Goal: Task Accomplishment & Management: Manage account settings

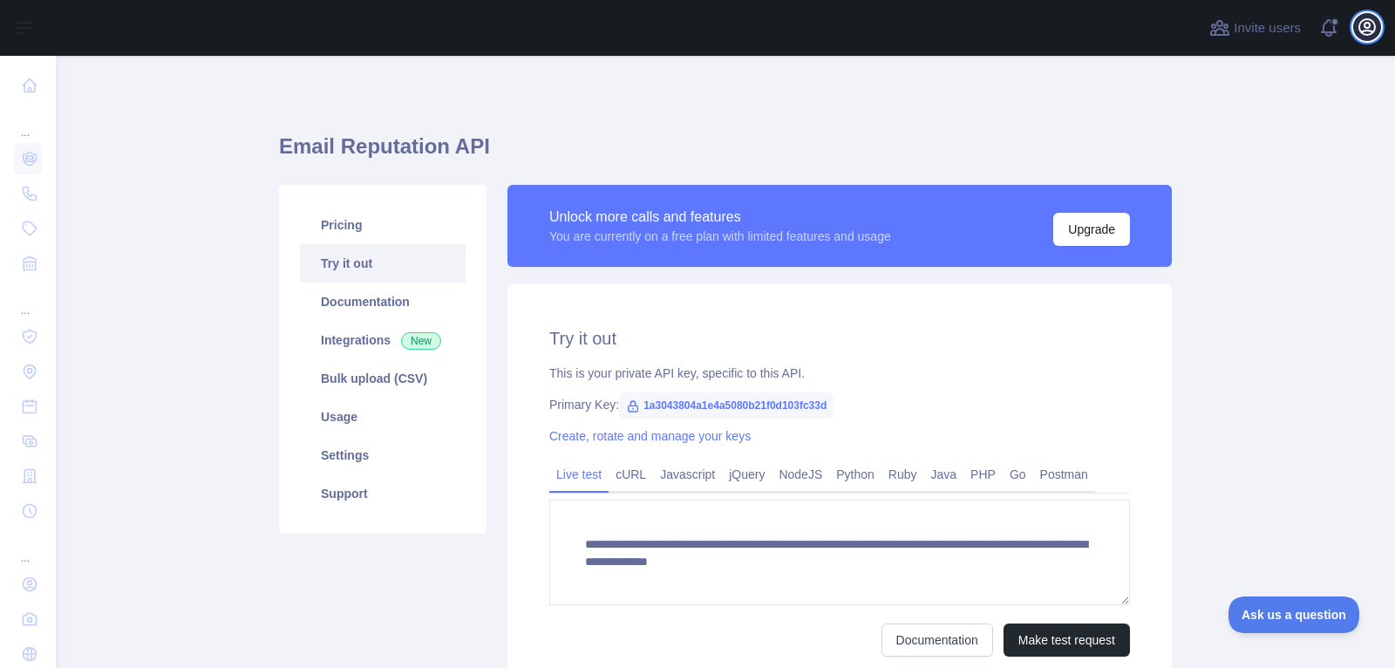
click at [1360, 36] on icon "button" at bounding box center [1366, 27] width 21 height 21
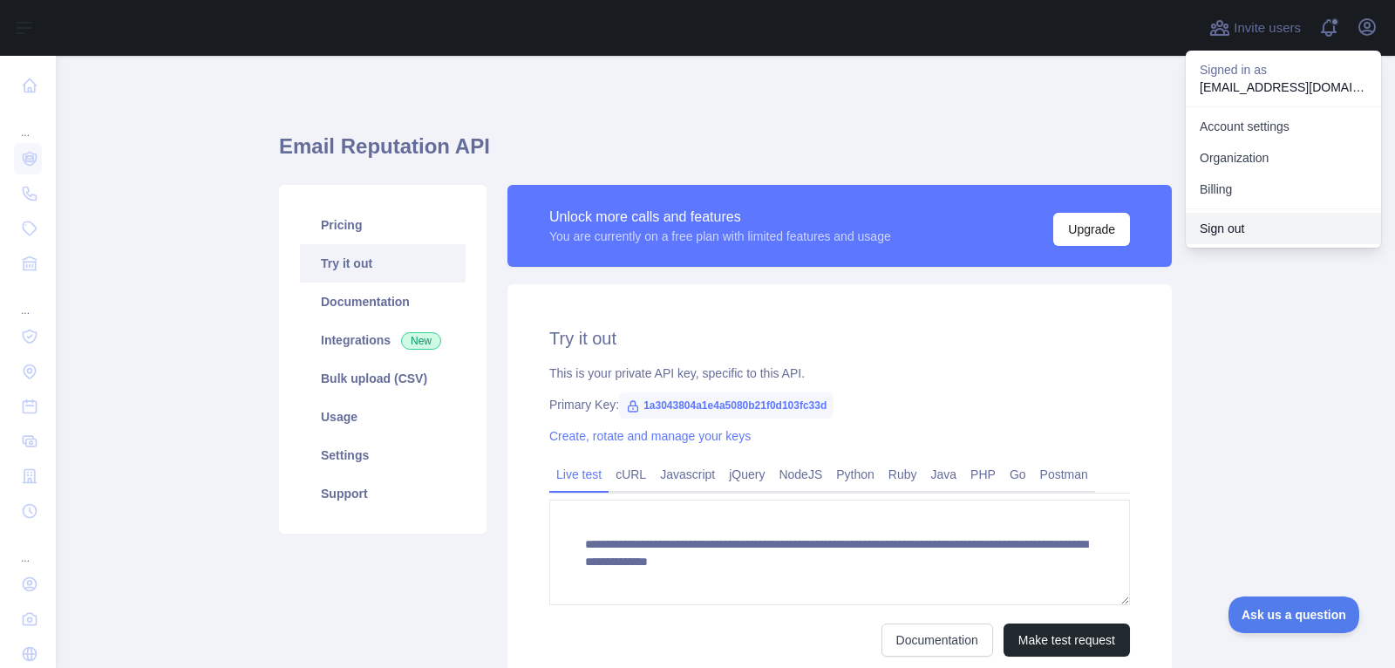
click at [1259, 235] on button "Sign out" at bounding box center [1283, 228] width 195 height 31
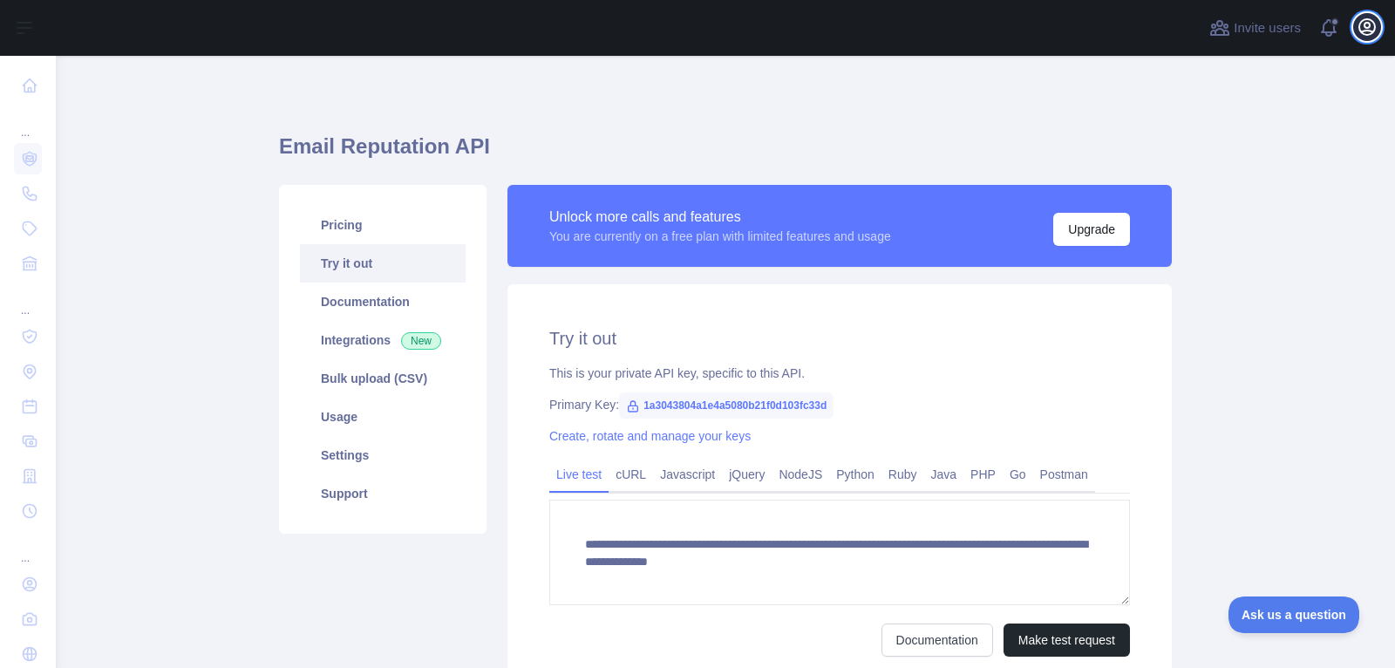
click at [1369, 17] on icon "button" at bounding box center [1366, 27] width 21 height 21
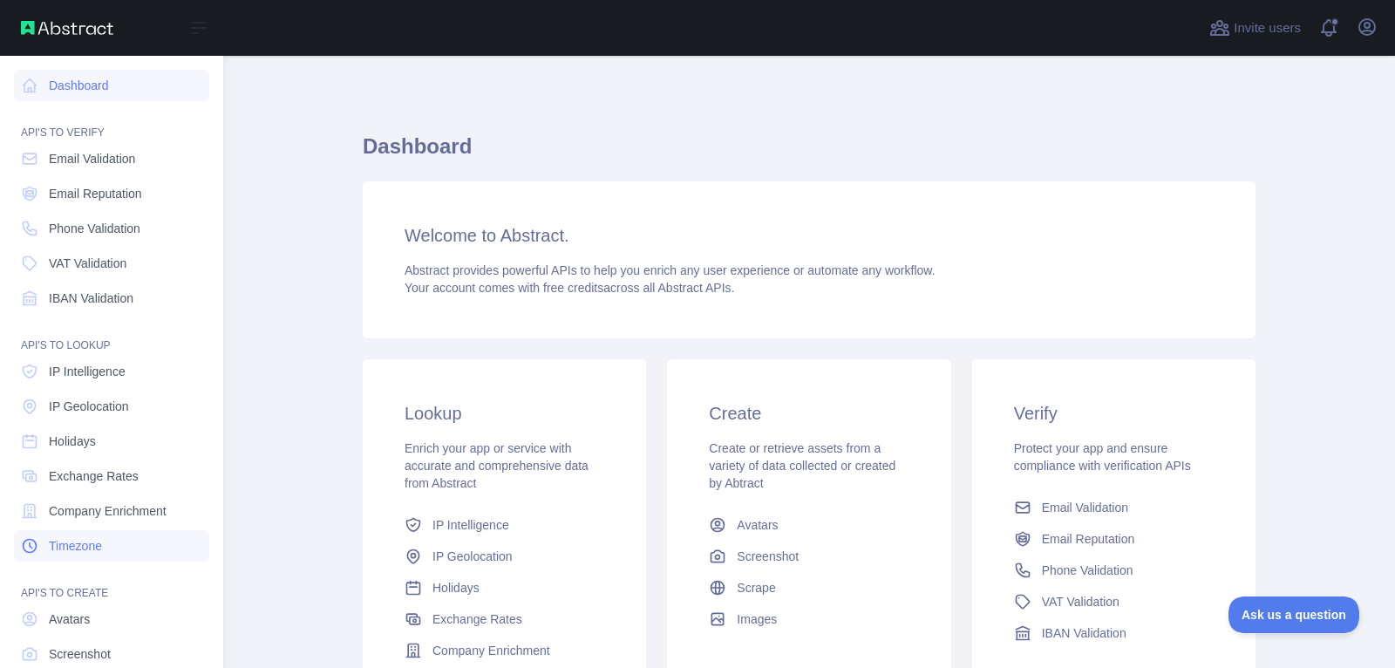
click at [112, 544] on link "Timezone" at bounding box center [111, 545] width 195 height 31
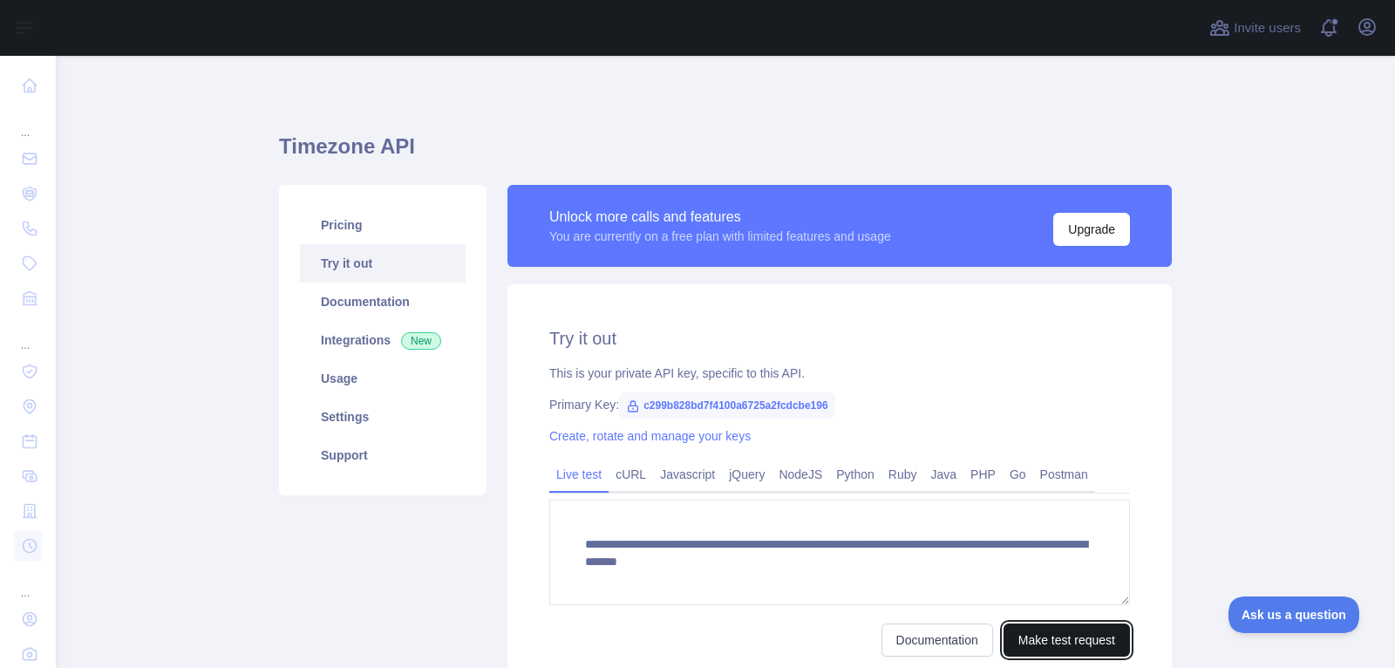
click at [1088, 631] on button "Make test request" at bounding box center [1066, 639] width 126 height 33
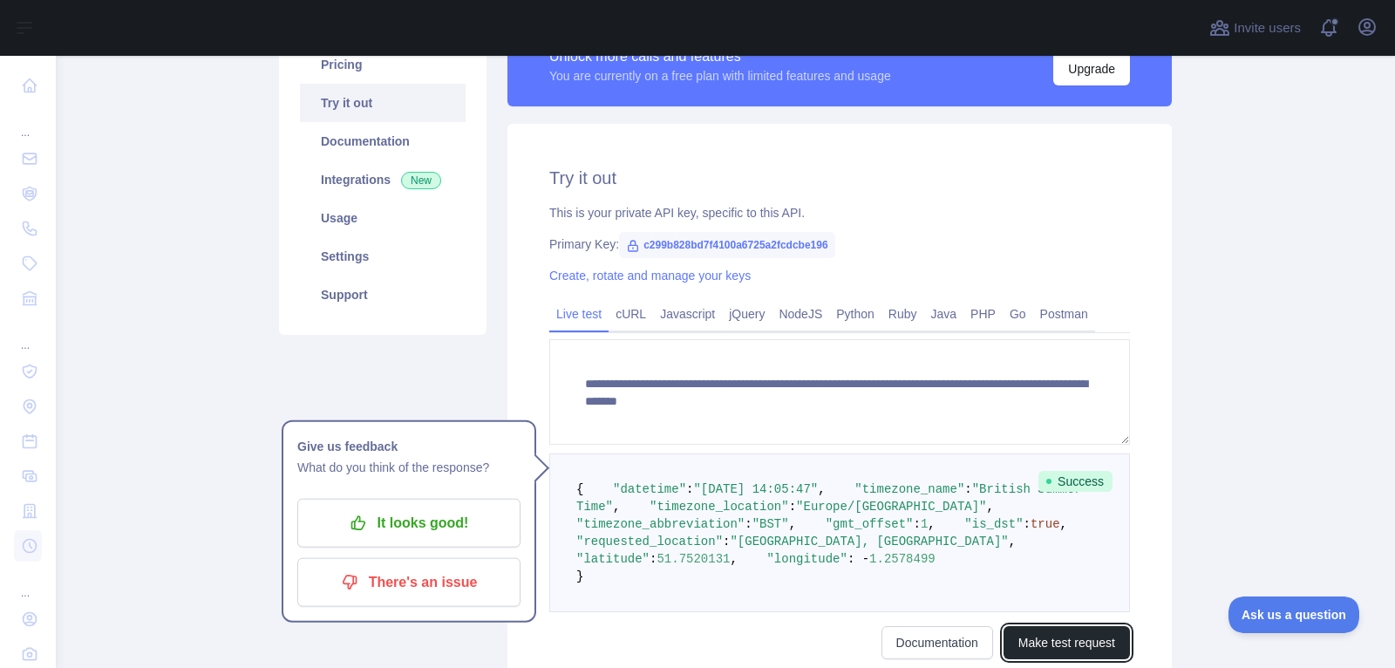
scroll to position [160, 0]
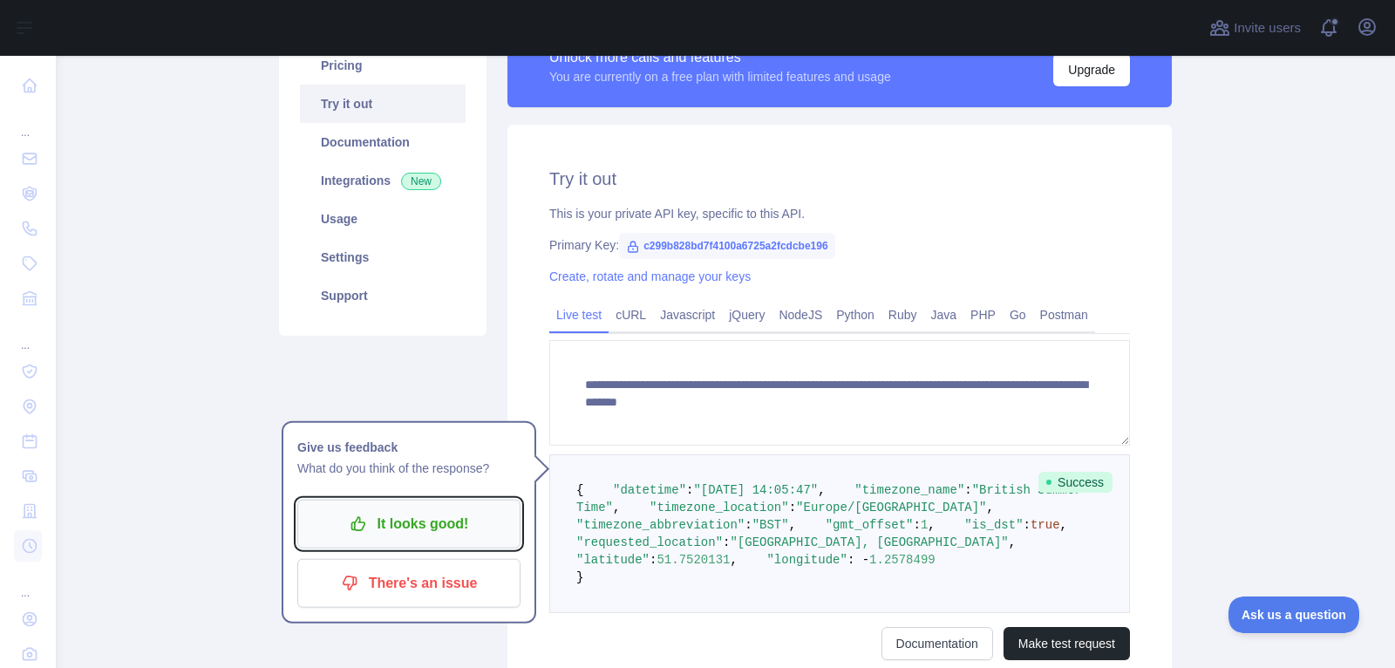
click at [366, 520] on icon "button" at bounding box center [358, 523] width 17 height 17
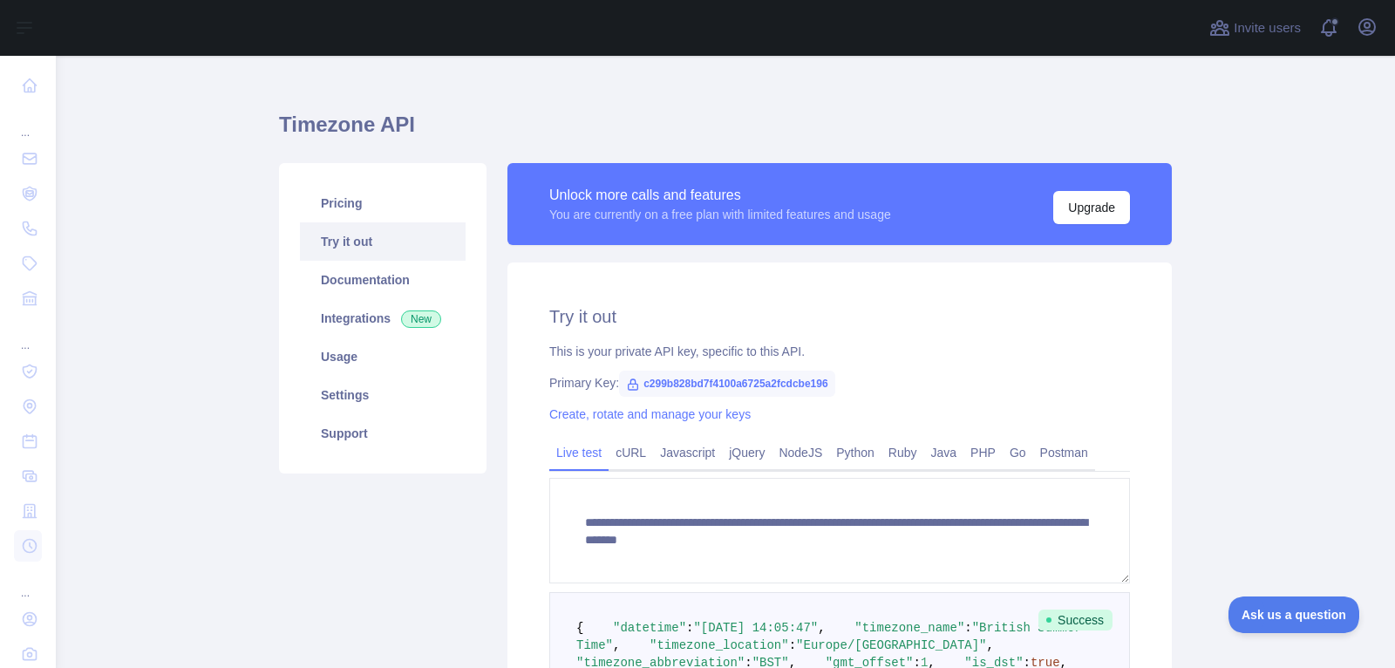
scroll to position [36, 0]
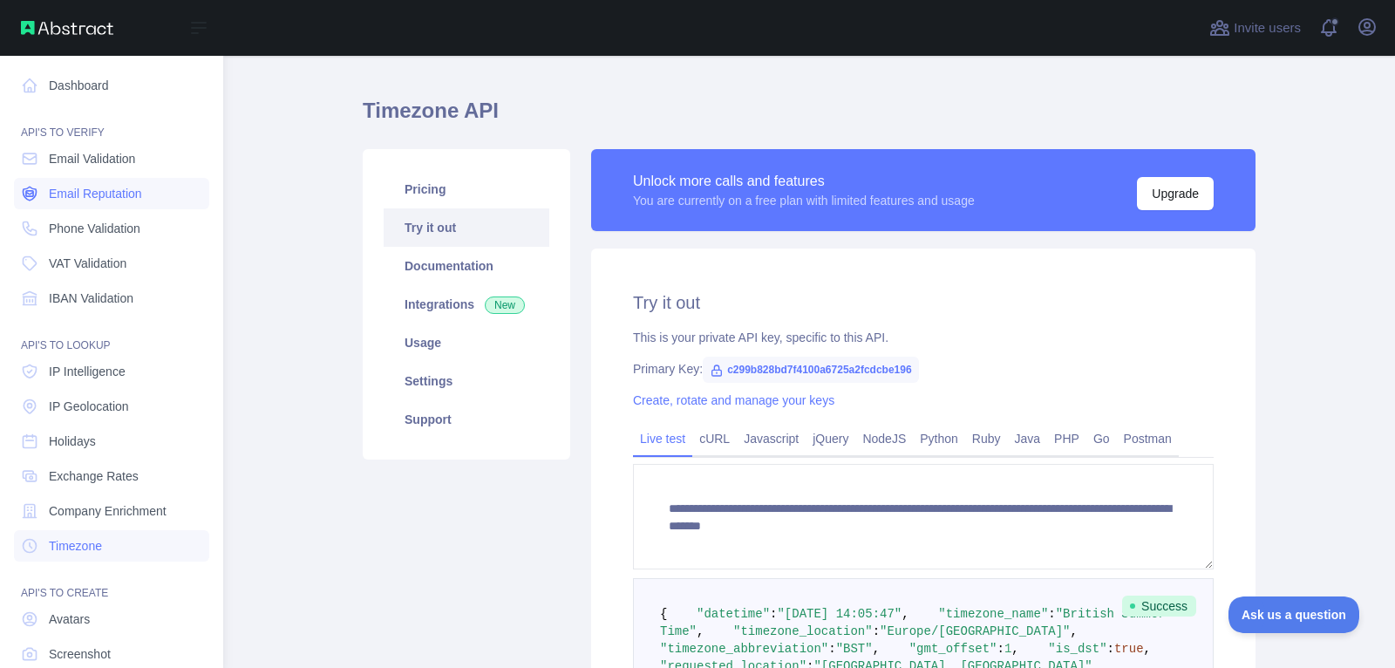
click at [102, 199] on span "Email Reputation" at bounding box center [95, 193] width 93 height 17
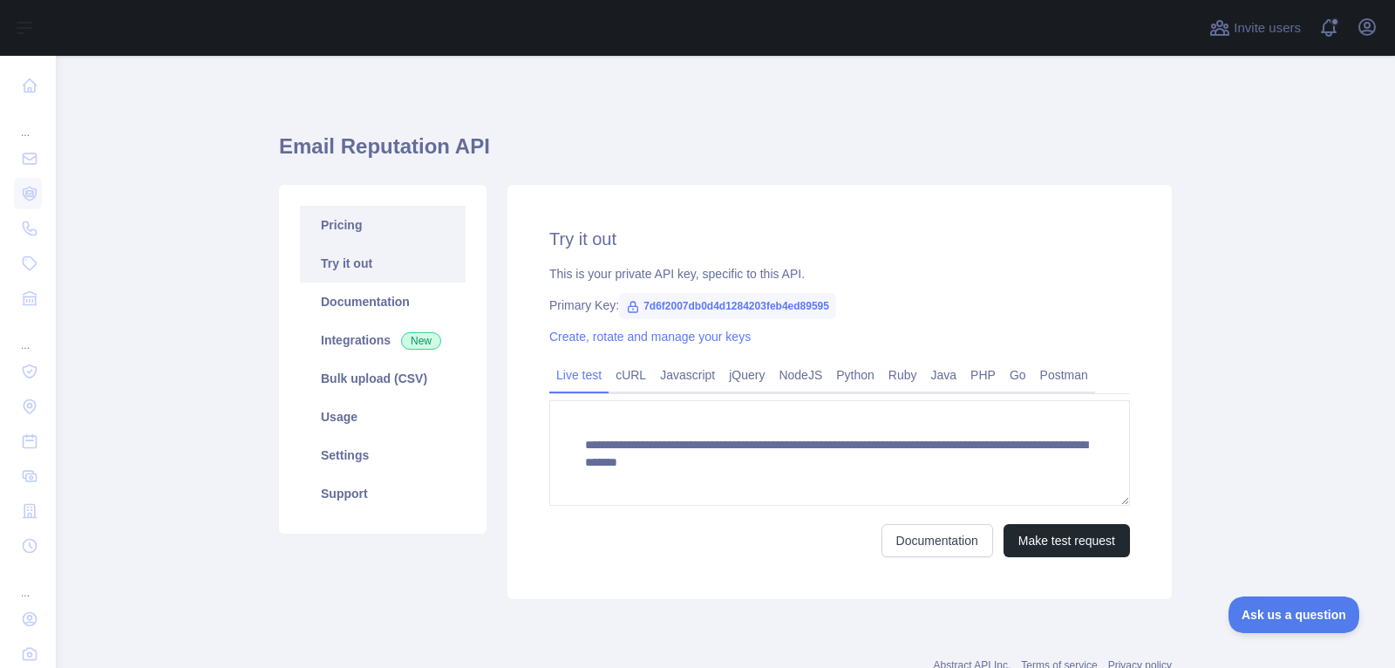
click at [430, 229] on link "Pricing" at bounding box center [383, 225] width 166 height 38
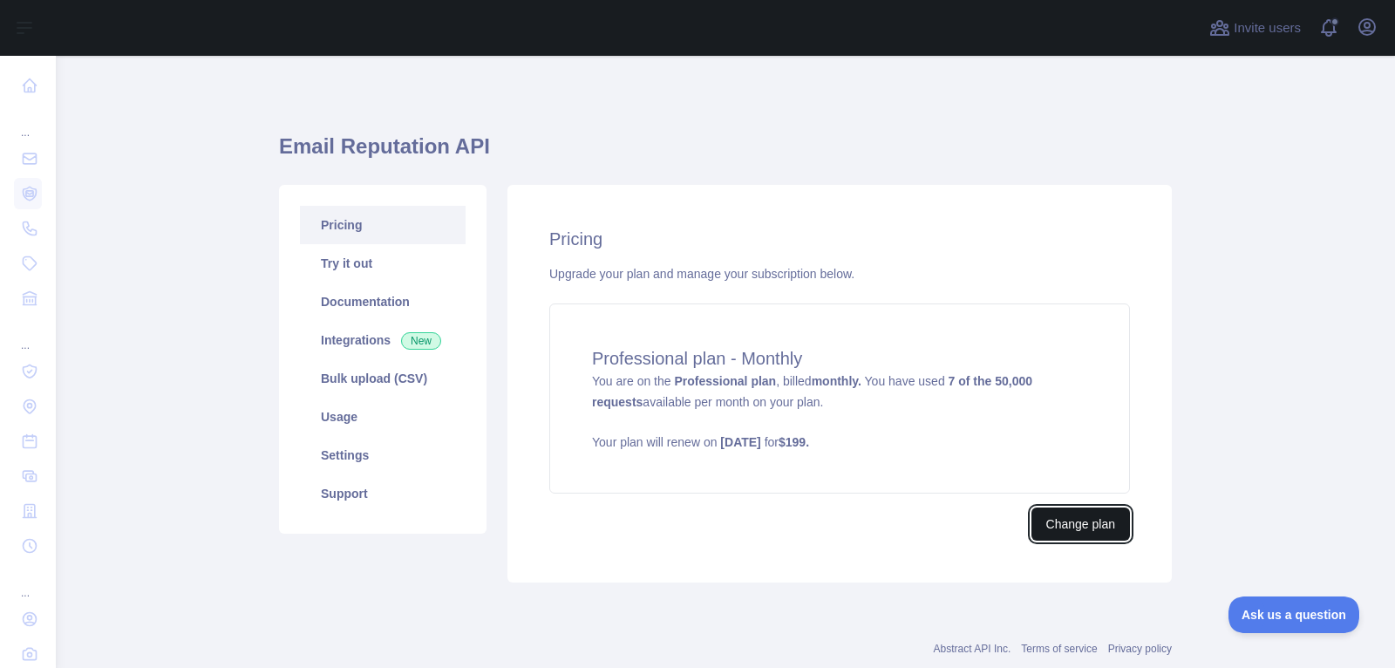
click at [1107, 513] on button "Change plan" at bounding box center [1080, 523] width 99 height 33
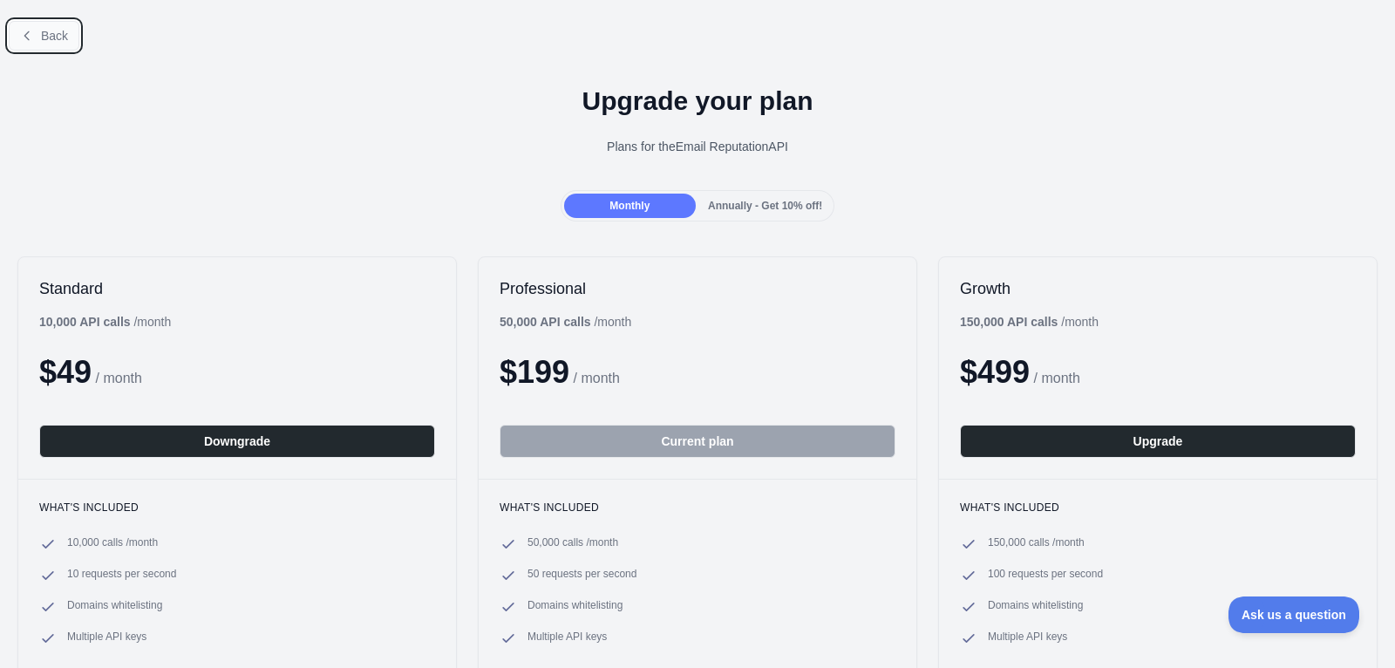
click at [52, 39] on span "Back" at bounding box center [54, 36] width 27 height 14
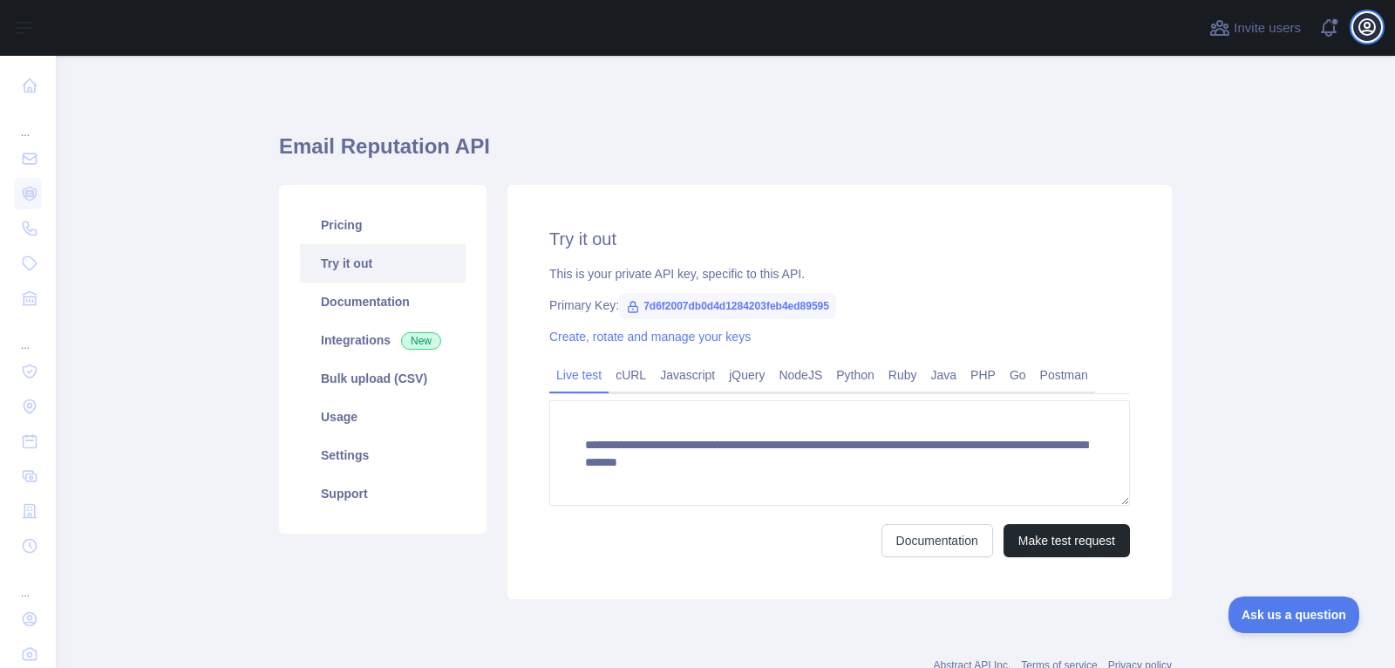
click at [1367, 39] on button "Open user menu" at bounding box center [1367, 27] width 28 height 28
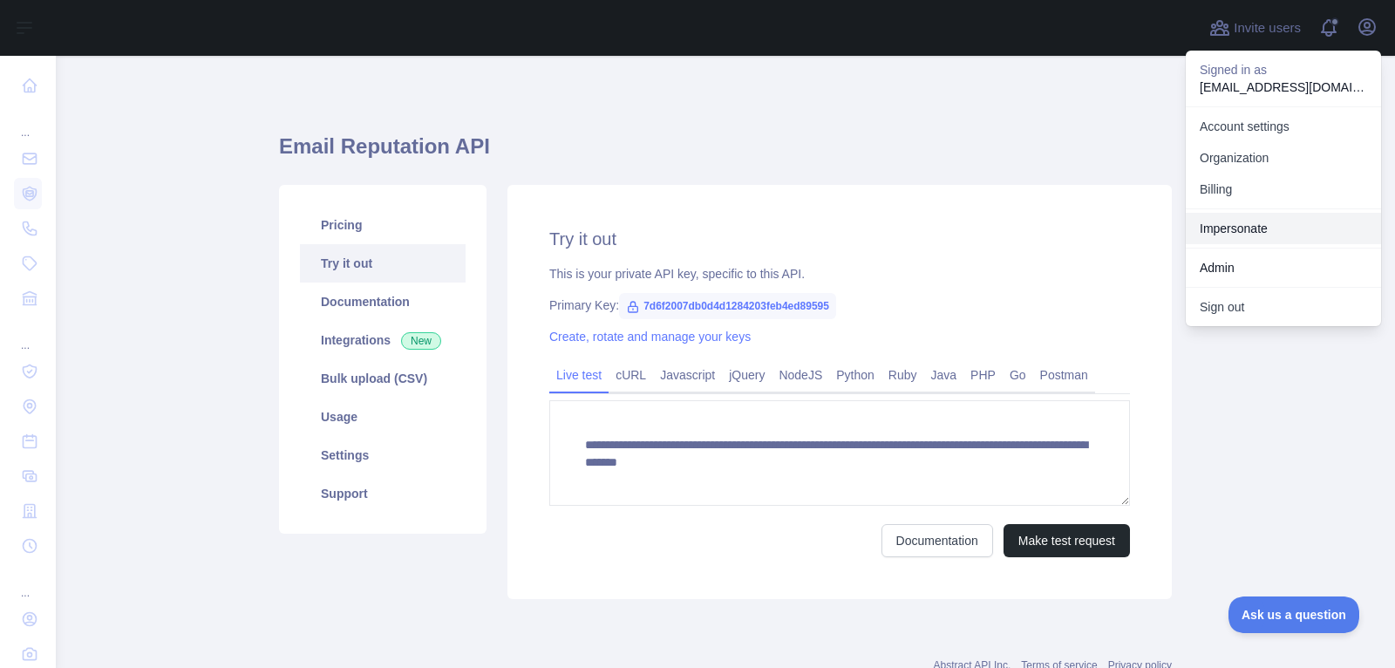
click at [1259, 227] on link "Impersonate" at bounding box center [1283, 228] width 195 height 31
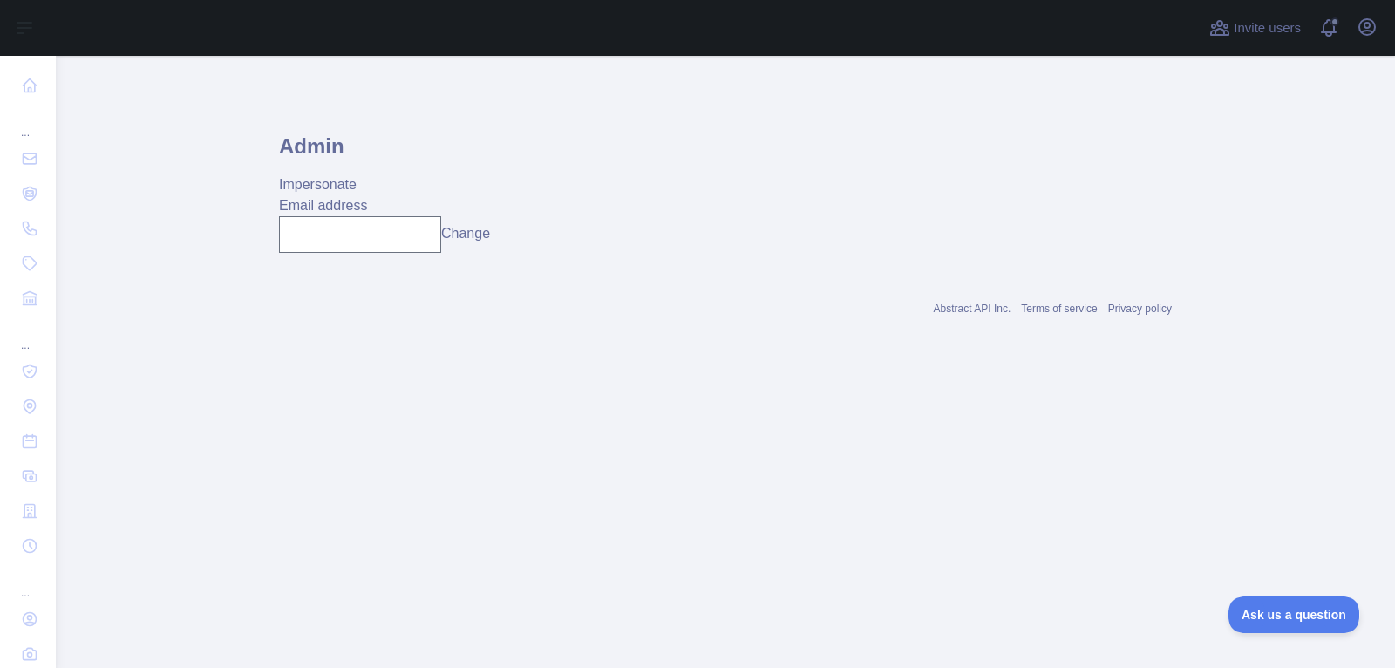
click at [312, 214] on div "Email address Change" at bounding box center [725, 224] width 893 height 58
click at [333, 225] on input "text" at bounding box center [360, 234] width 162 height 37
paste input "**********"
type input "**********"
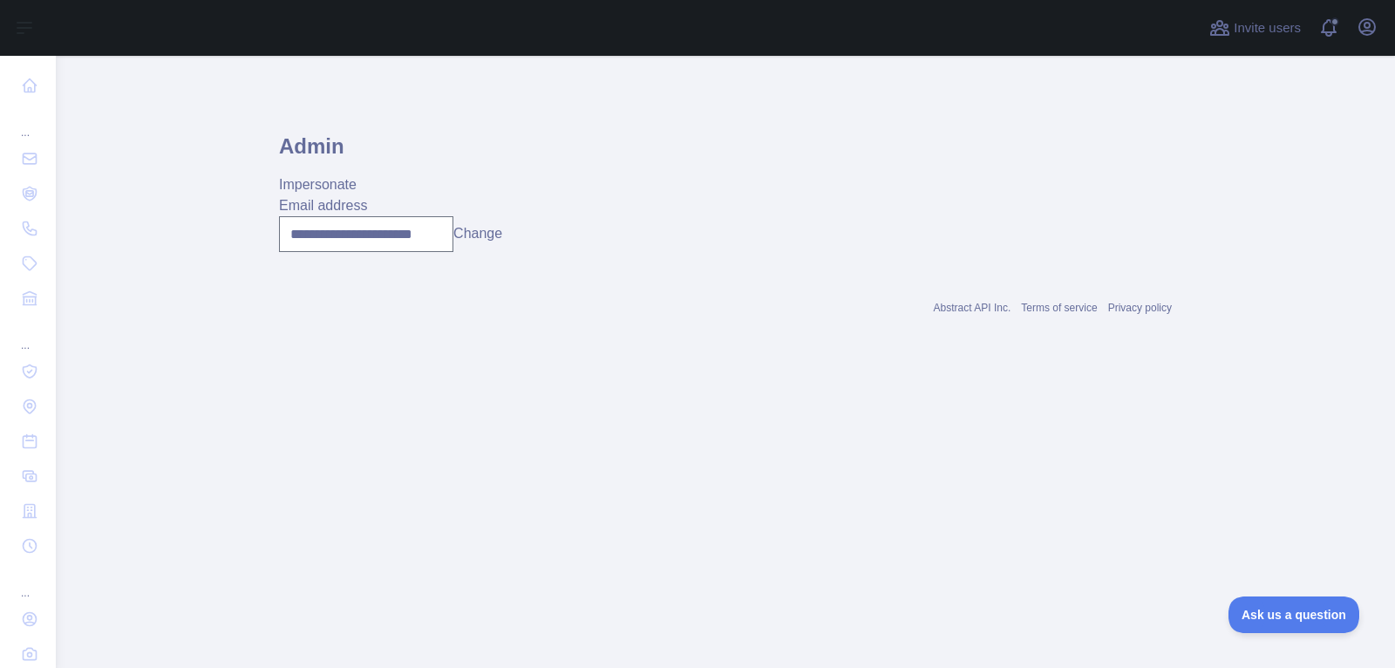
scroll to position [0, 0]
click at [509, 235] on div "**********" at bounding box center [725, 234] width 893 height 36
click at [479, 235] on button "Change" at bounding box center [477, 233] width 49 height 21
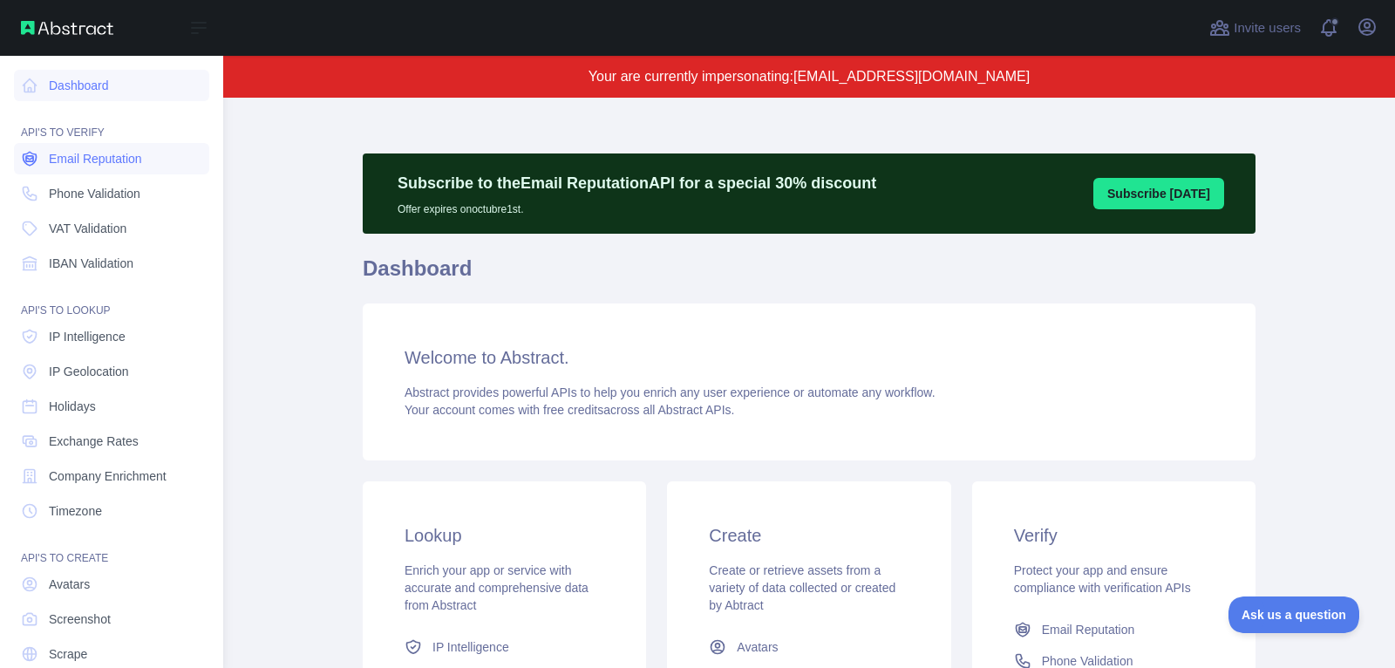
click at [92, 148] on link "Email Reputation" at bounding box center [111, 158] width 195 height 31
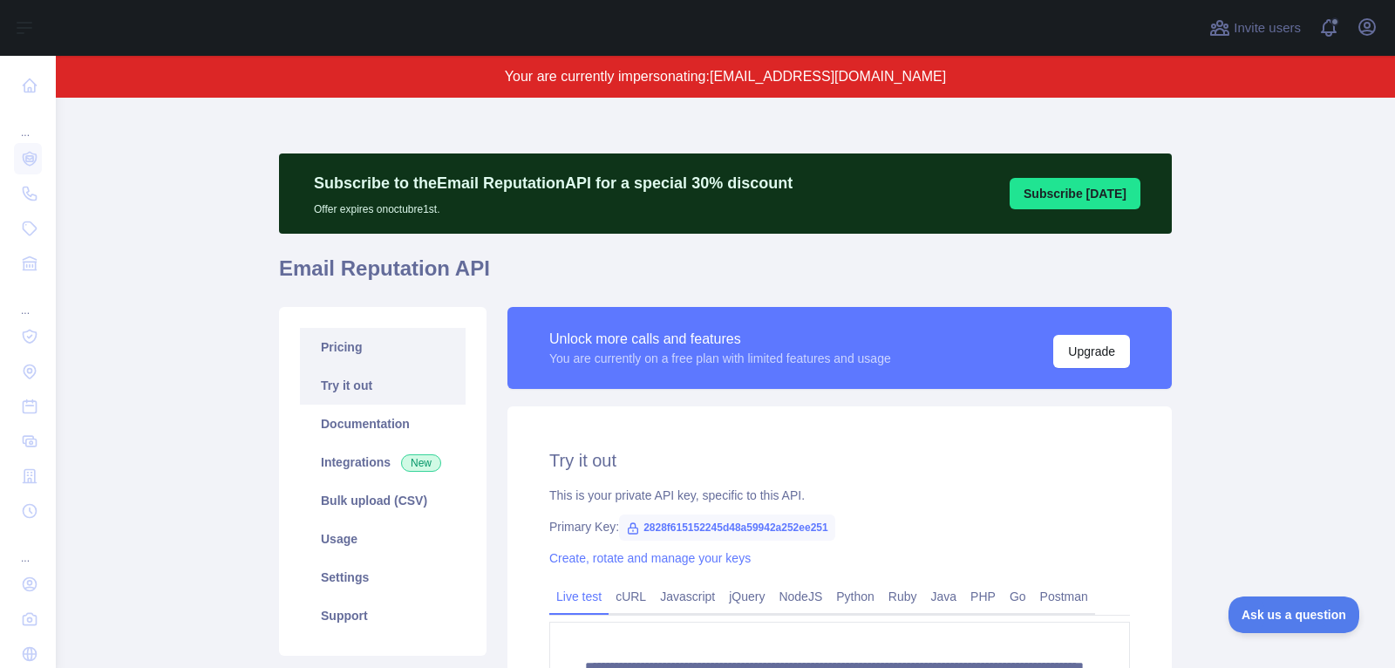
click at [393, 337] on link "Pricing" at bounding box center [383, 347] width 166 height 38
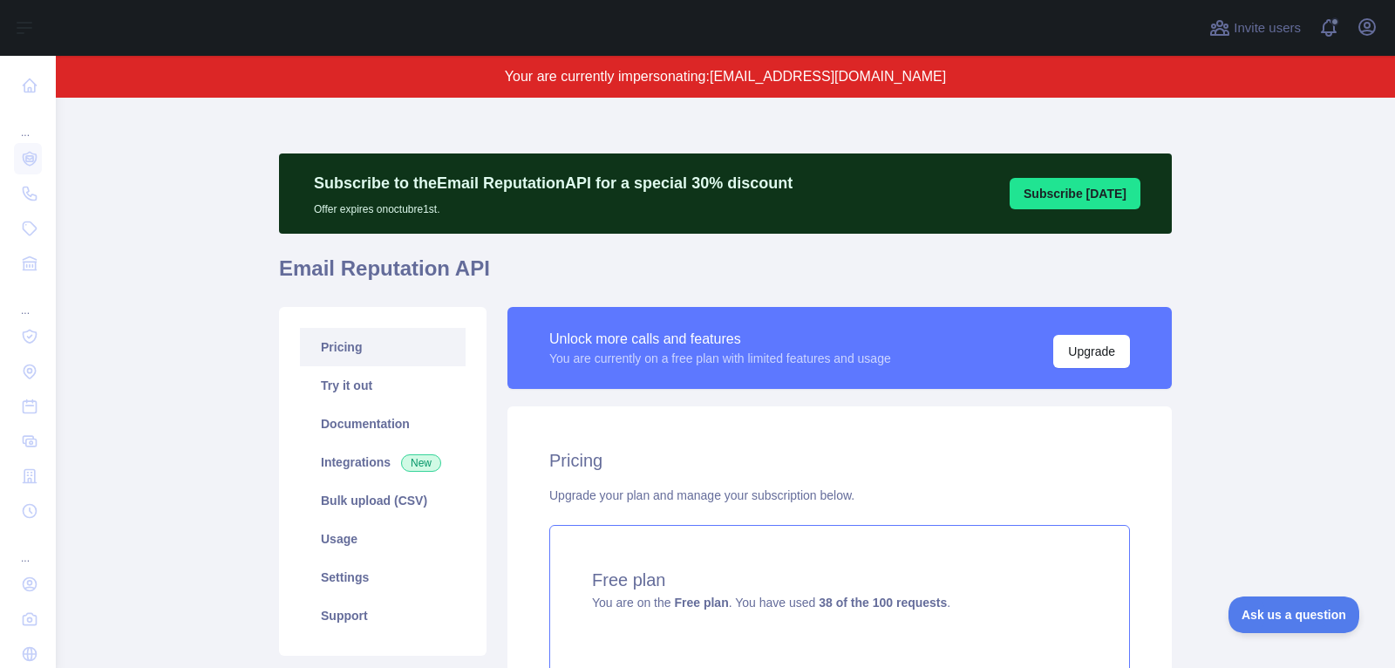
click at [990, 583] on h4 "Free plan" at bounding box center [839, 580] width 495 height 24
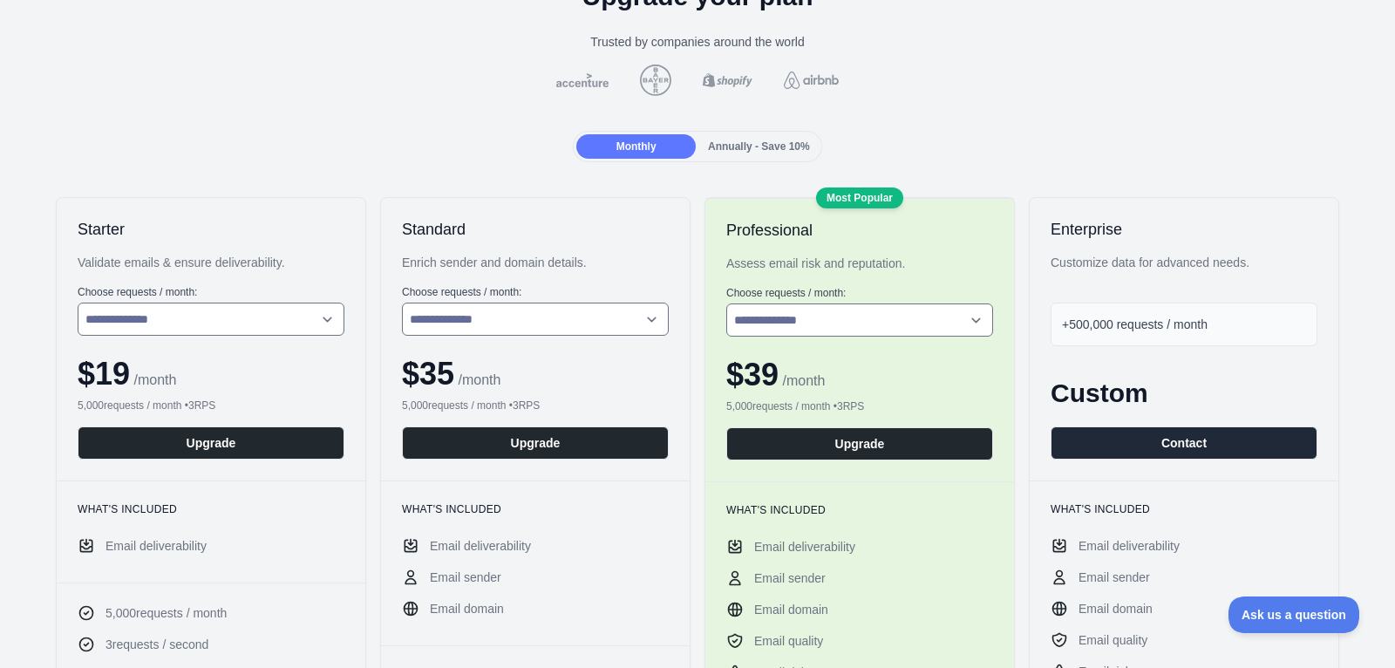
scroll to position [153, 0]
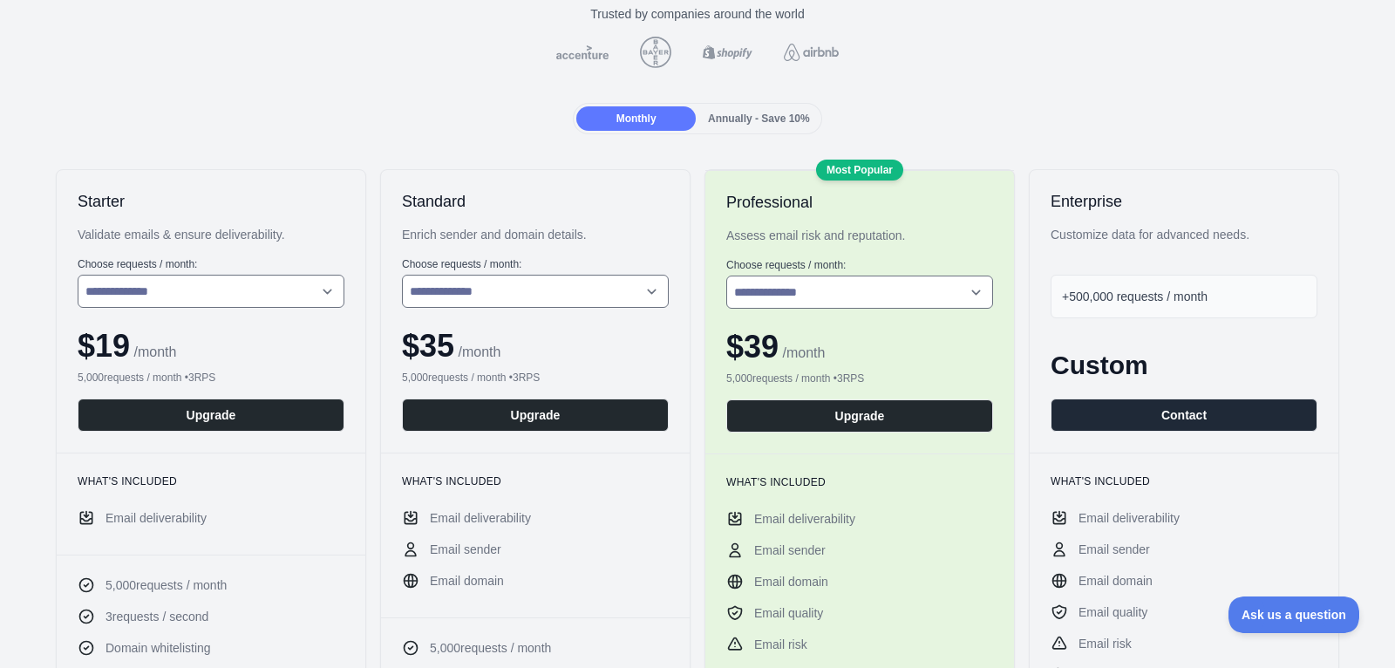
click at [744, 118] on span "Annually - Save 10%" at bounding box center [759, 118] width 102 height 12
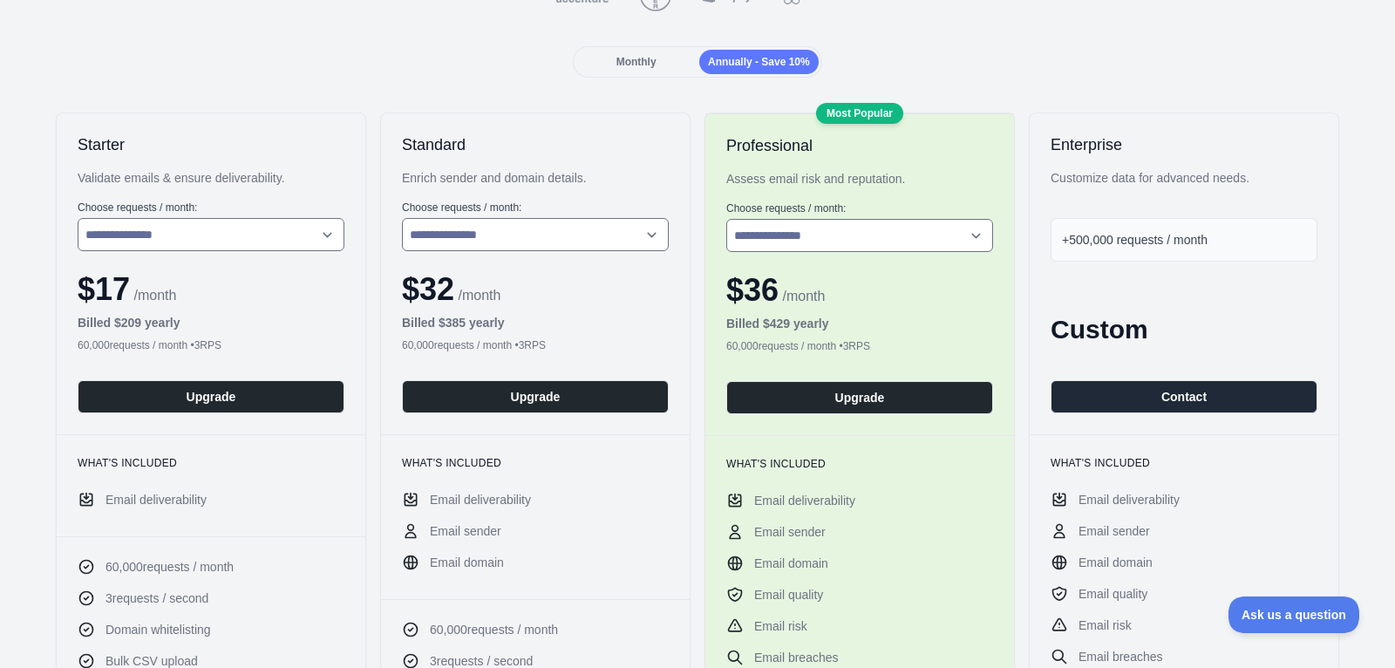
scroll to position [207, 0]
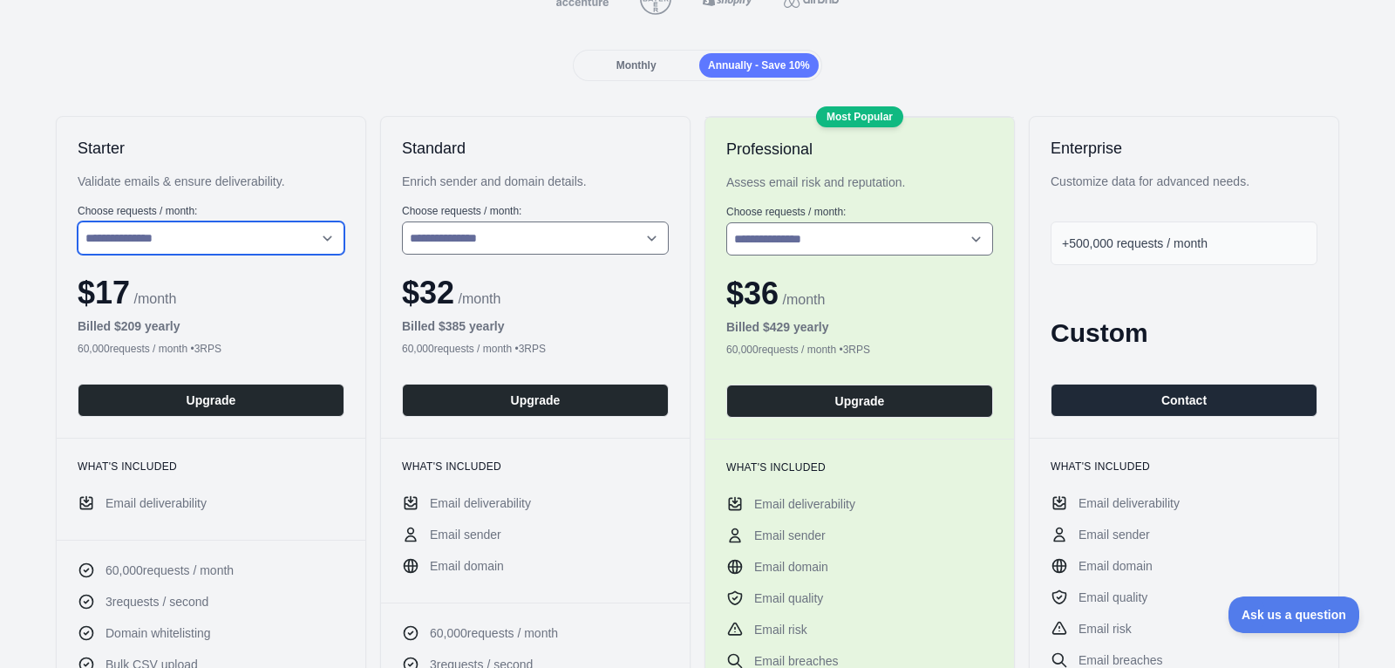
click at [244, 240] on select "**********" at bounding box center [211, 237] width 267 height 33
click at [78, 221] on select "**********" at bounding box center [211, 237] width 267 height 33
click at [617, 71] on div "Monthly" at bounding box center [635, 65] width 119 height 24
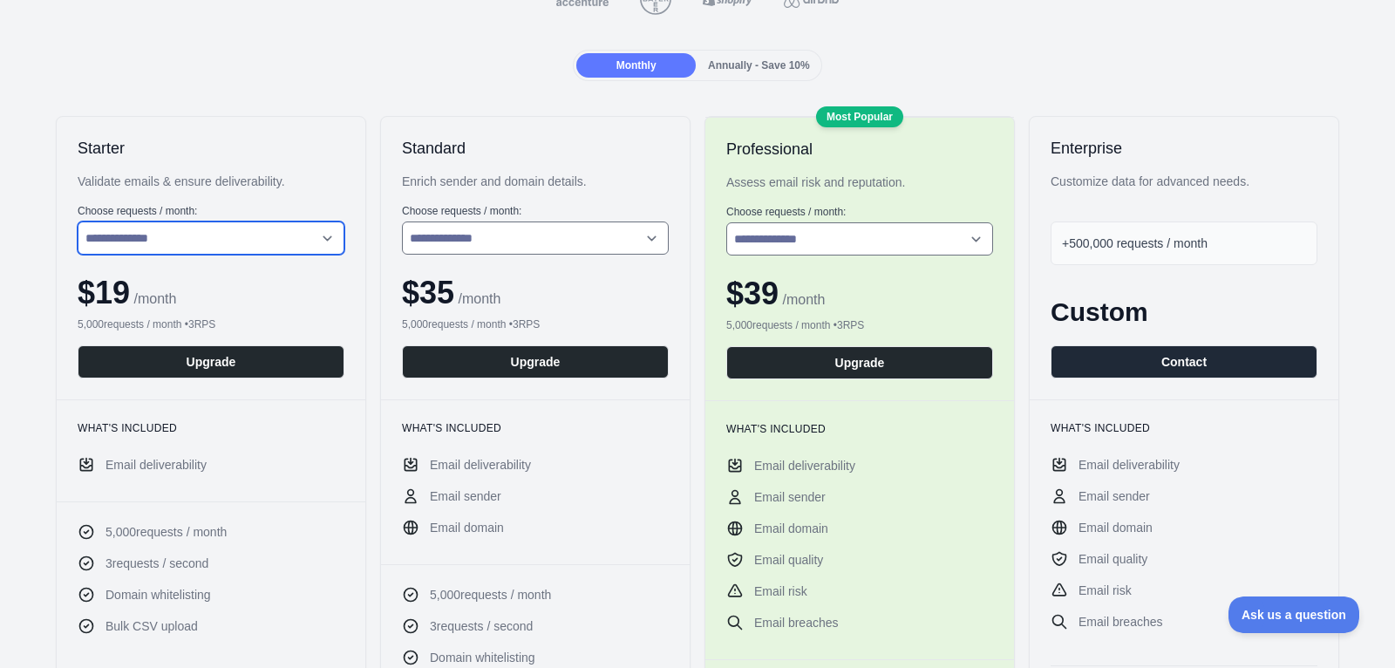
click at [338, 236] on select "**********" at bounding box center [211, 237] width 267 height 33
click at [743, 71] on div "Annually - Save 10%" at bounding box center [758, 65] width 119 height 24
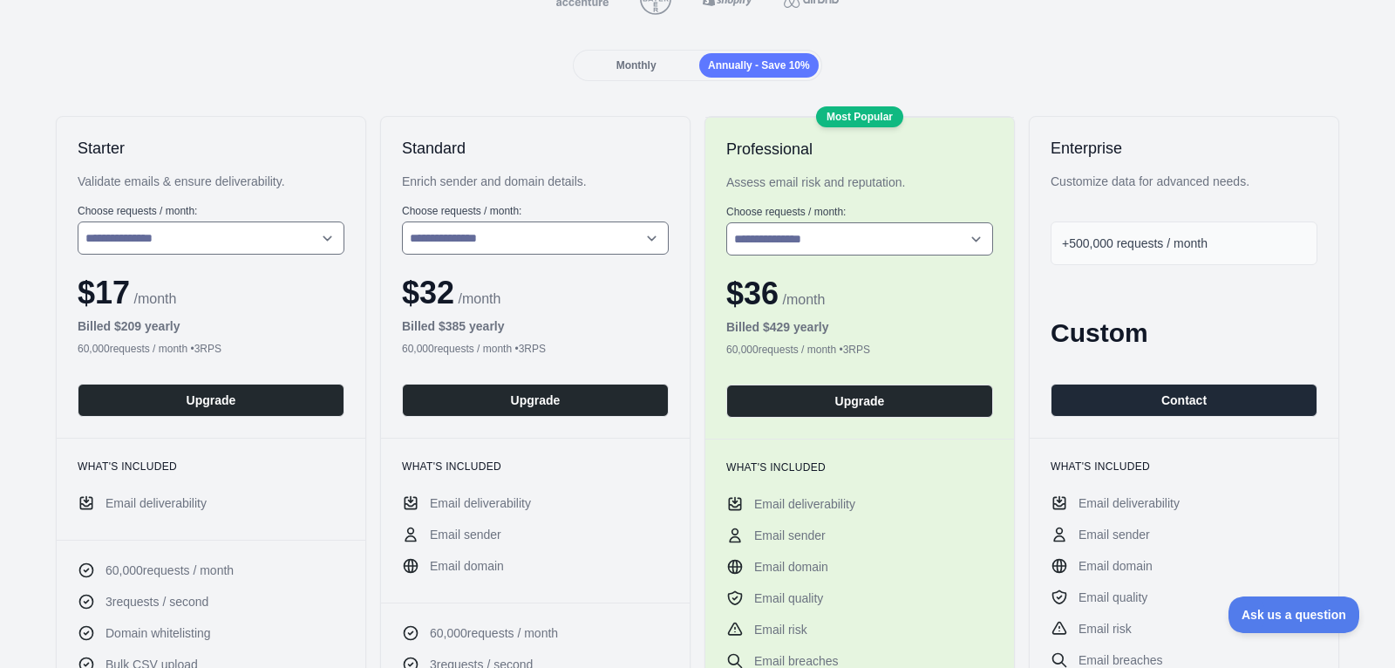
click at [644, 69] on span "Monthly" at bounding box center [636, 65] width 40 height 12
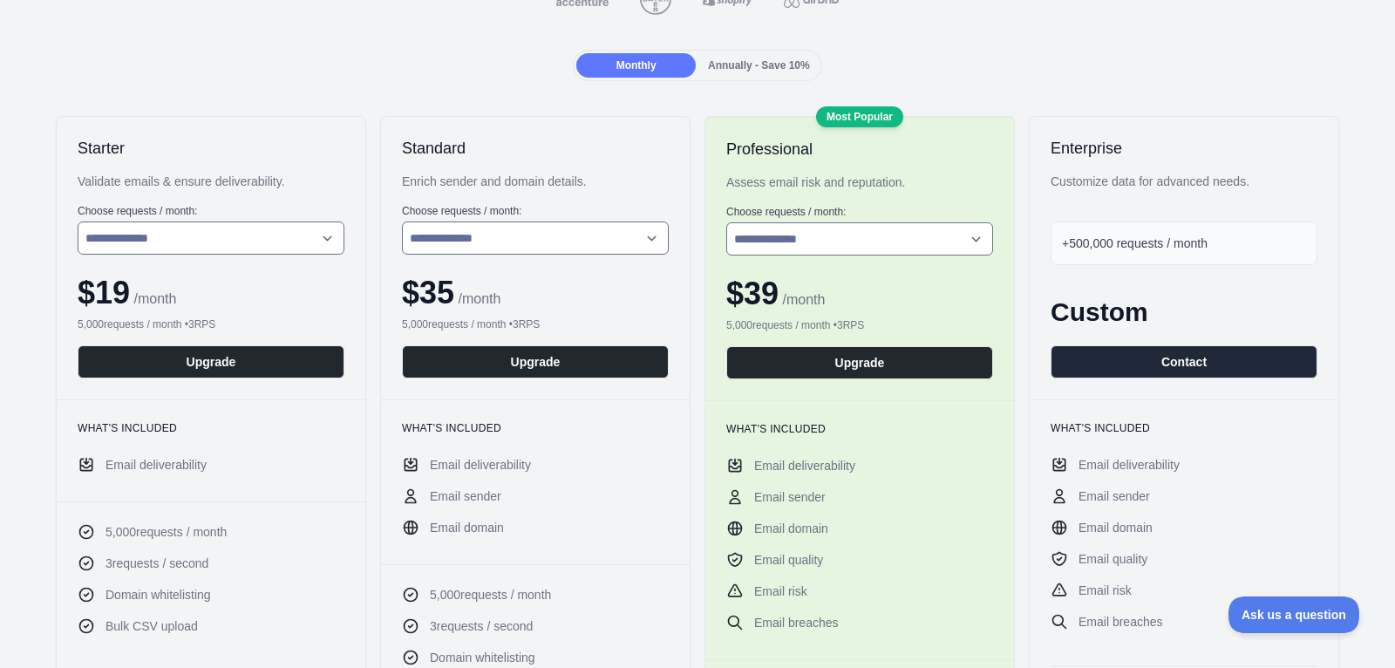
click at [757, 66] on span "Annually - Save 10%" at bounding box center [759, 65] width 102 height 12
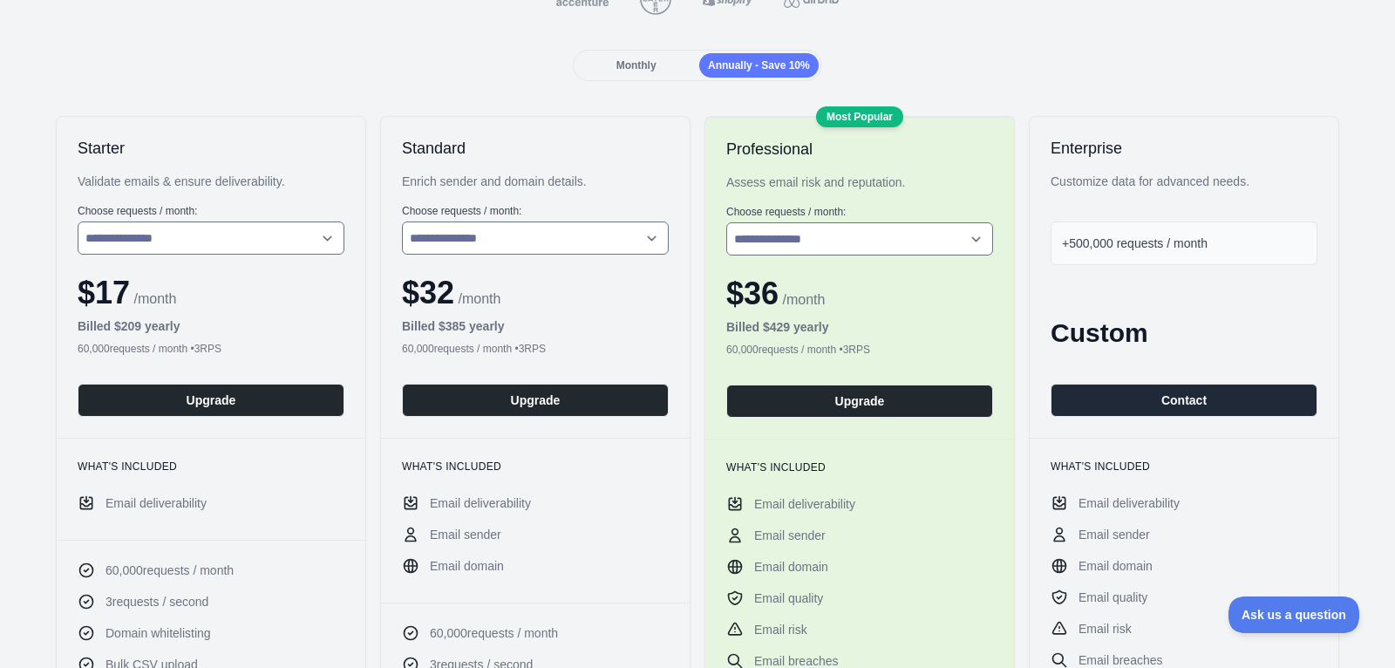
click at [638, 63] on span "Monthly" at bounding box center [636, 65] width 40 height 12
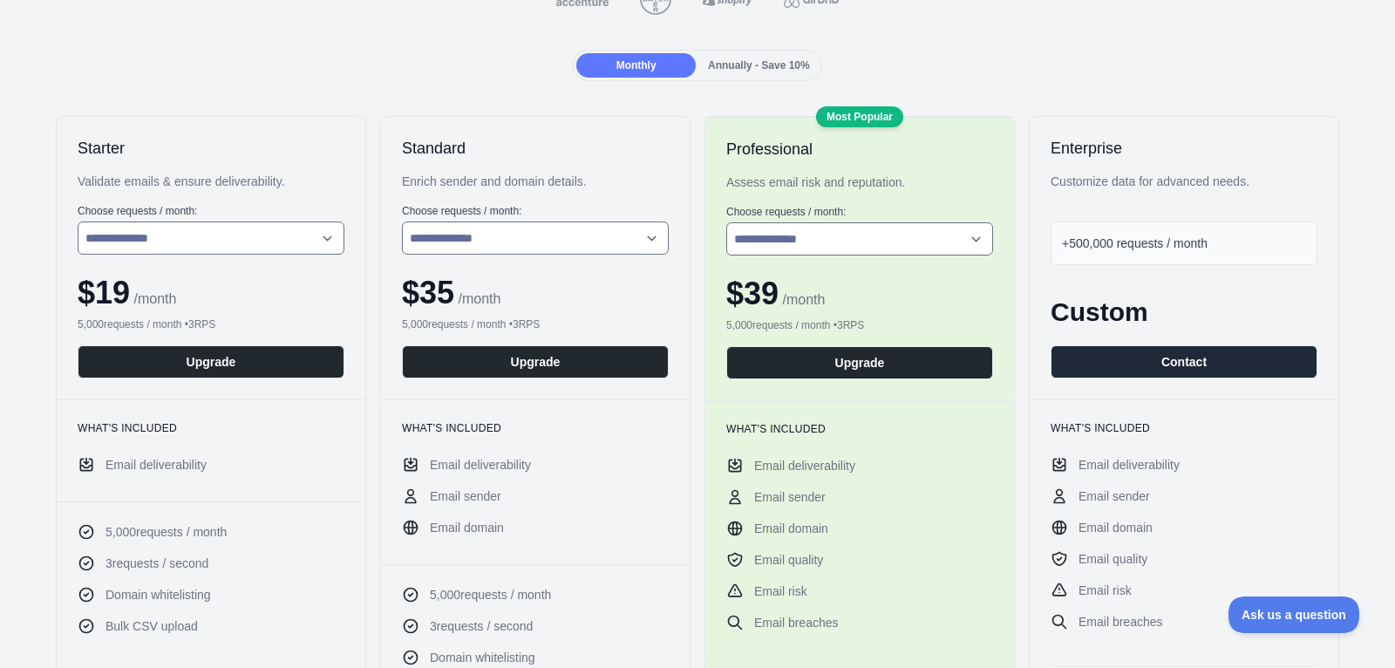
click at [733, 64] on span "Annually - Save 10%" at bounding box center [759, 65] width 102 height 12
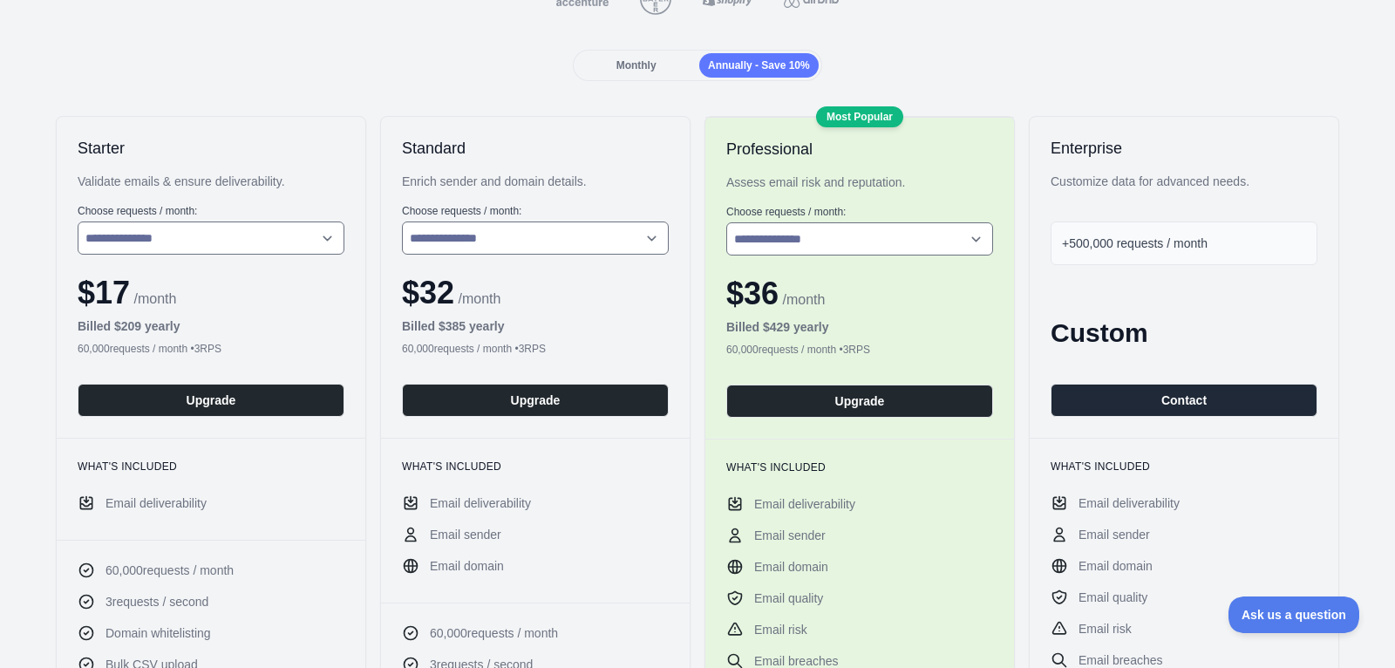
click at [183, 350] on div "60,000 requests / month • 3 RPS" at bounding box center [211, 349] width 267 height 14
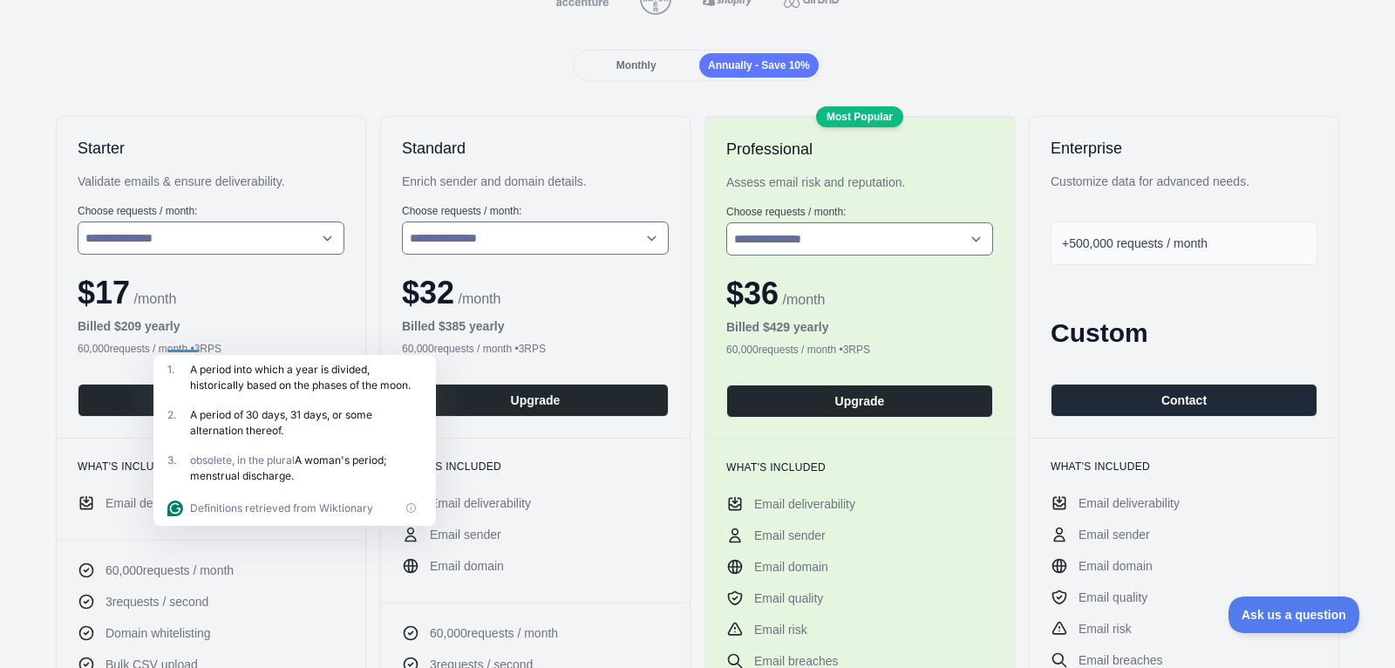
click at [264, 346] on div "60,000 requests / month • 3 RPS" at bounding box center [211, 349] width 267 height 14
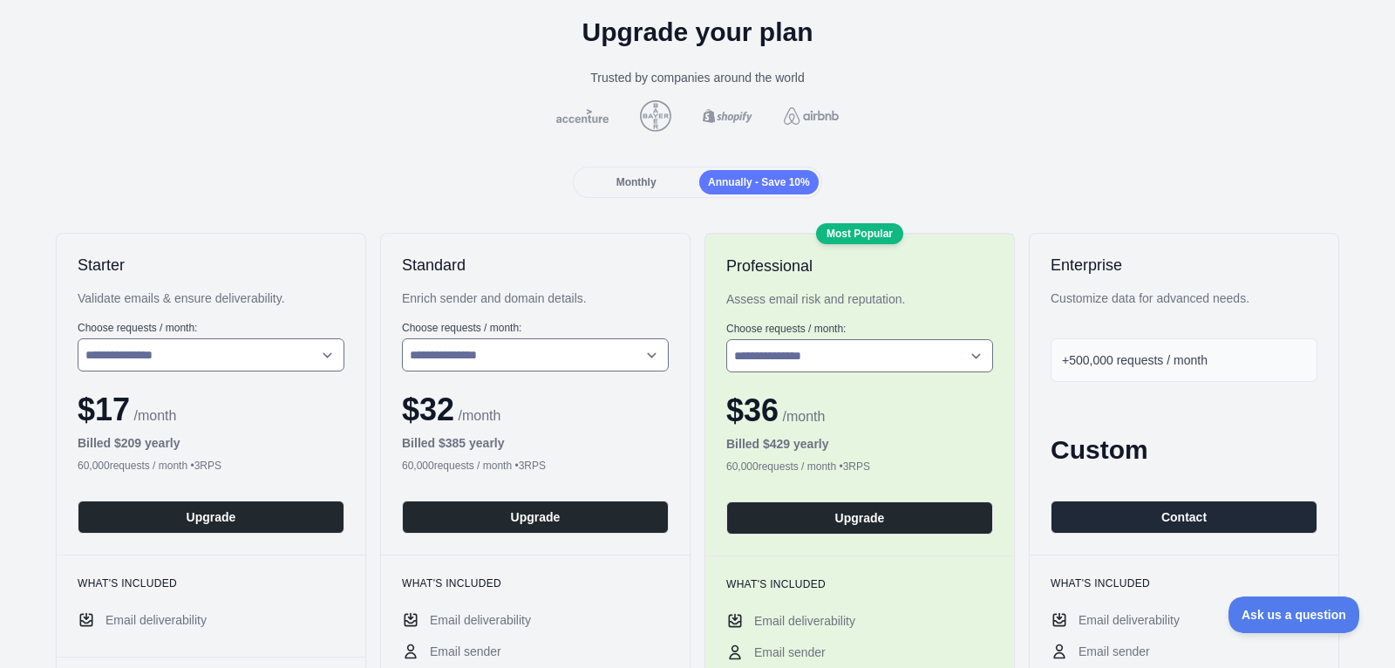
scroll to position [99, 0]
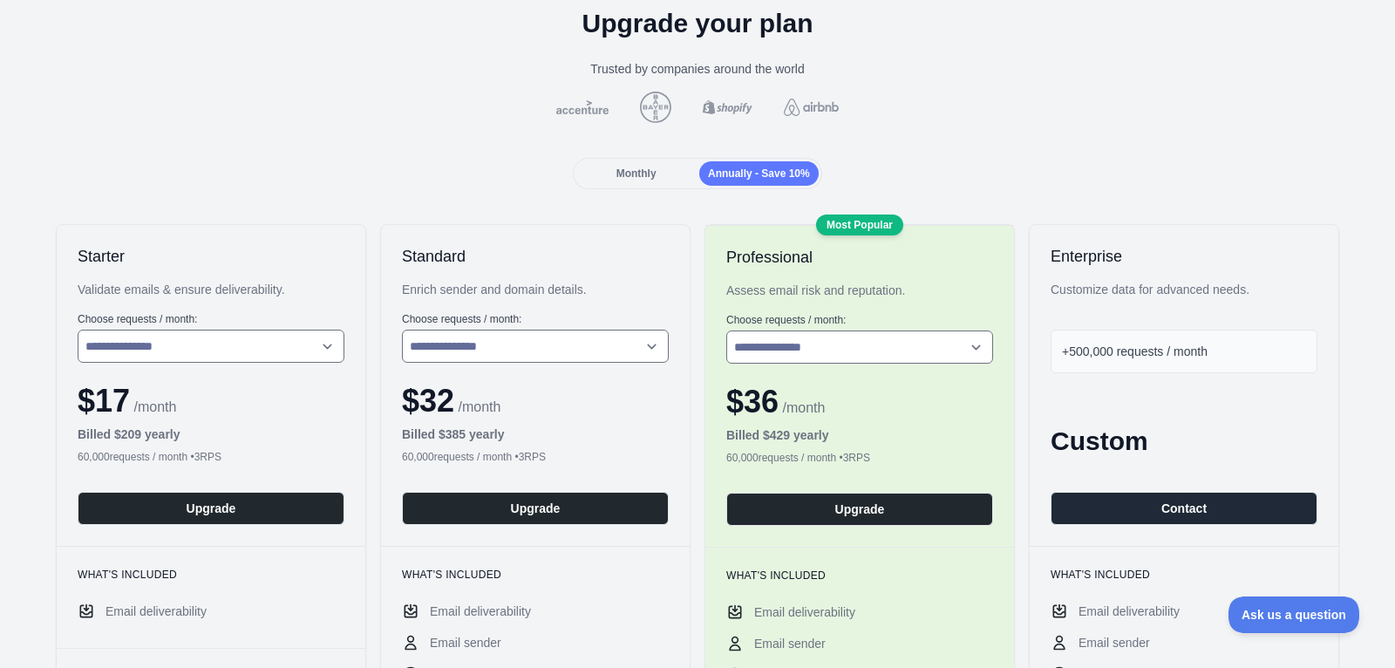
drag, startPoint x: 119, startPoint y: 459, endPoint x: 192, endPoint y: 455, distance: 72.5
click at [209, 456] on div "60,000 requests / month • 3 RPS" at bounding box center [211, 457] width 267 height 14
click at [187, 454] on div "60,000 requests / month • 3 RPS" at bounding box center [211, 457] width 267 height 14
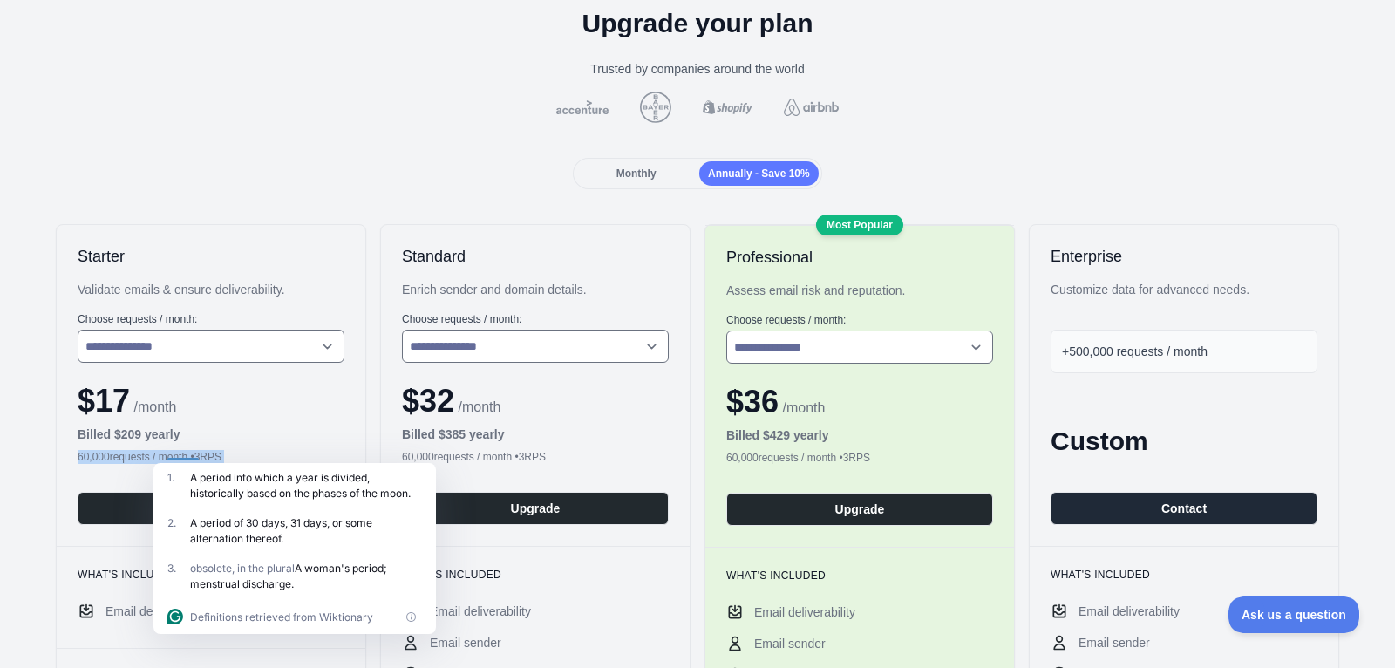
click at [183, 456] on div "60,000 requests / month • 3 RPS" at bounding box center [211, 457] width 267 height 14
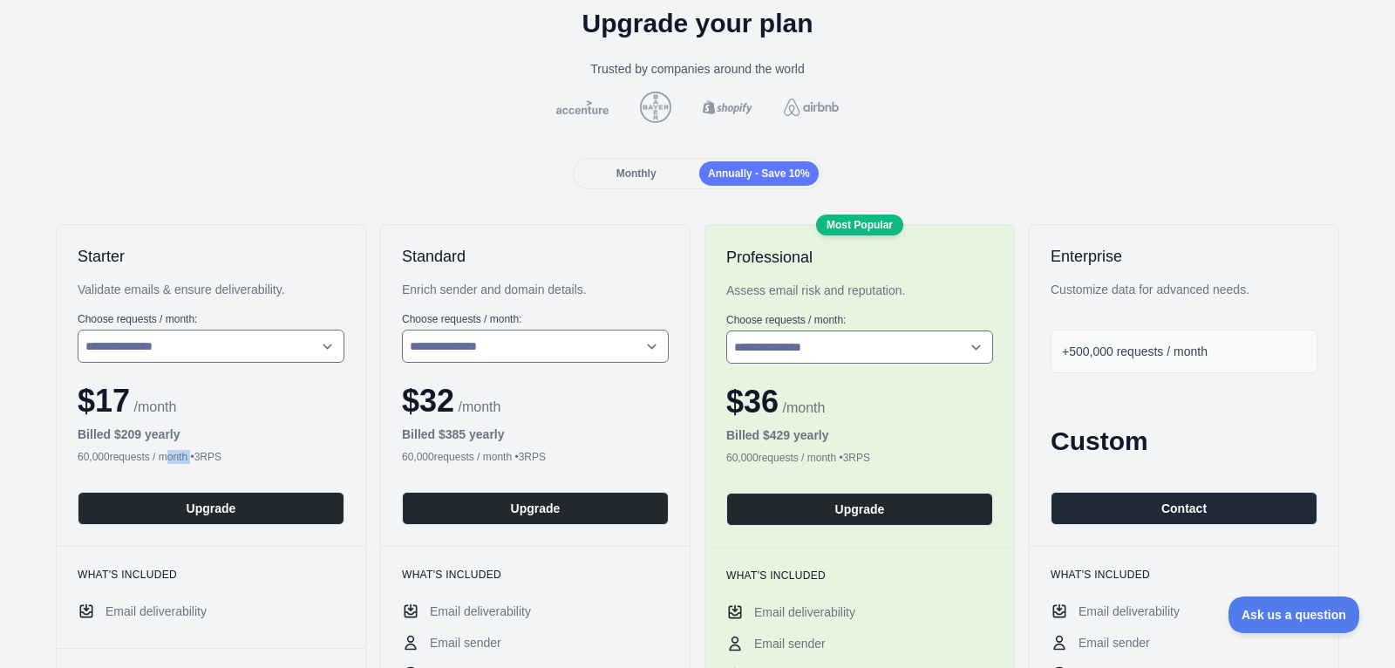
click at [183, 456] on div "60,000 requests / month • 3 RPS" at bounding box center [211, 457] width 267 height 14
click at [188, 455] on div "60,000 requests / month • 3 RPS" at bounding box center [211, 457] width 267 height 14
click at [187, 455] on div "60,000 requests / month • 3 RPS" at bounding box center [211, 457] width 267 height 14
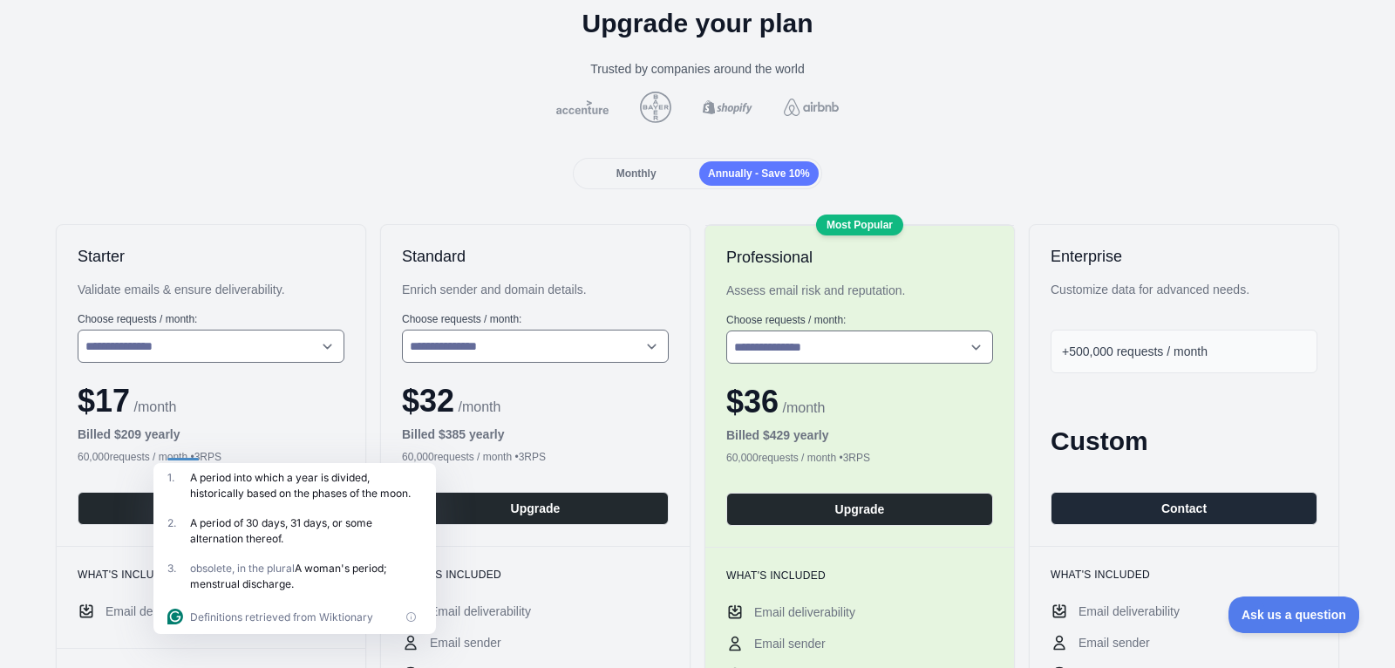
click at [644, 180] on div "Monthly" at bounding box center [635, 173] width 119 height 24
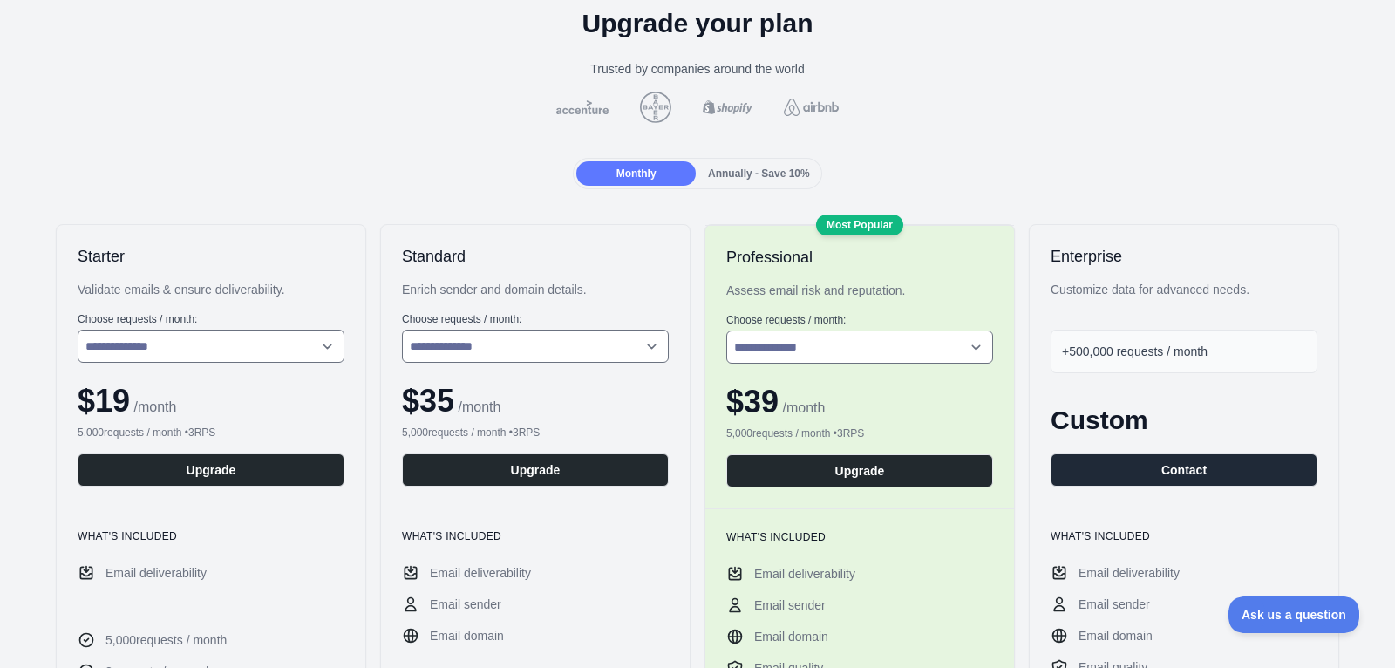
click at [162, 432] on div "5,000 requests / month • 3 RPS" at bounding box center [211, 432] width 267 height 14
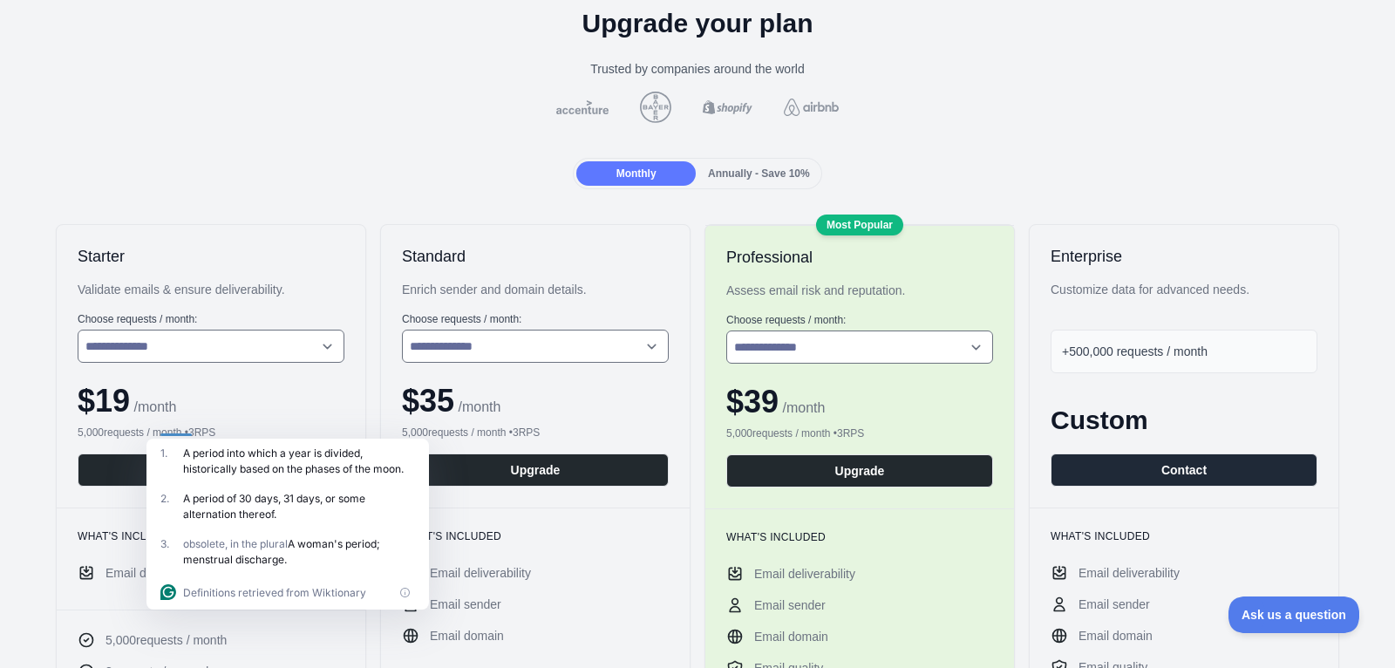
click at [747, 173] on span "Annually - Save 10%" at bounding box center [759, 173] width 102 height 12
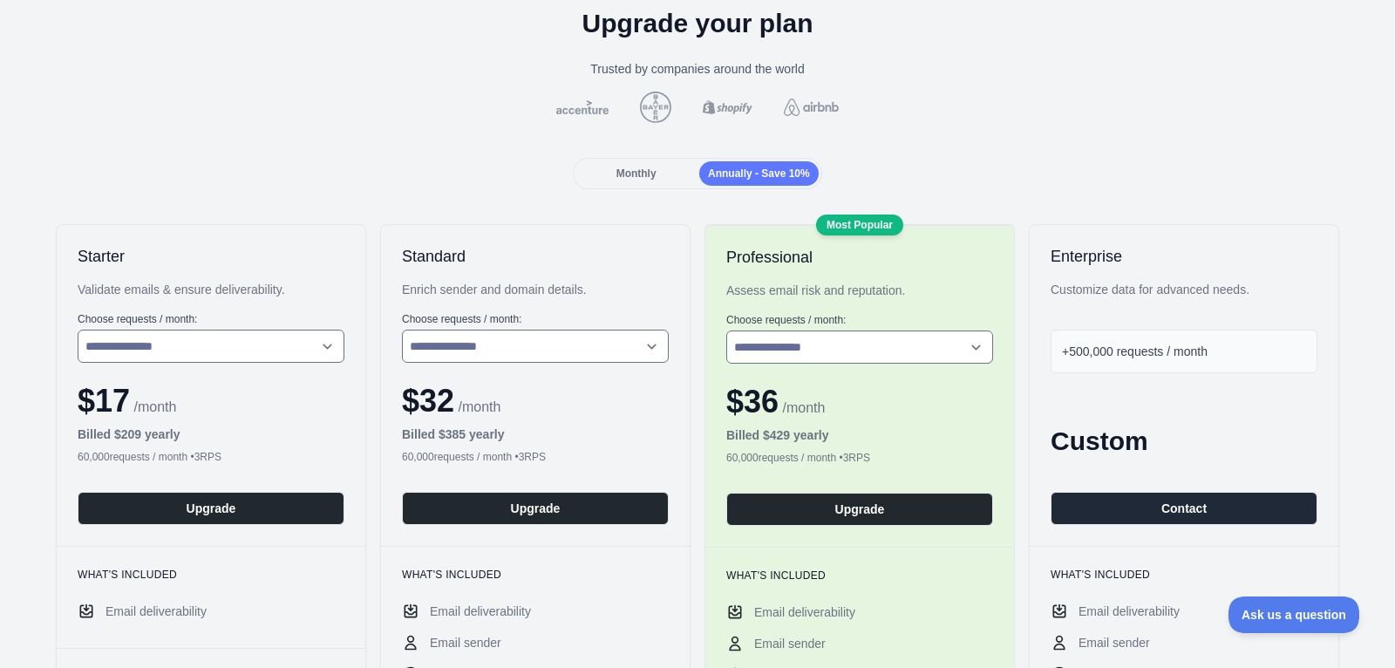
click at [179, 456] on div "60,000 requests / month • 3 RPS" at bounding box center [211, 457] width 267 height 14
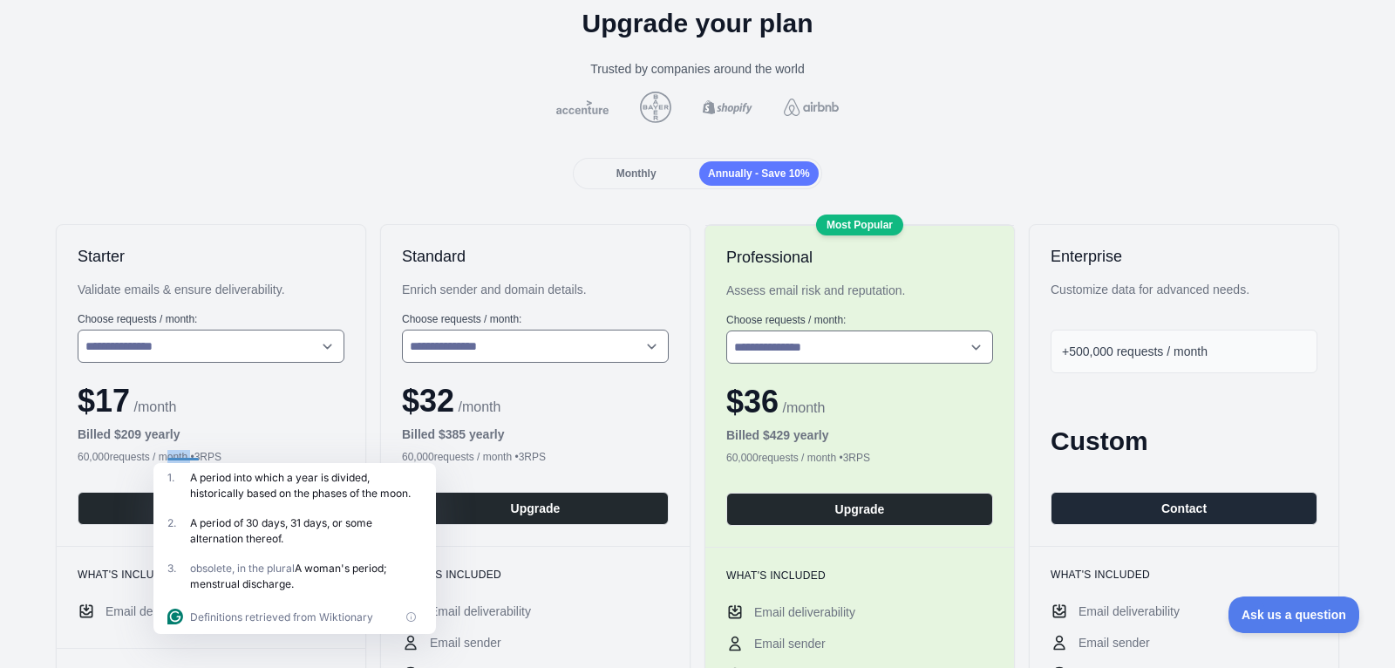
click at [189, 454] on div "60,000 requests / month • 3 RPS" at bounding box center [211, 457] width 267 height 14
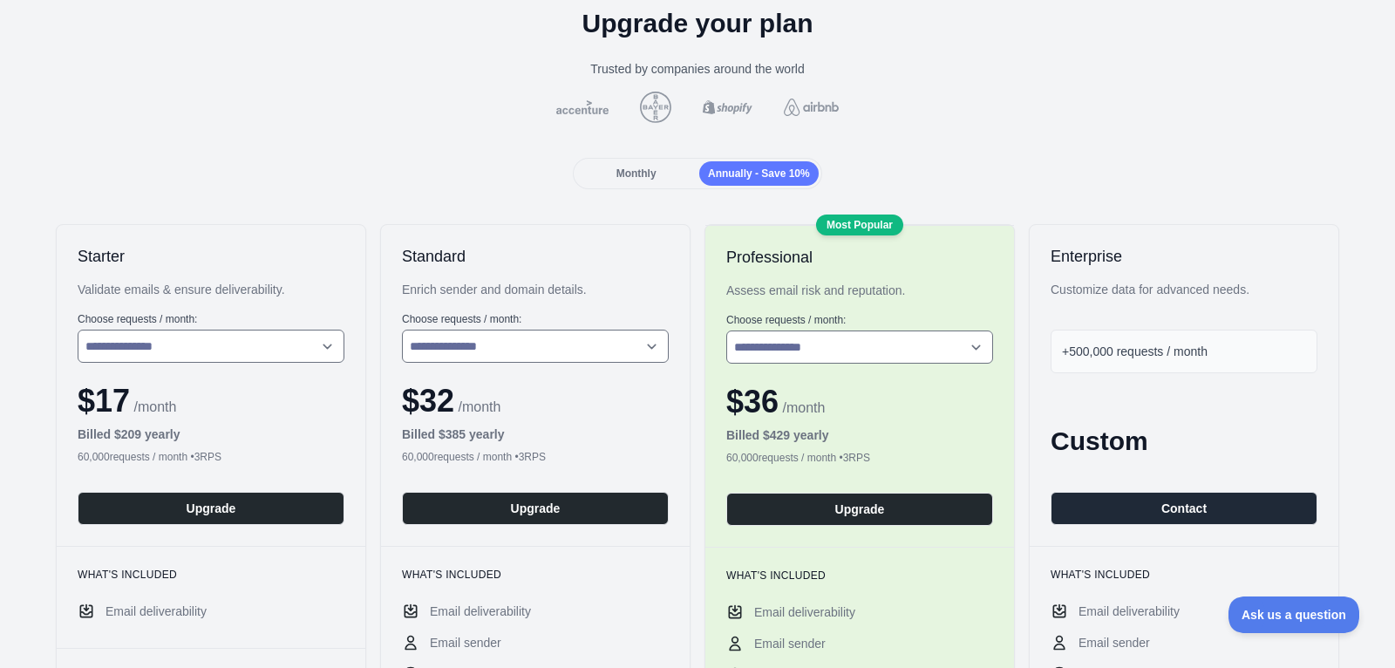
click at [493, 450] on div "60,000 requests / month • 3 RPS" at bounding box center [535, 457] width 267 height 14
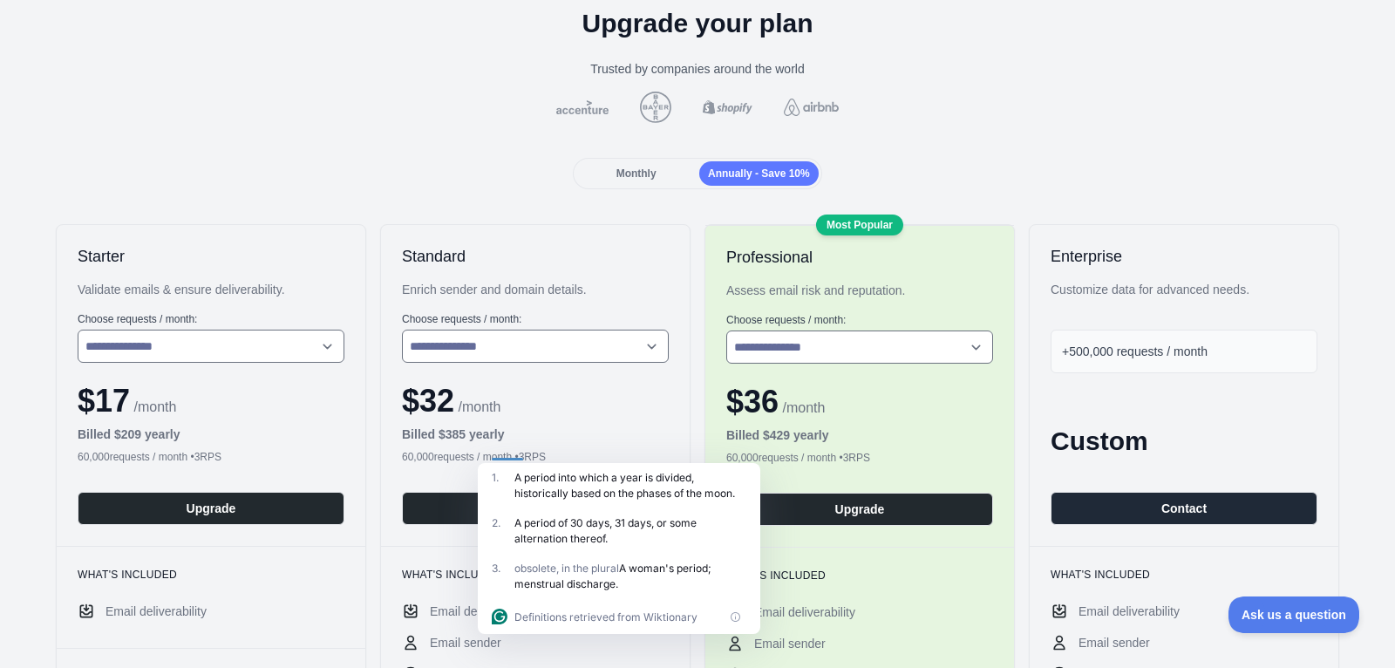
click at [839, 453] on div "60,000 requests / month • 3 RPS" at bounding box center [859, 458] width 267 height 14
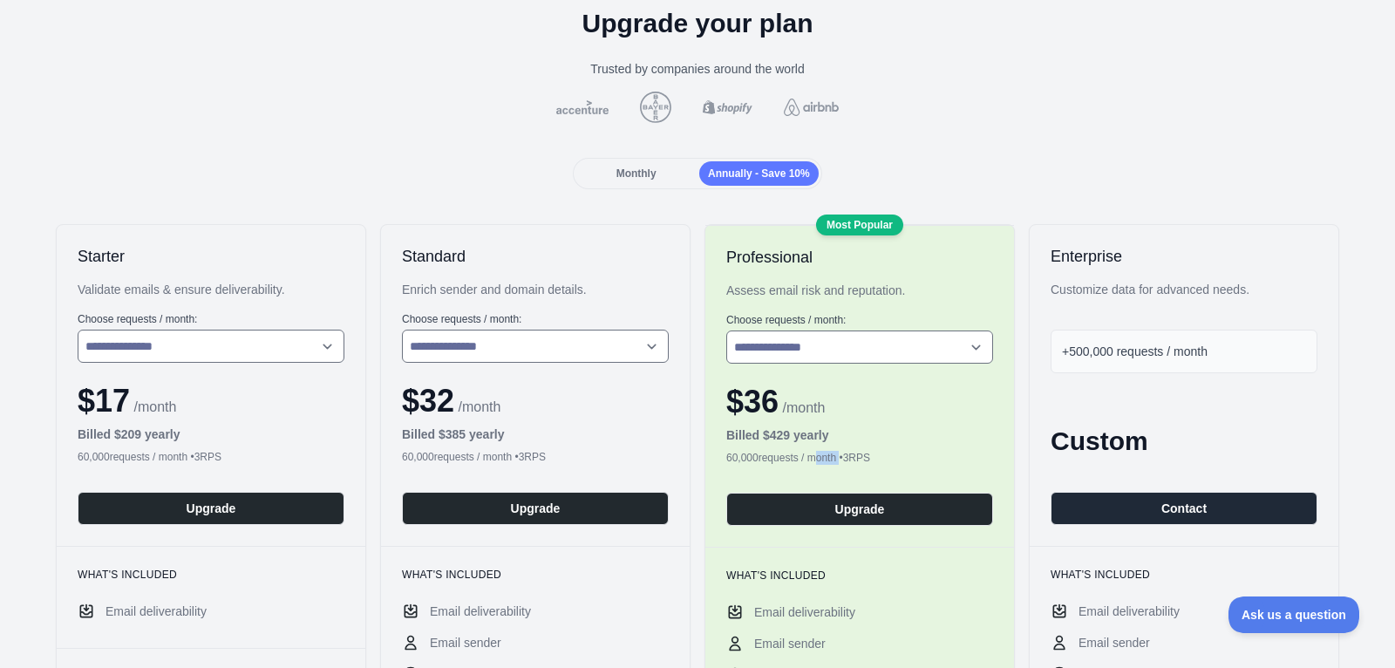
click at [839, 453] on div "60,000 requests / month • 3 RPS" at bounding box center [859, 458] width 267 height 14
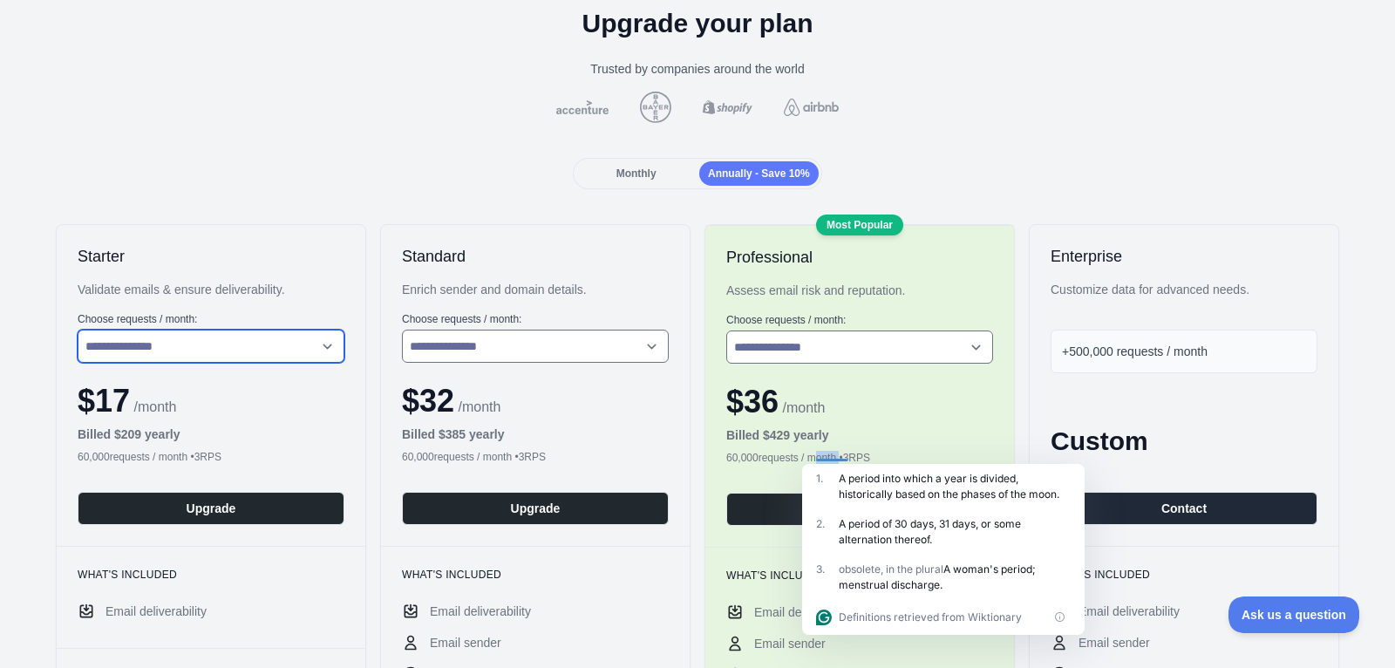
click at [300, 343] on select "**********" at bounding box center [211, 346] width 267 height 33
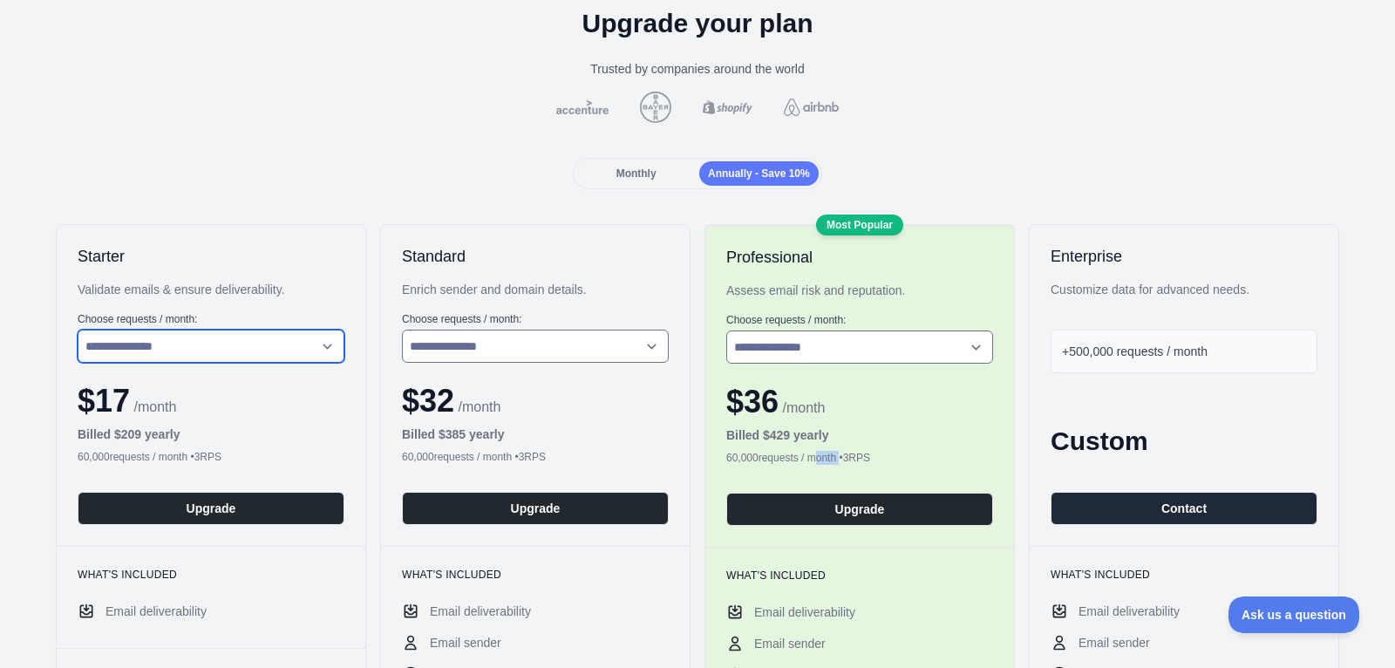
click at [78, 330] on select "**********" at bounding box center [211, 346] width 267 height 33
click at [242, 363] on div "**********" at bounding box center [211, 385] width 309 height 321
click at [242, 351] on select "**********" at bounding box center [211, 346] width 267 height 33
click at [78, 330] on select "**********" at bounding box center [211, 346] width 267 height 33
click at [582, 167] on div "Monthly" at bounding box center [635, 173] width 119 height 24
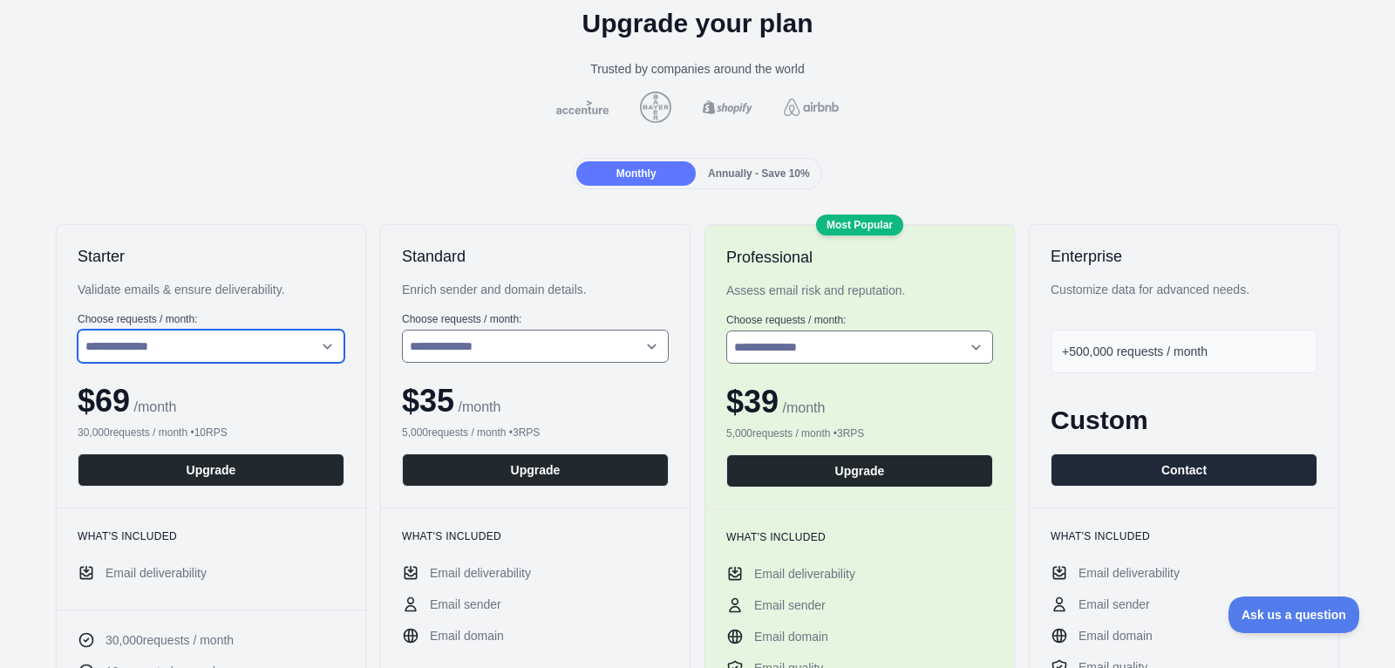
click at [278, 340] on select "**********" at bounding box center [211, 346] width 267 height 33
click at [78, 330] on select "**********" at bounding box center [211, 346] width 267 height 33
click at [726, 172] on span "Annually - Save 10%" at bounding box center [759, 173] width 102 height 12
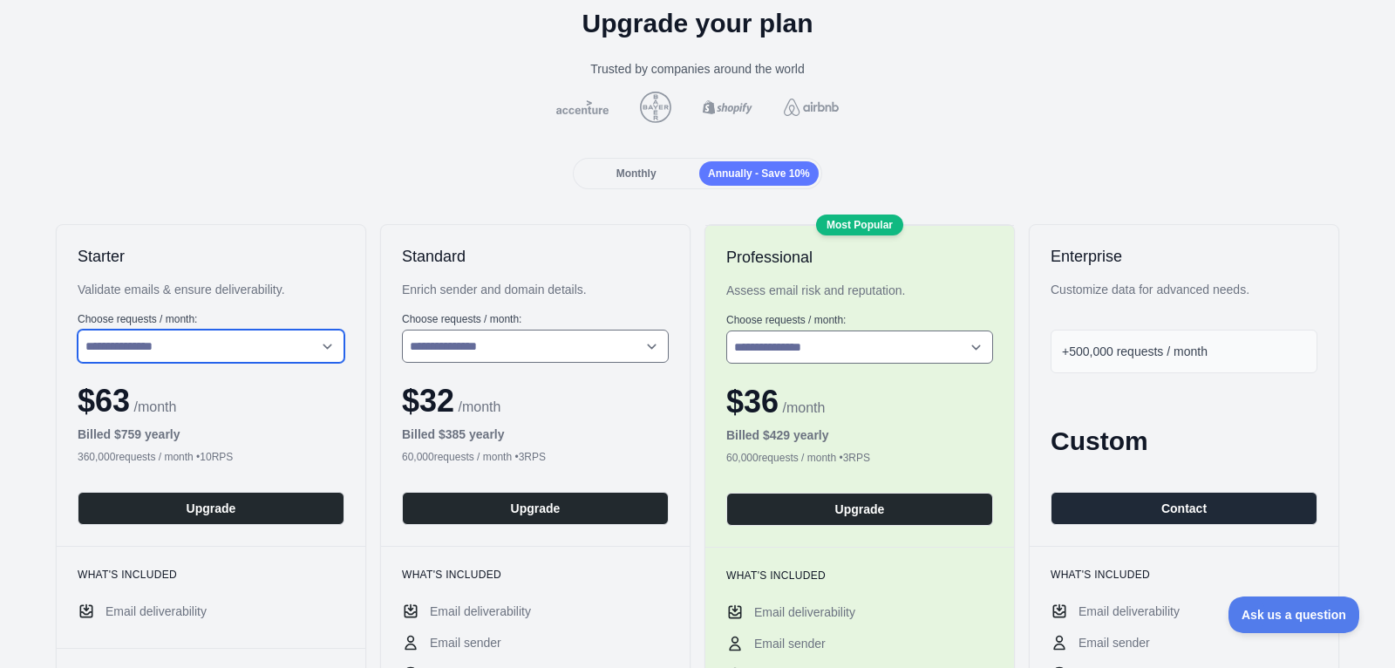
click at [252, 334] on select "**********" at bounding box center [211, 346] width 267 height 33
select select "*"
click at [78, 330] on select "**********" at bounding box center [211, 346] width 267 height 33
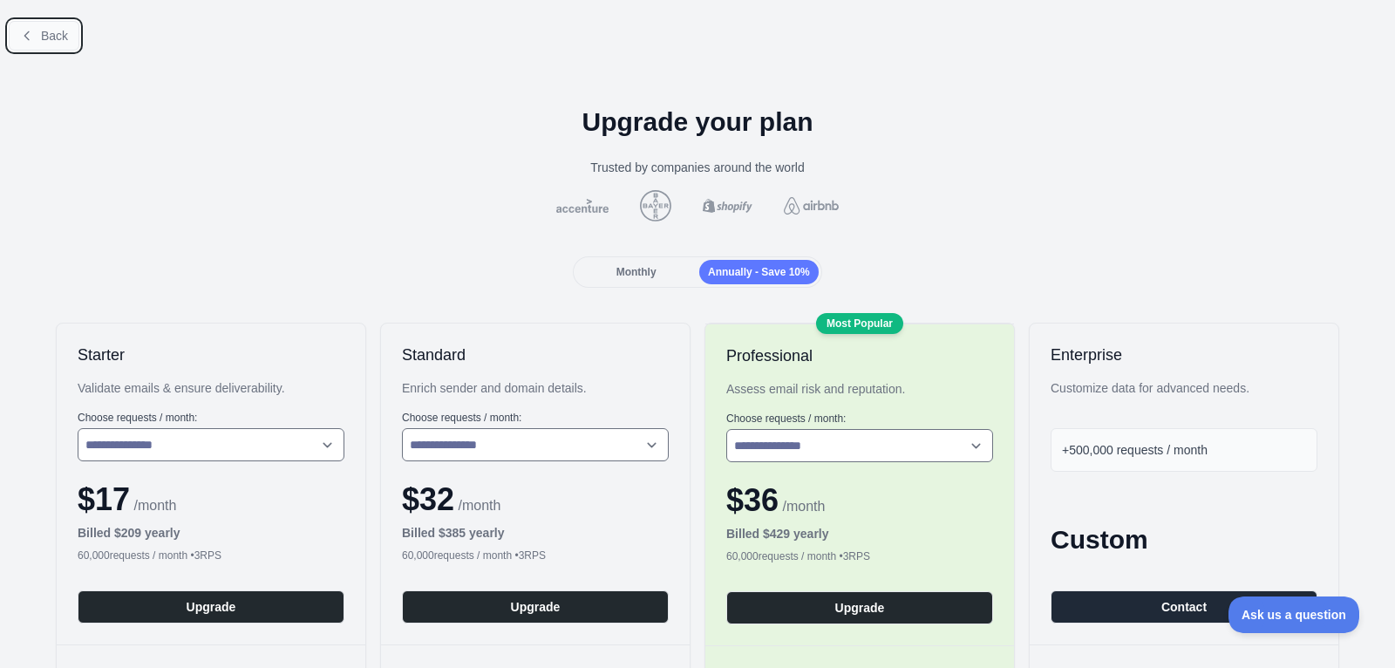
click at [36, 40] on button "Back" at bounding box center [44, 36] width 71 height 30
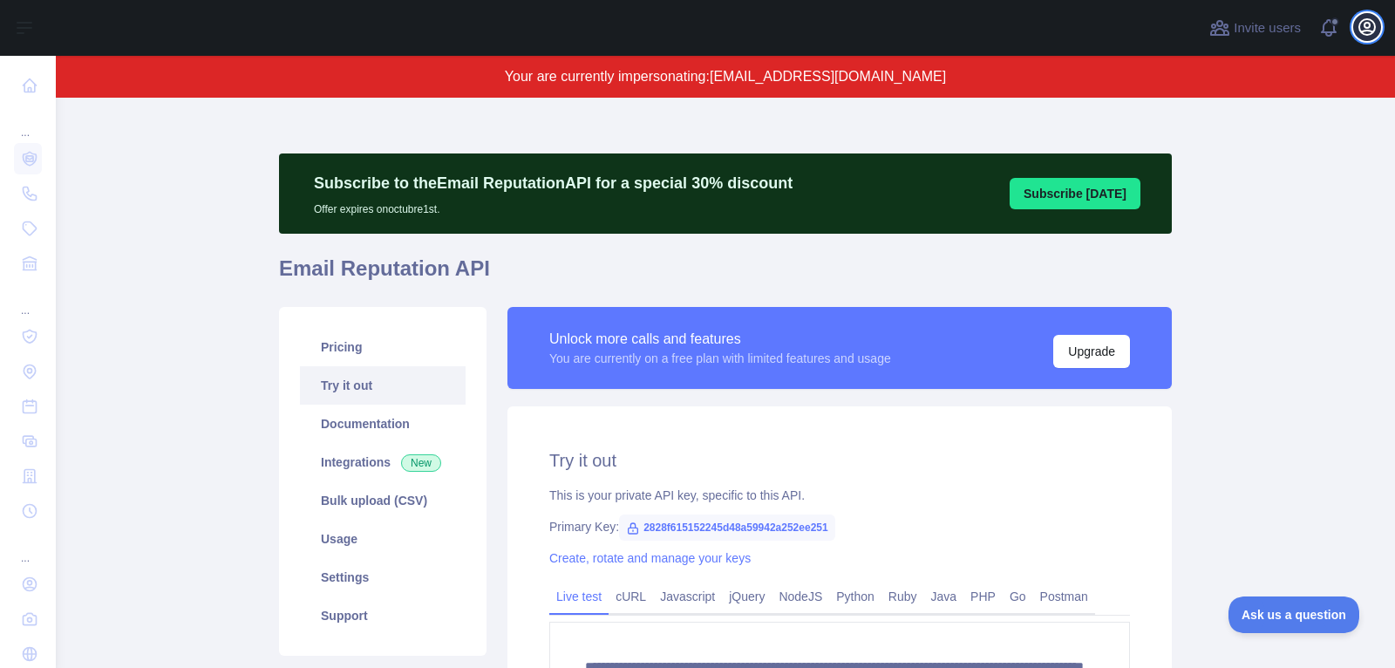
click at [1365, 31] on icon "button" at bounding box center [1367, 27] width 16 height 16
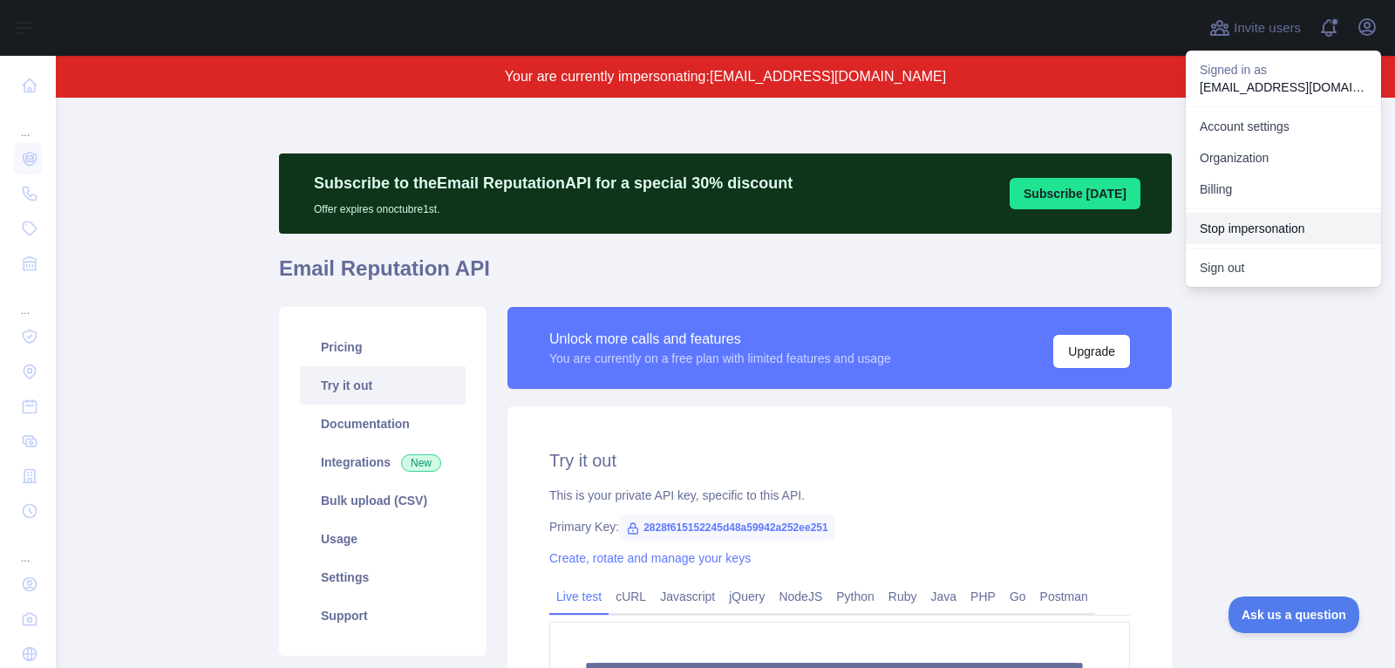
click at [1252, 231] on button "Stop impersonation" at bounding box center [1283, 228] width 195 height 31
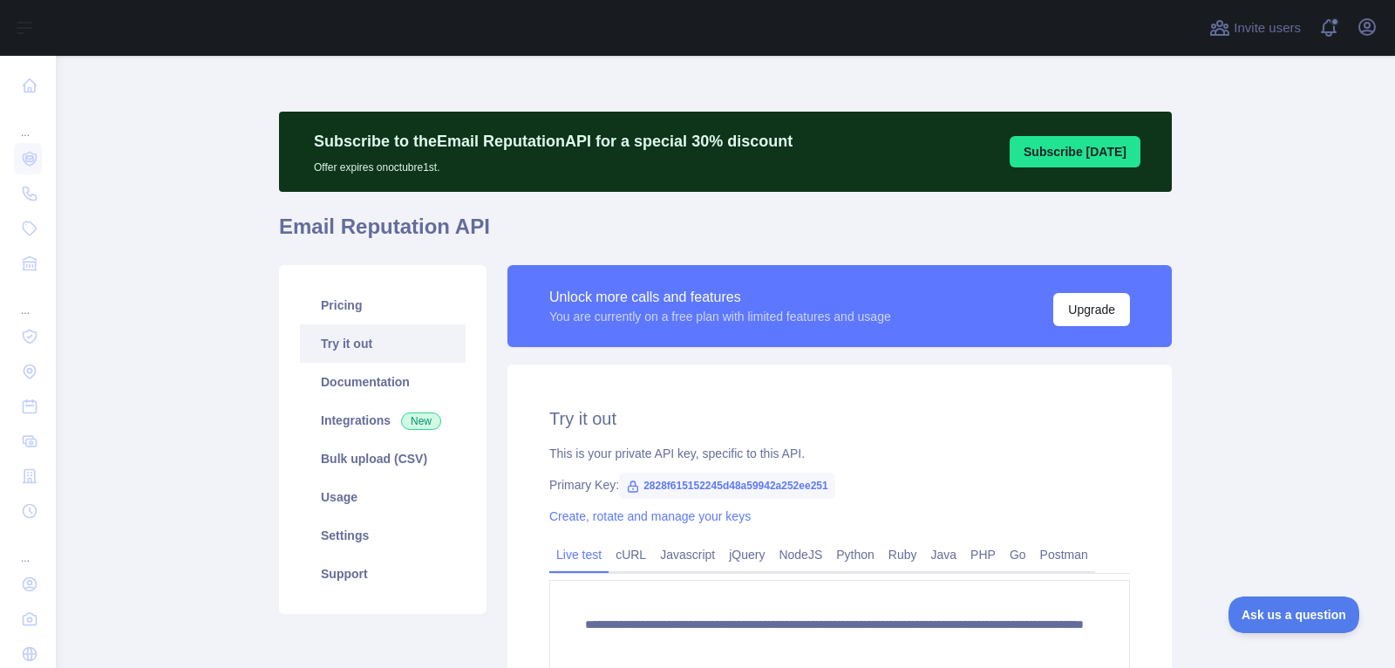
type textarea "**********"
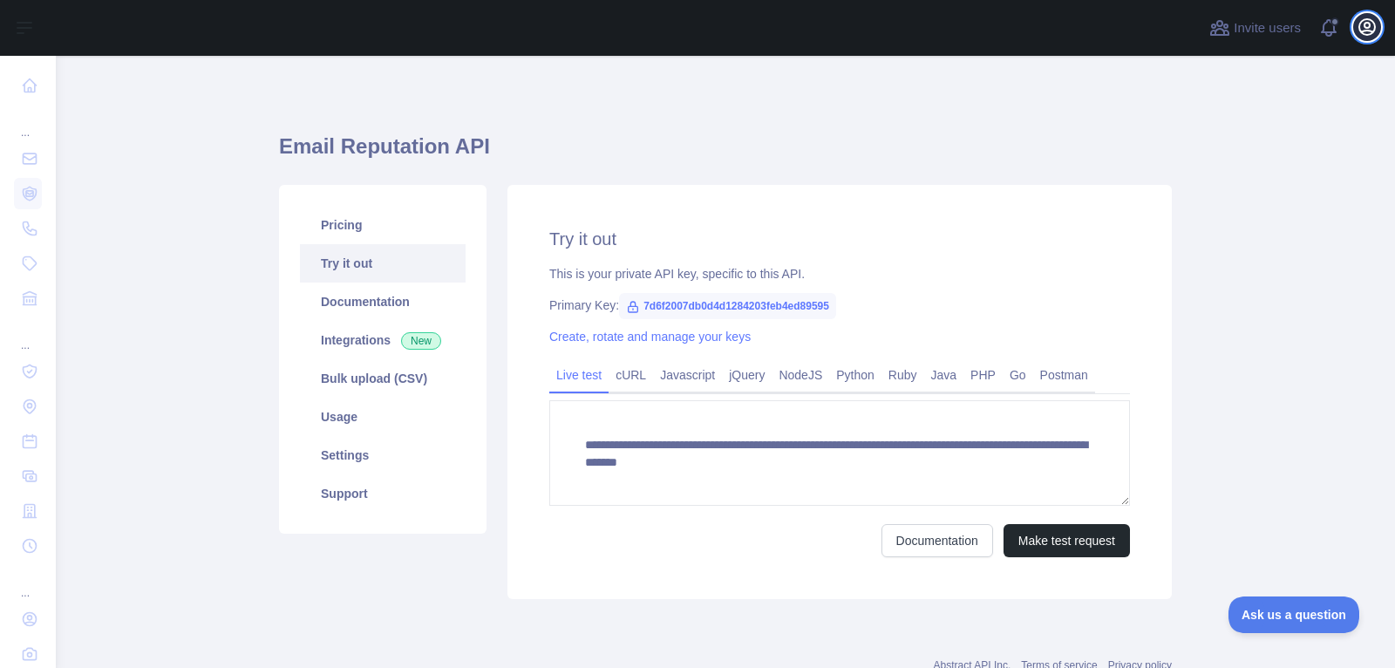
click at [1365, 34] on icon "button" at bounding box center [1367, 27] width 16 height 16
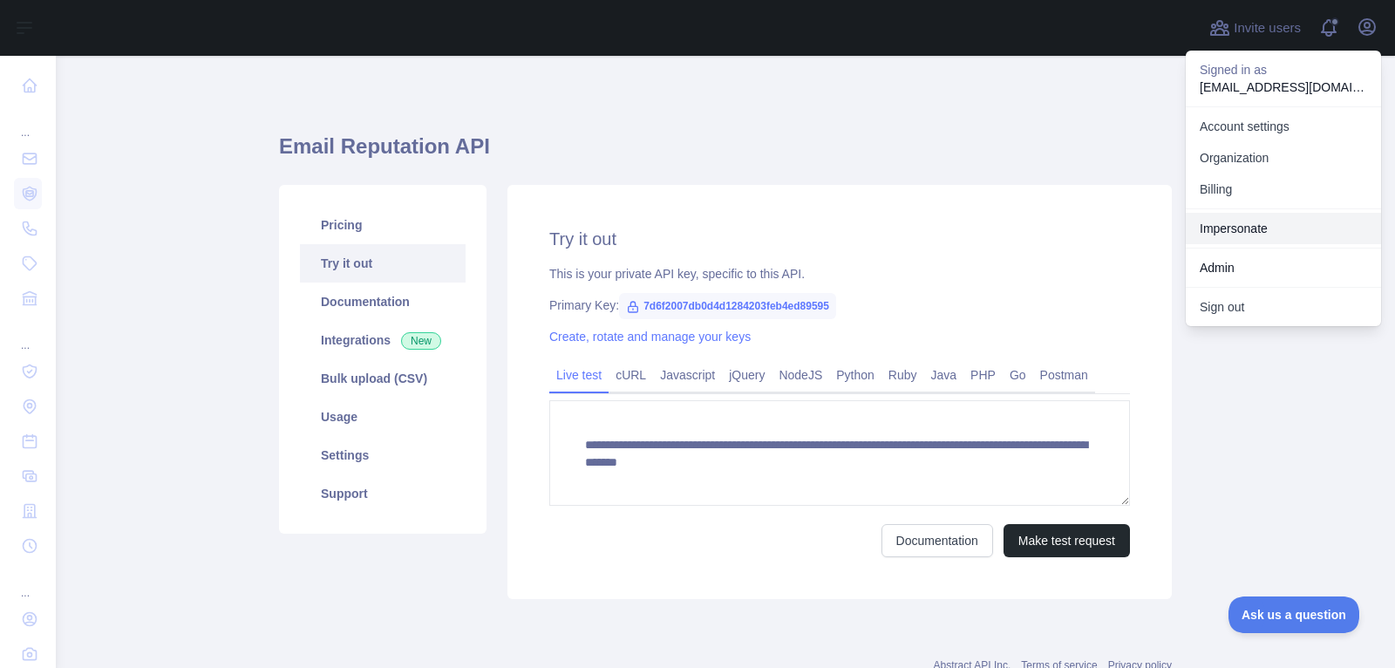
click at [1240, 229] on link "Impersonate" at bounding box center [1283, 228] width 195 height 31
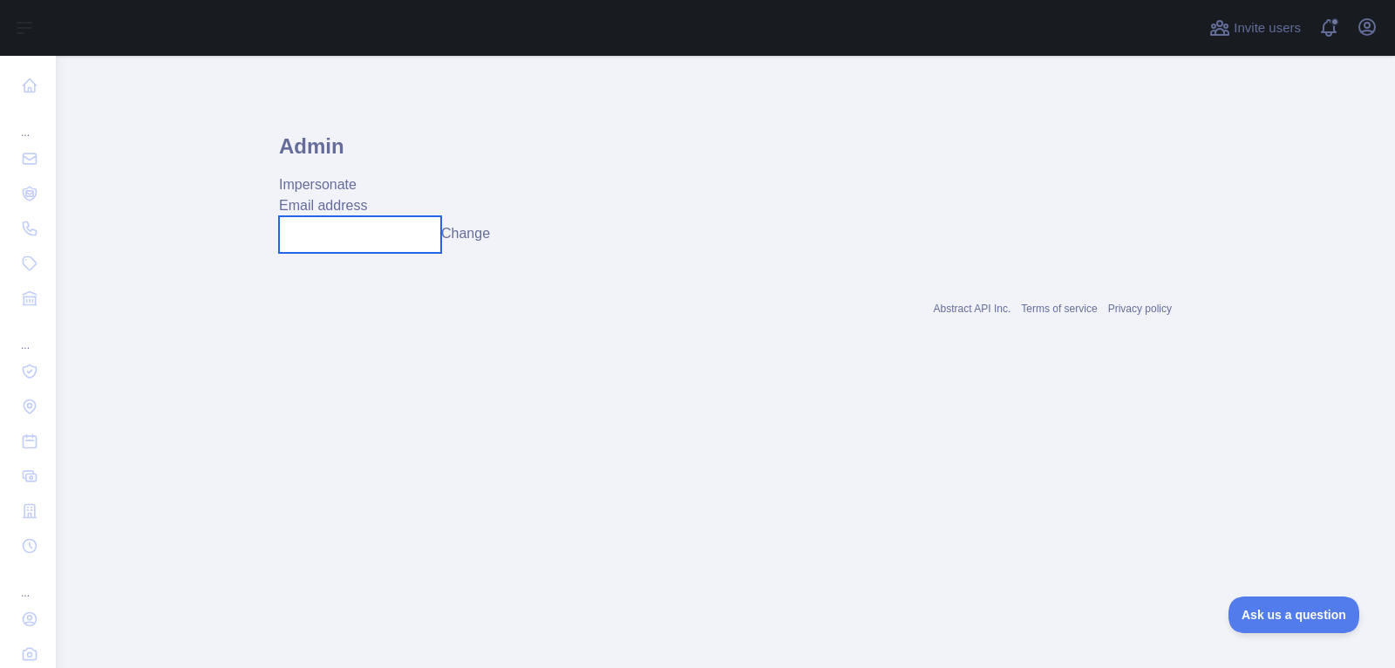
click at [367, 231] on input "text" at bounding box center [360, 234] width 162 height 37
paste input "**********"
type input "**********"
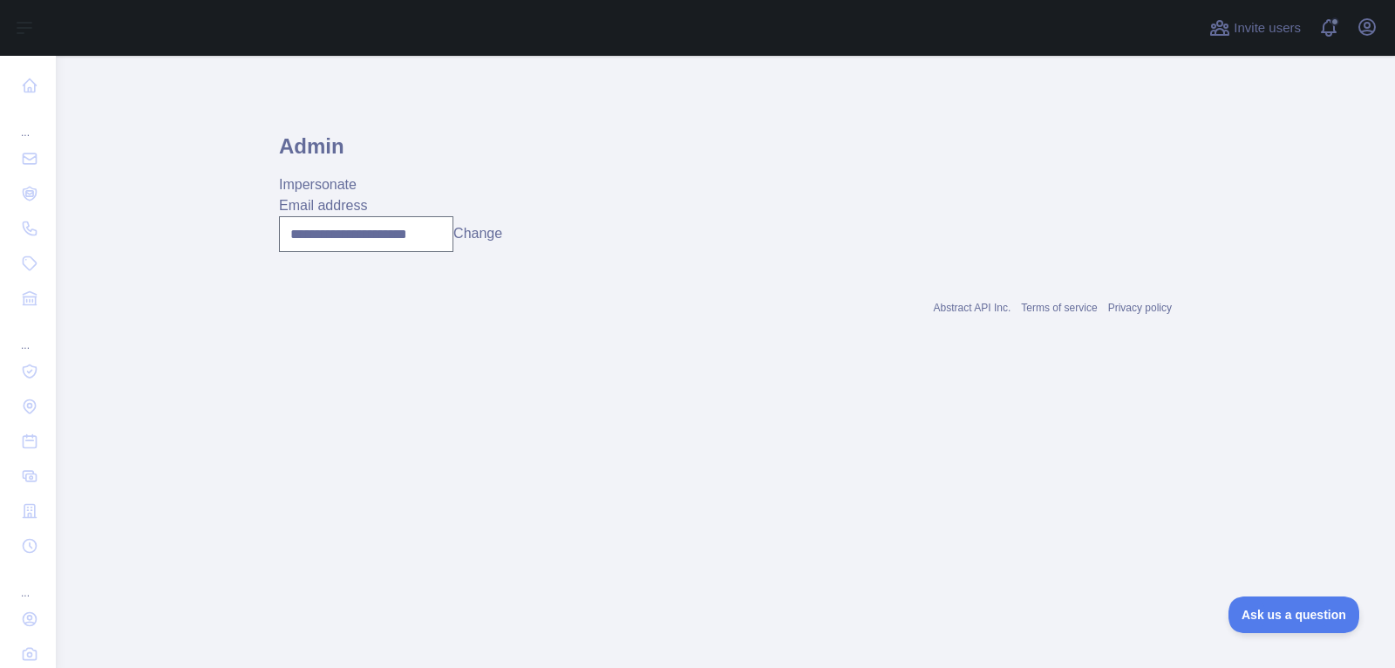
click at [486, 241] on button "Change" at bounding box center [477, 233] width 49 height 21
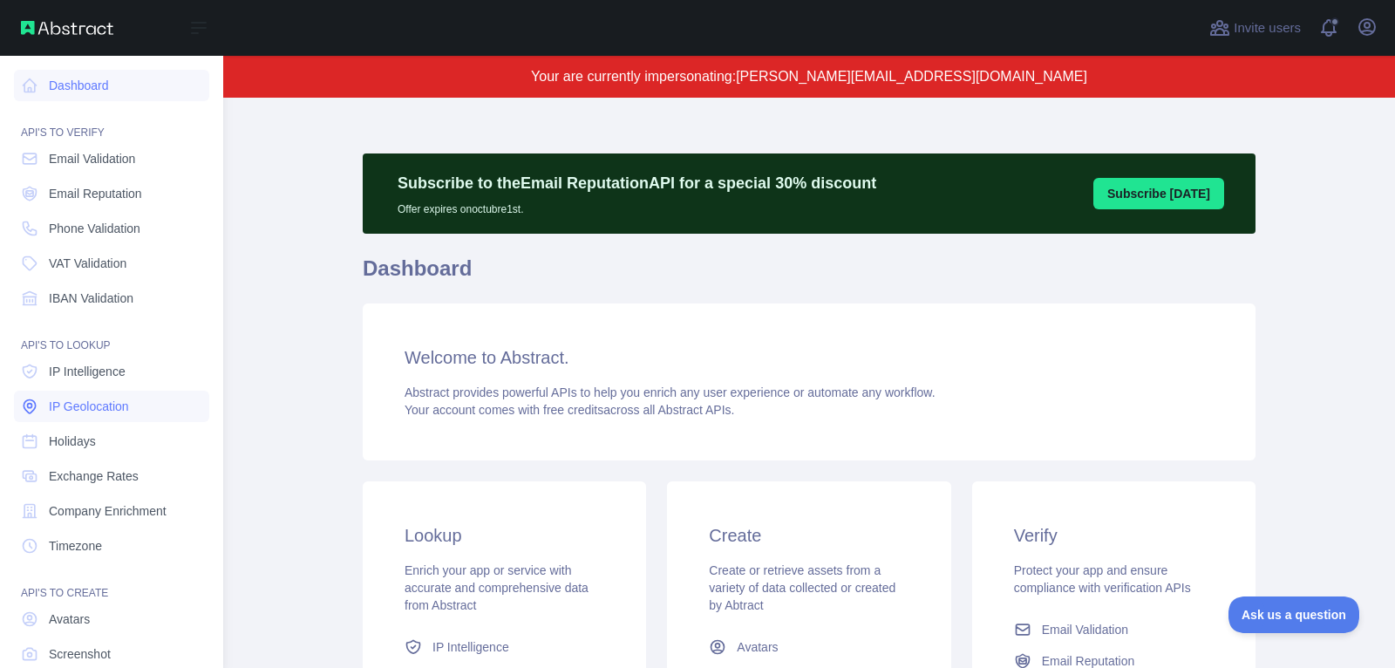
click at [112, 398] on span "IP Geolocation" at bounding box center [89, 406] width 80 height 17
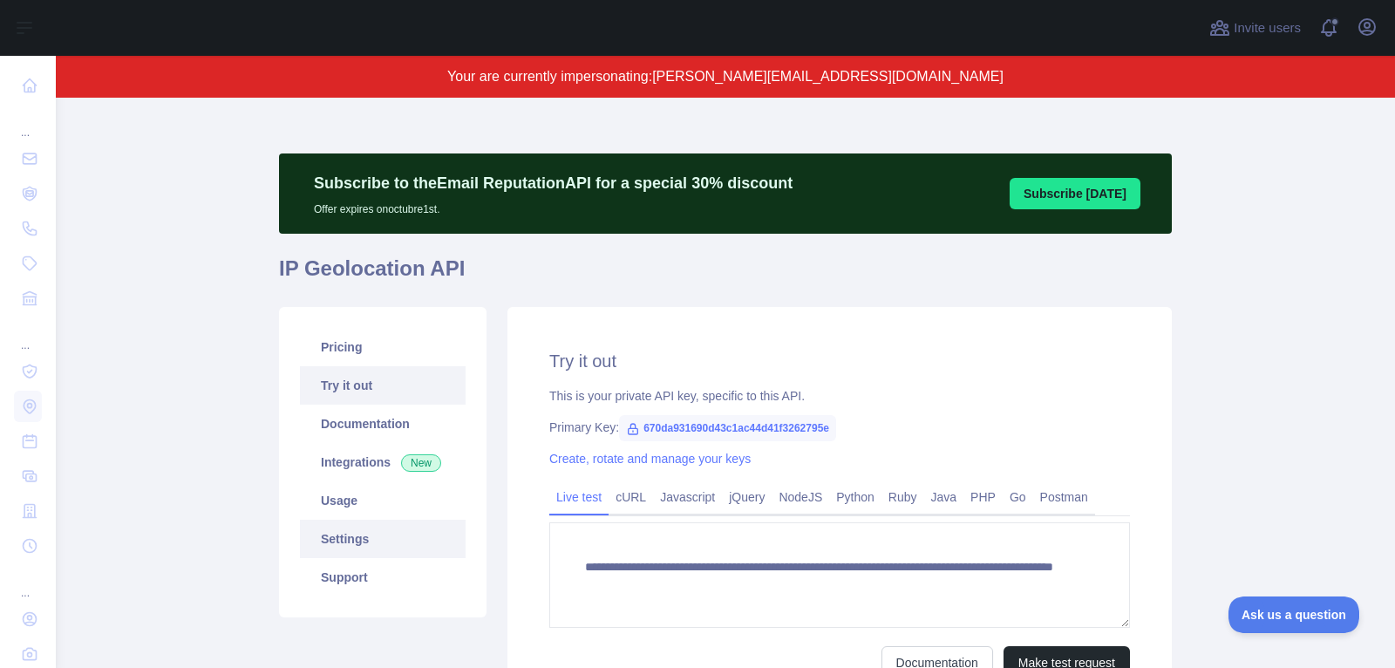
click at [354, 551] on link "Settings" at bounding box center [383, 539] width 166 height 38
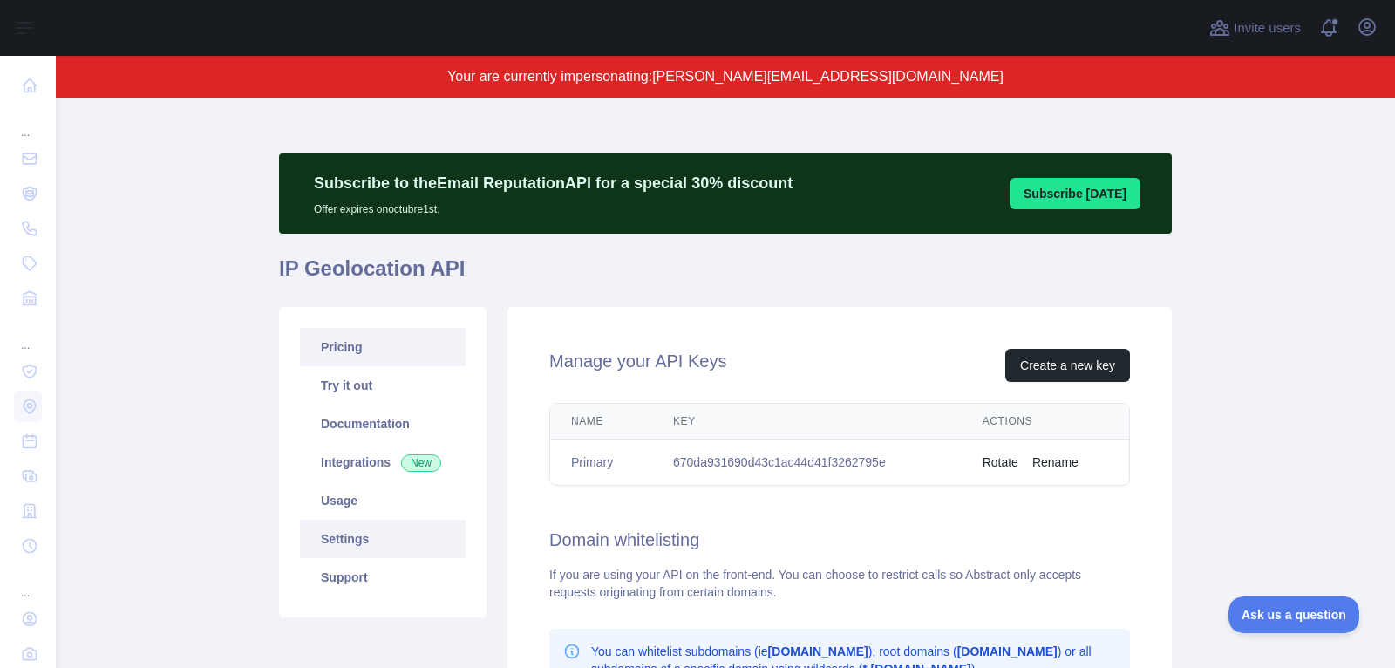
click at [337, 357] on link "Pricing" at bounding box center [383, 347] width 166 height 38
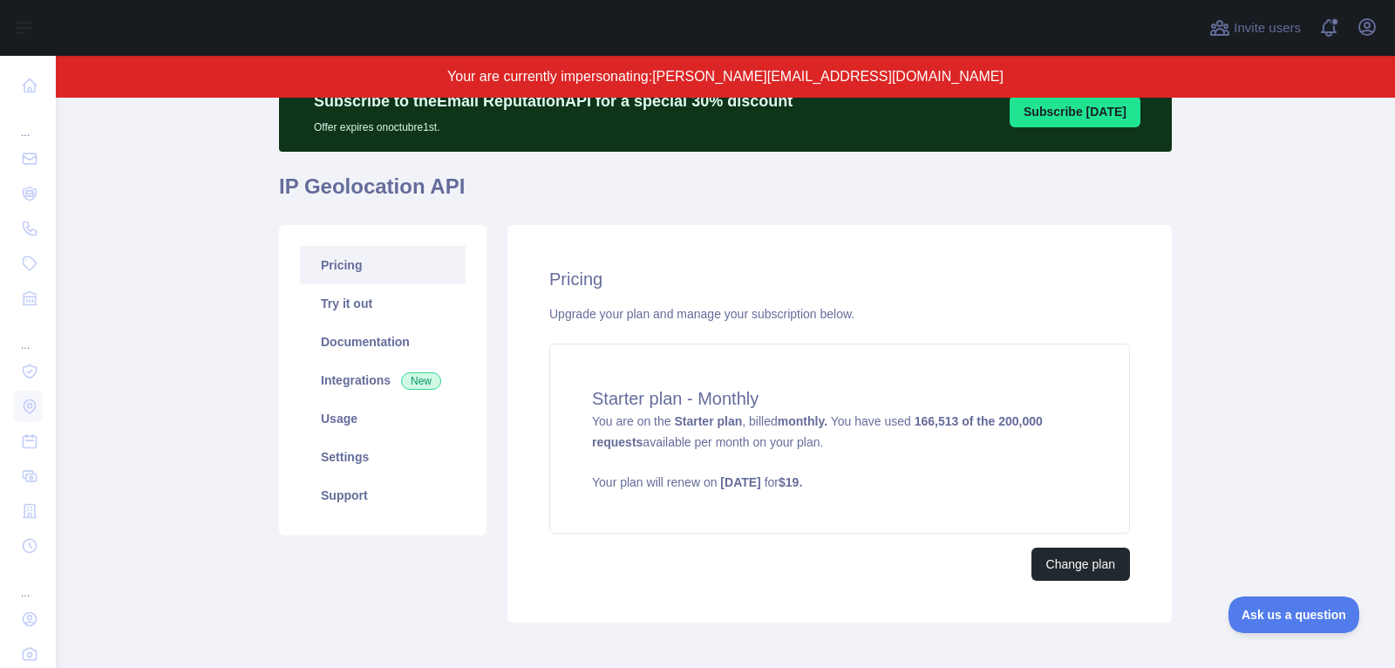
scroll to position [83, 0]
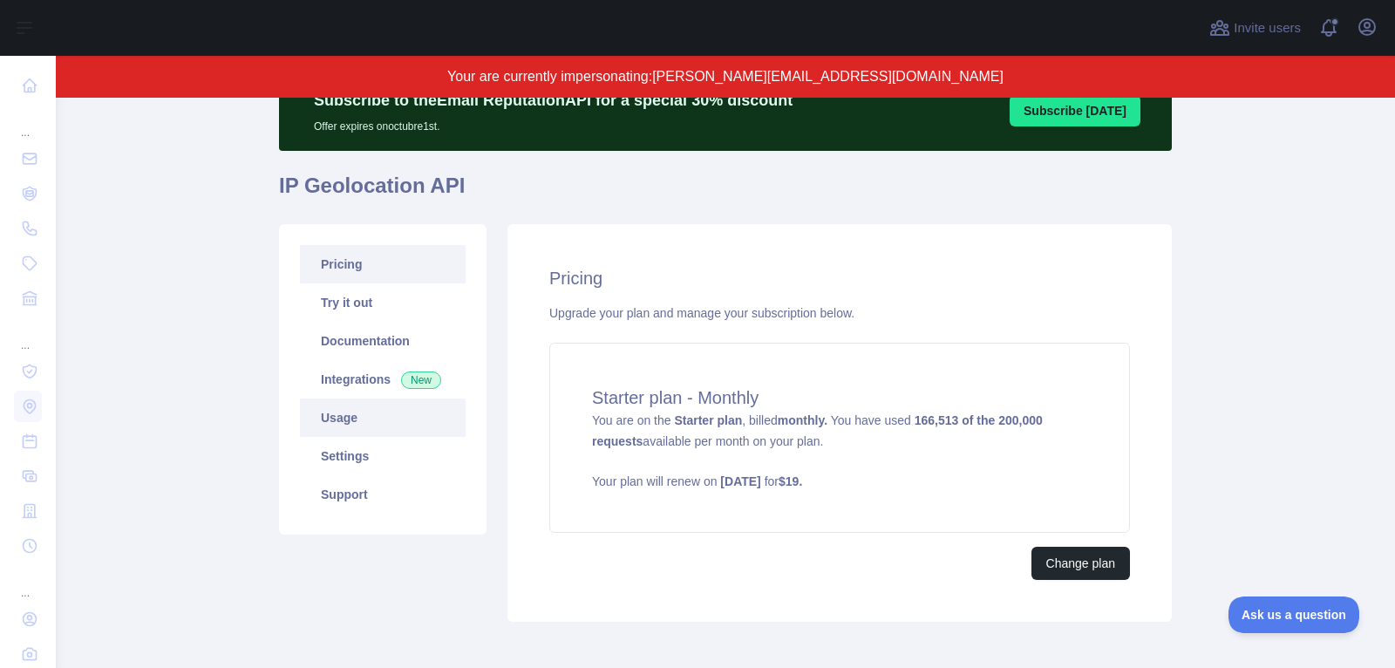
click at [371, 419] on link "Usage" at bounding box center [383, 417] width 166 height 38
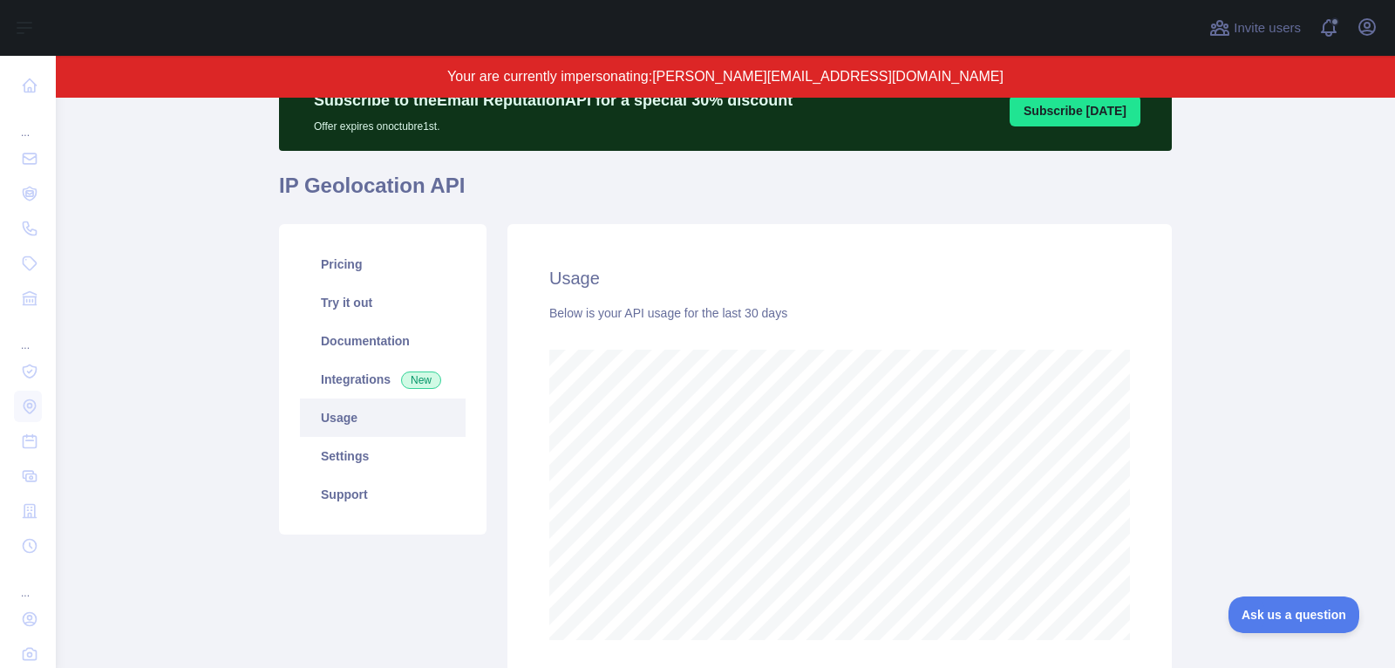
scroll to position [571, 1339]
click at [393, 464] on link "Settings" at bounding box center [383, 456] width 166 height 38
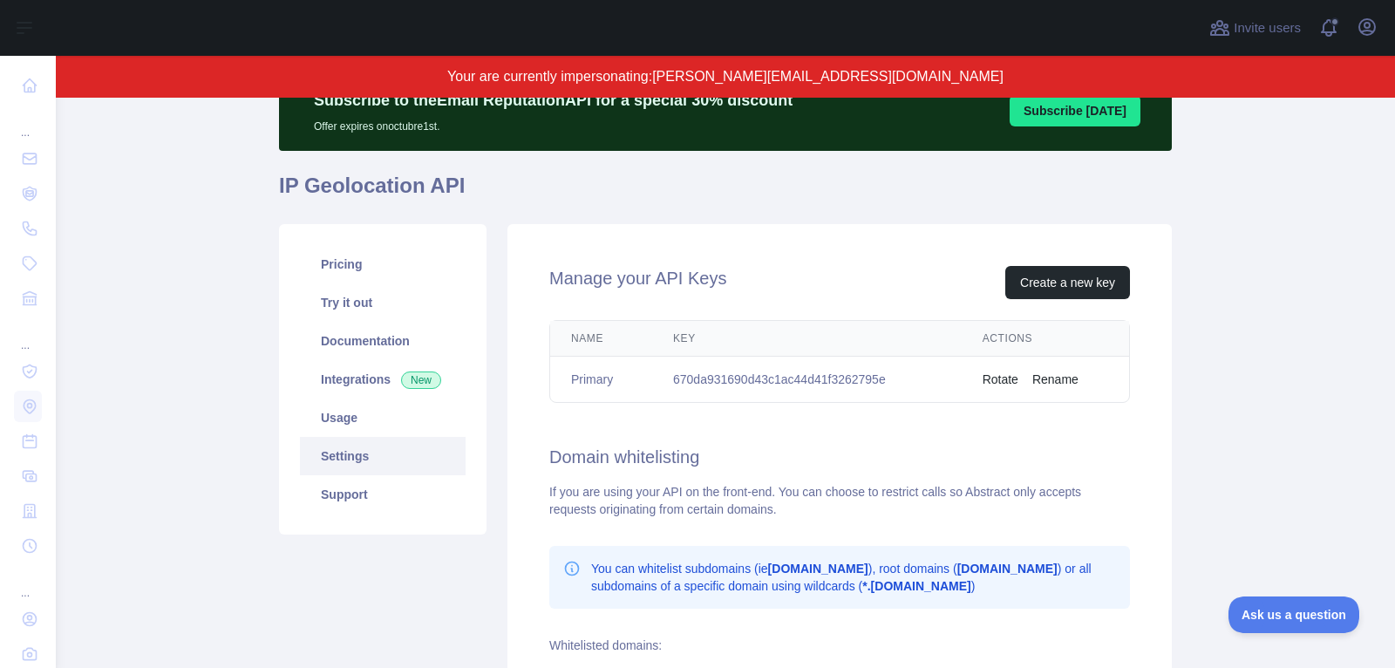
click at [741, 384] on td "670da931690d43c1ac44d41f3262795e" at bounding box center [806, 380] width 309 height 46
copy td "670da931690d43c1ac44d41f3262795e"
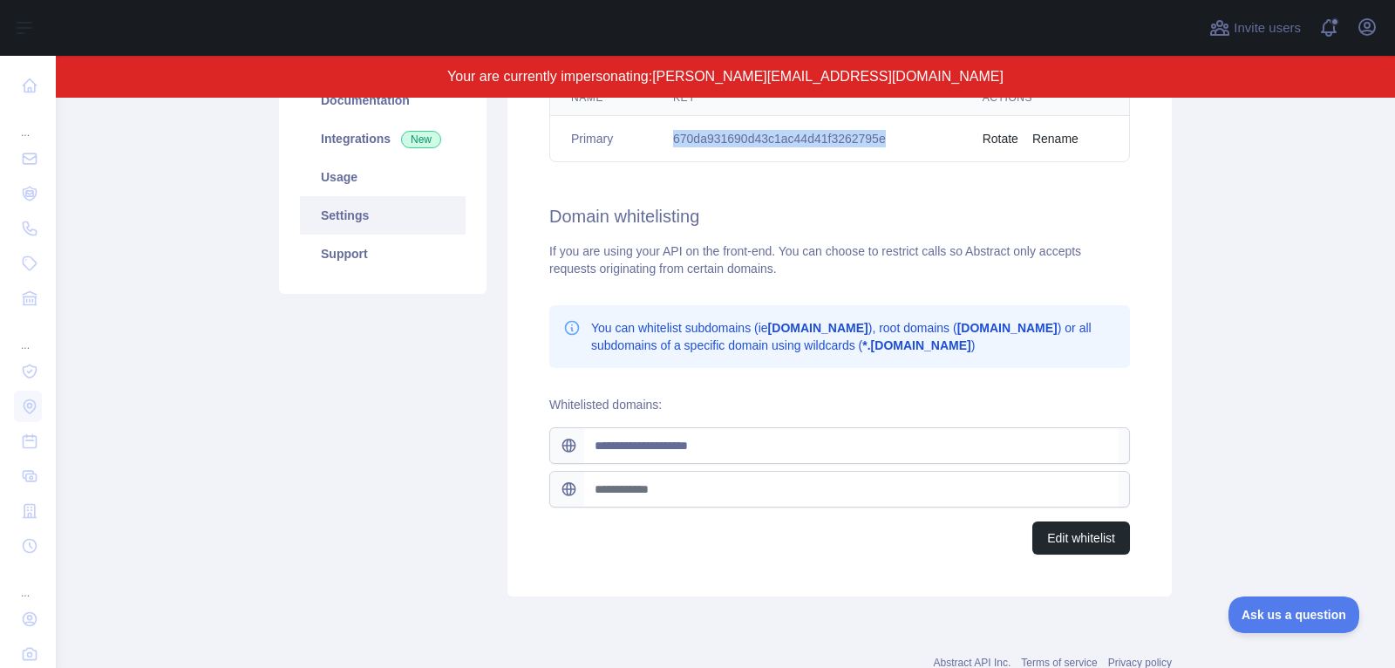
scroll to position [328, 0]
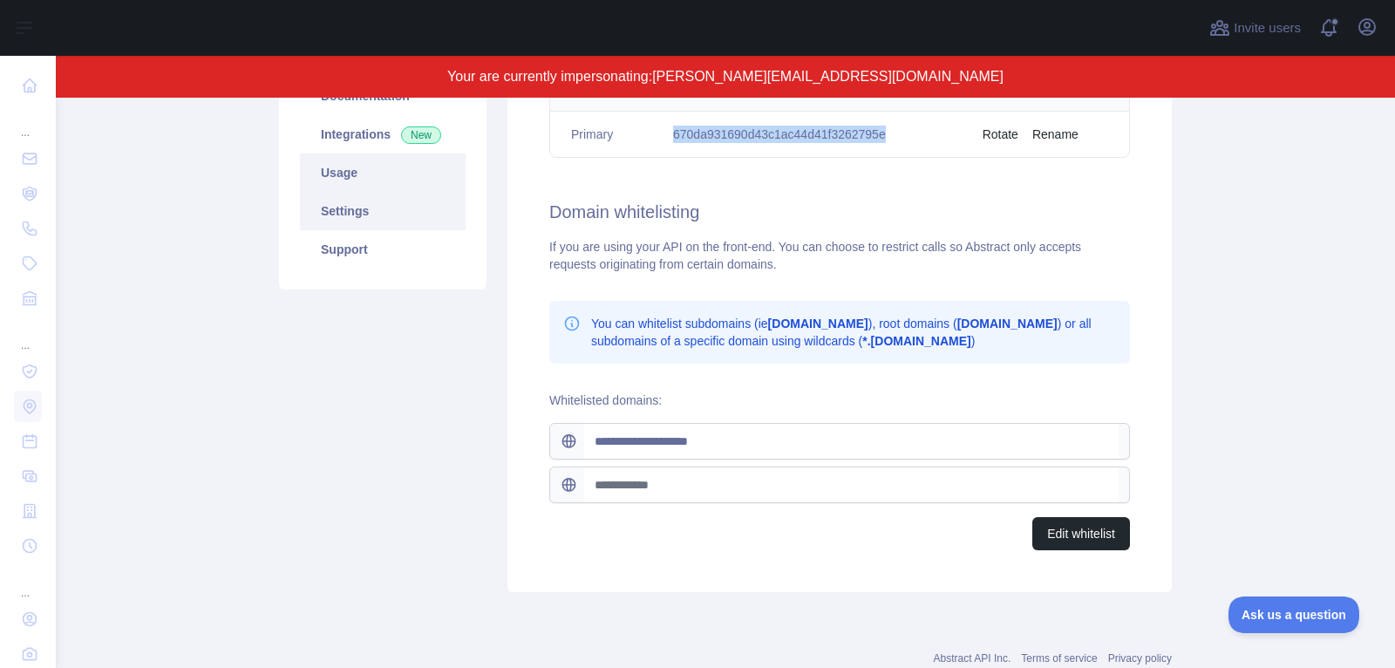
click at [361, 173] on link "Usage" at bounding box center [383, 172] width 166 height 38
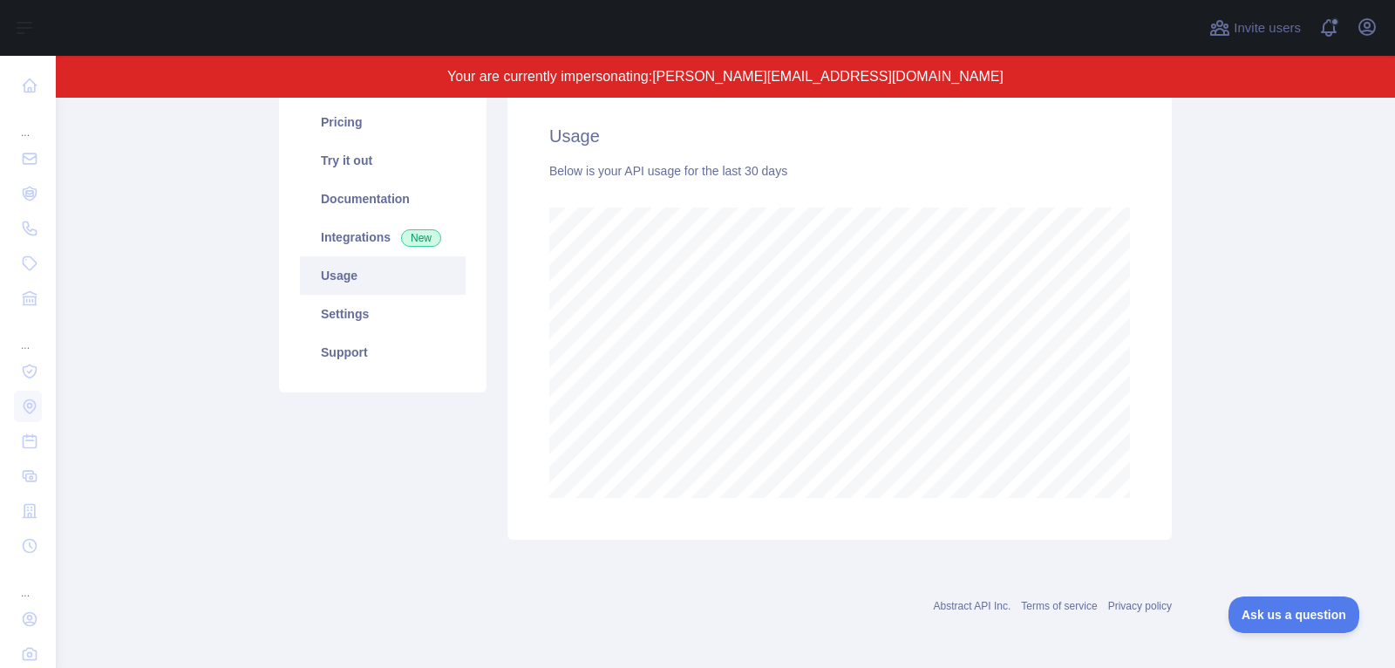
scroll to position [571, 1339]
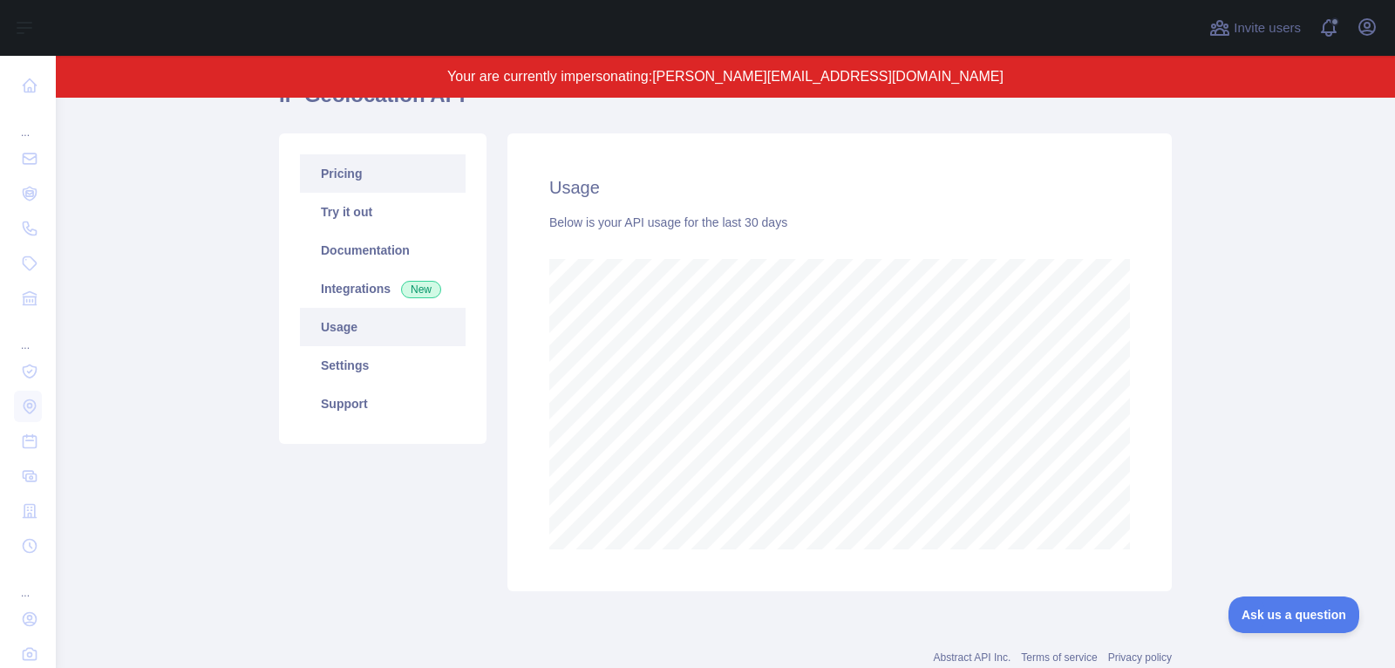
click at [397, 187] on link "Pricing" at bounding box center [383, 173] width 166 height 38
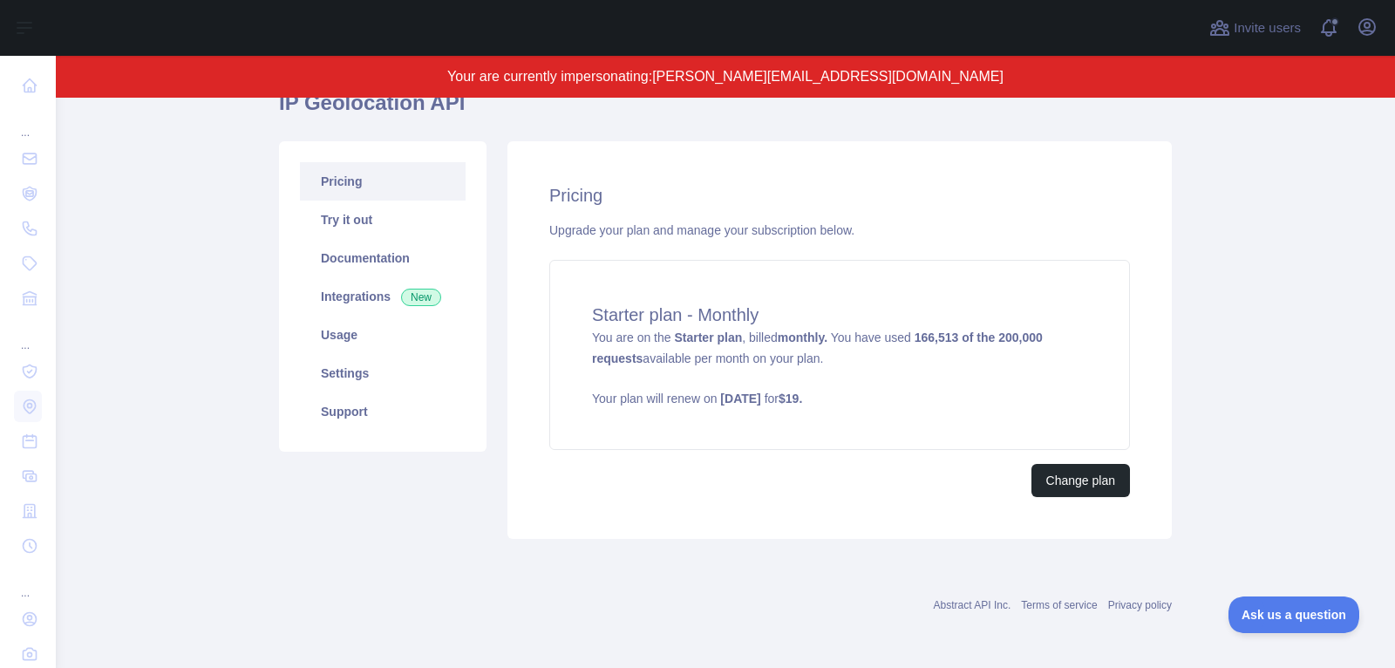
scroll to position [163, 0]
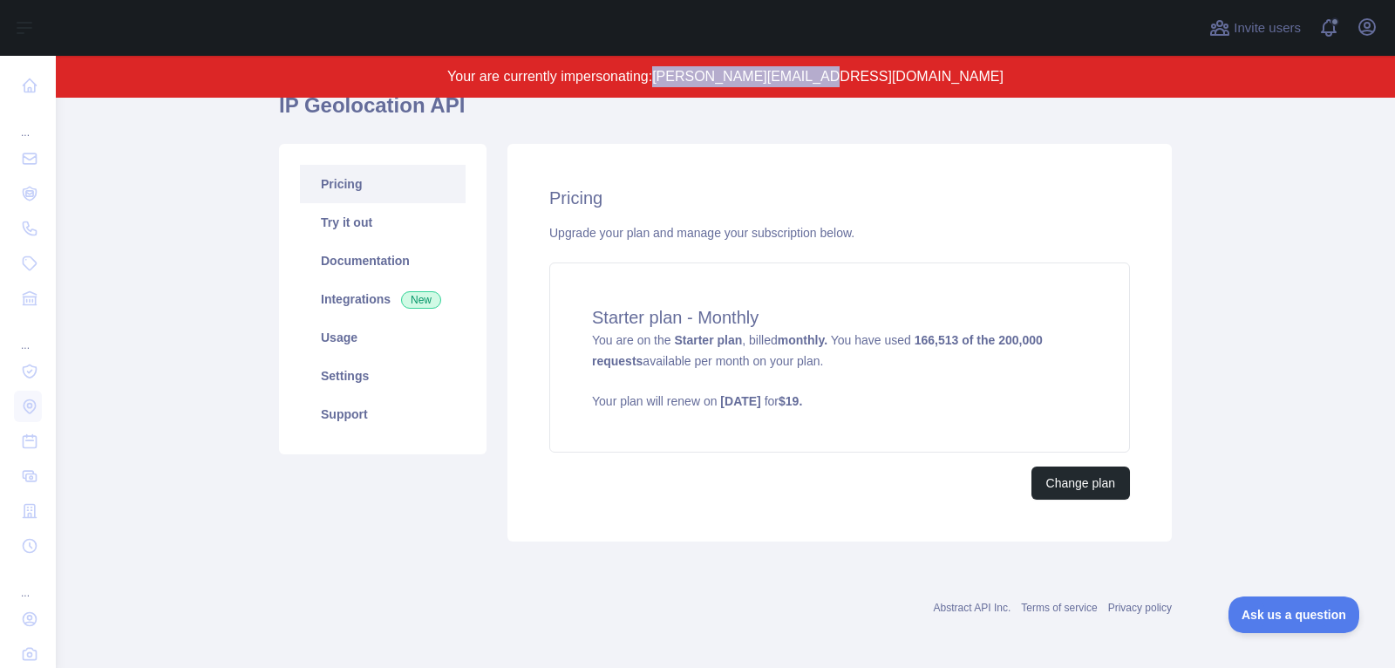
drag, startPoint x: 753, startPoint y: 78, endPoint x: 1010, endPoint y: 78, distance: 257.2
click at [1010, 78] on p "Your are currently impersonating: [PERSON_NAME][EMAIL_ADDRESS][DOMAIN_NAME]" at bounding box center [725, 76] width 1172 height 21
copy span "[PERSON_NAME][EMAIL_ADDRESS][DOMAIN_NAME]"
click at [378, 380] on link "Settings" at bounding box center [383, 376] width 166 height 38
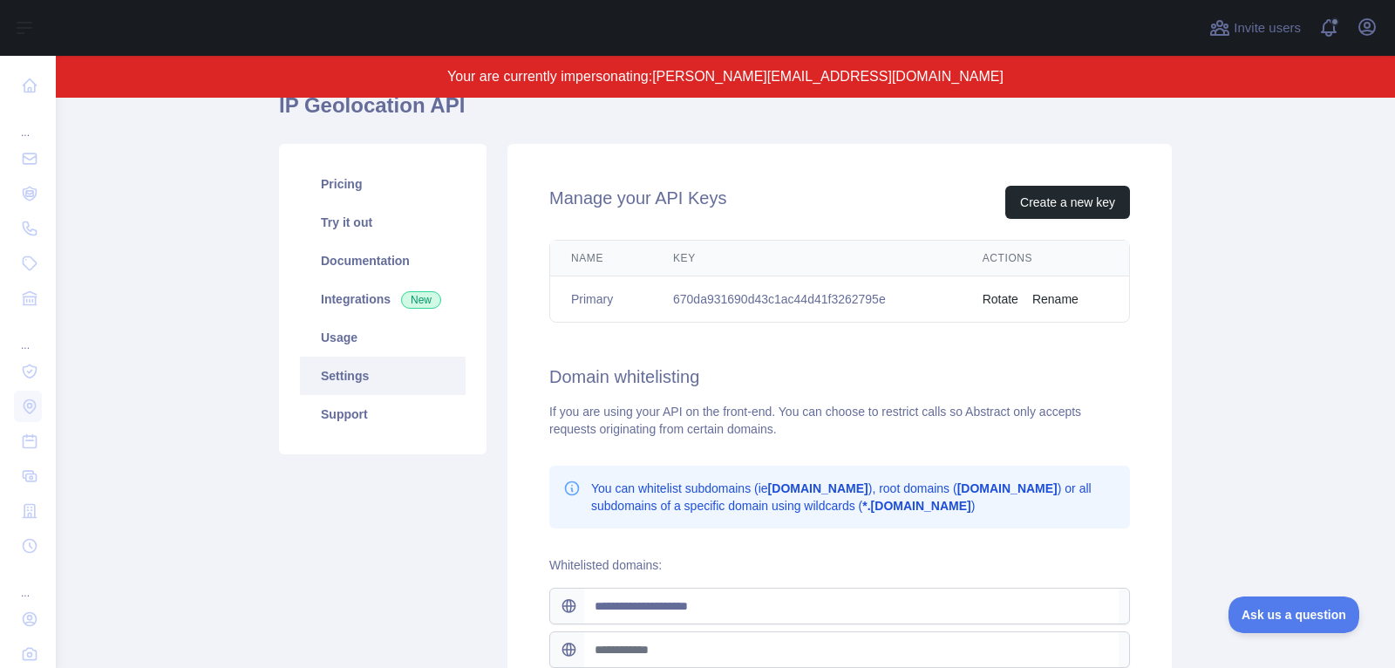
click at [757, 290] on td "670da931690d43c1ac44d41f3262795e" at bounding box center [806, 299] width 309 height 46
copy td "670da931690d43c1ac44d41f3262795e"
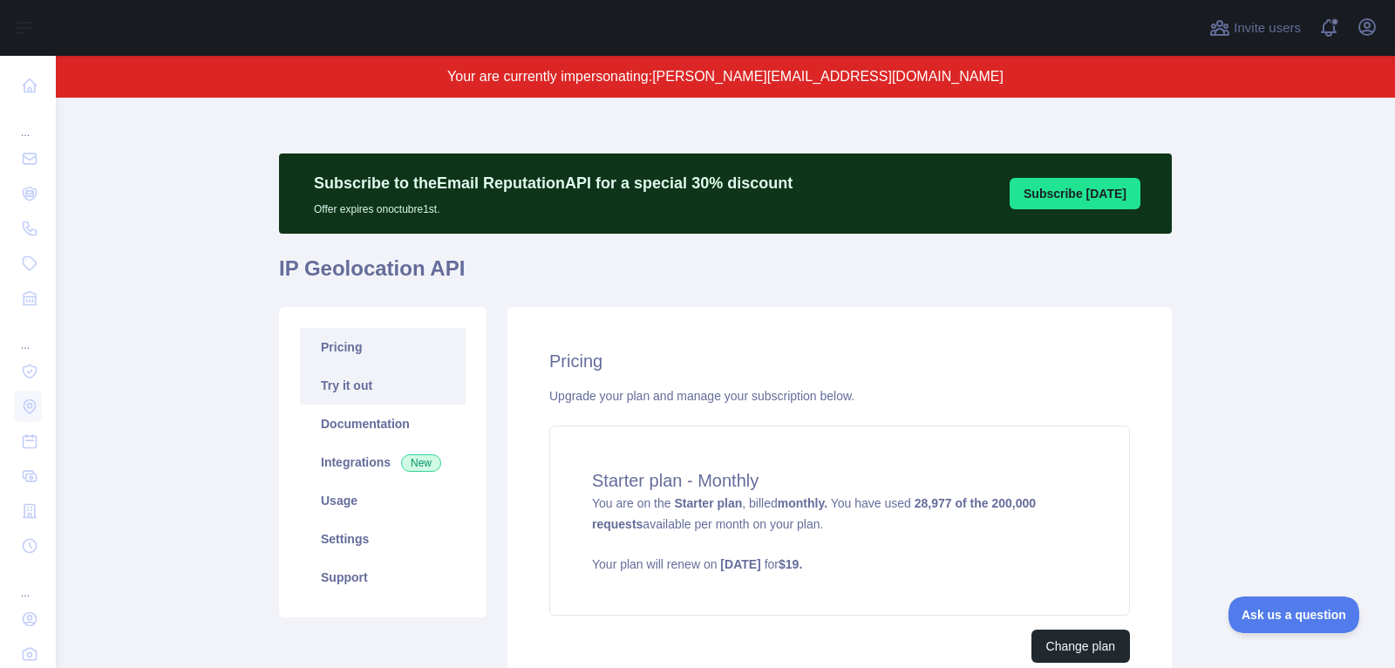
click at [360, 384] on link "Try it out" at bounding box center [383, 385] width 166 height 38
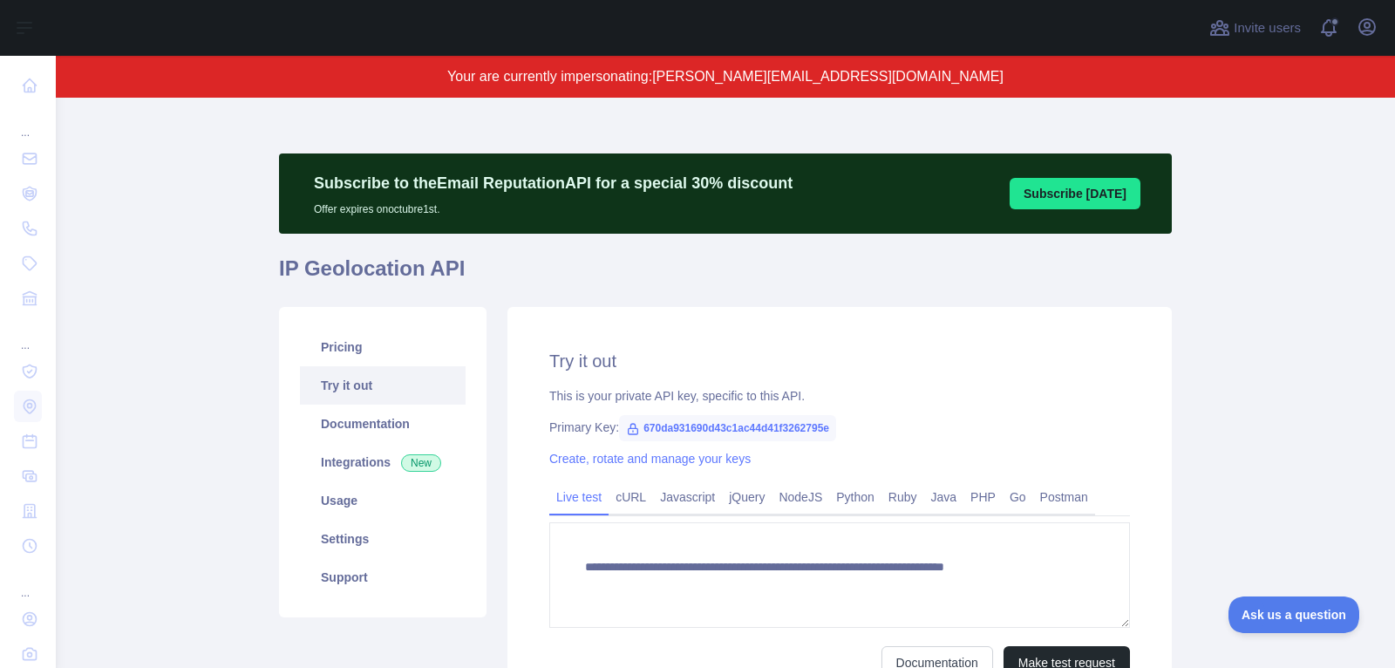
type textarea "**********"
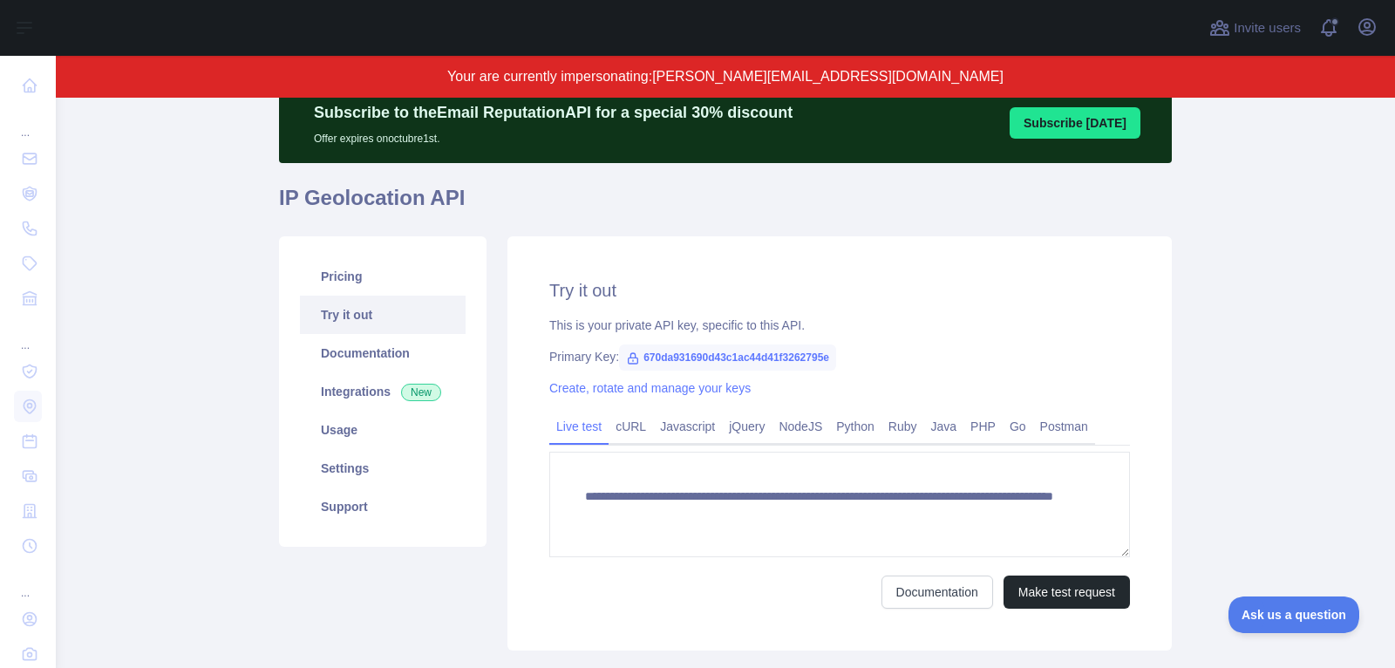
scroll to position [116, 0]
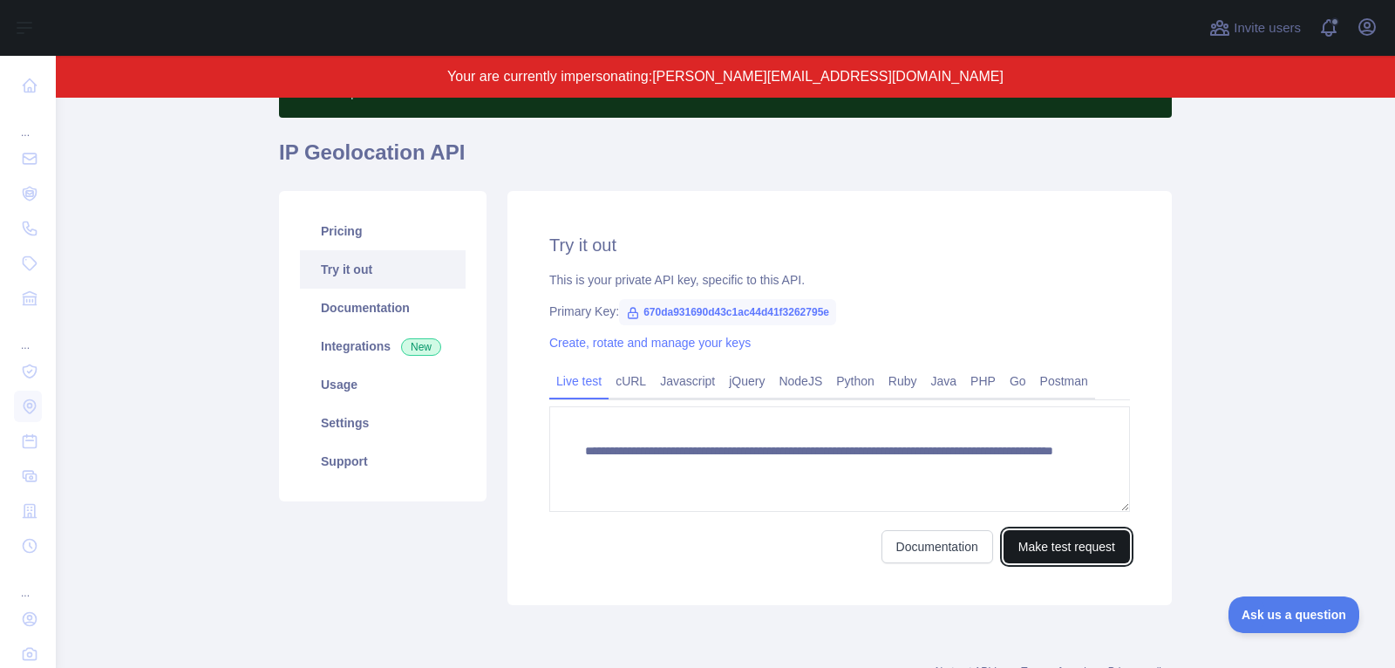
click at [1071, 554] on button "Make test request" at bounding box center [1066, 546] width 126 height 33
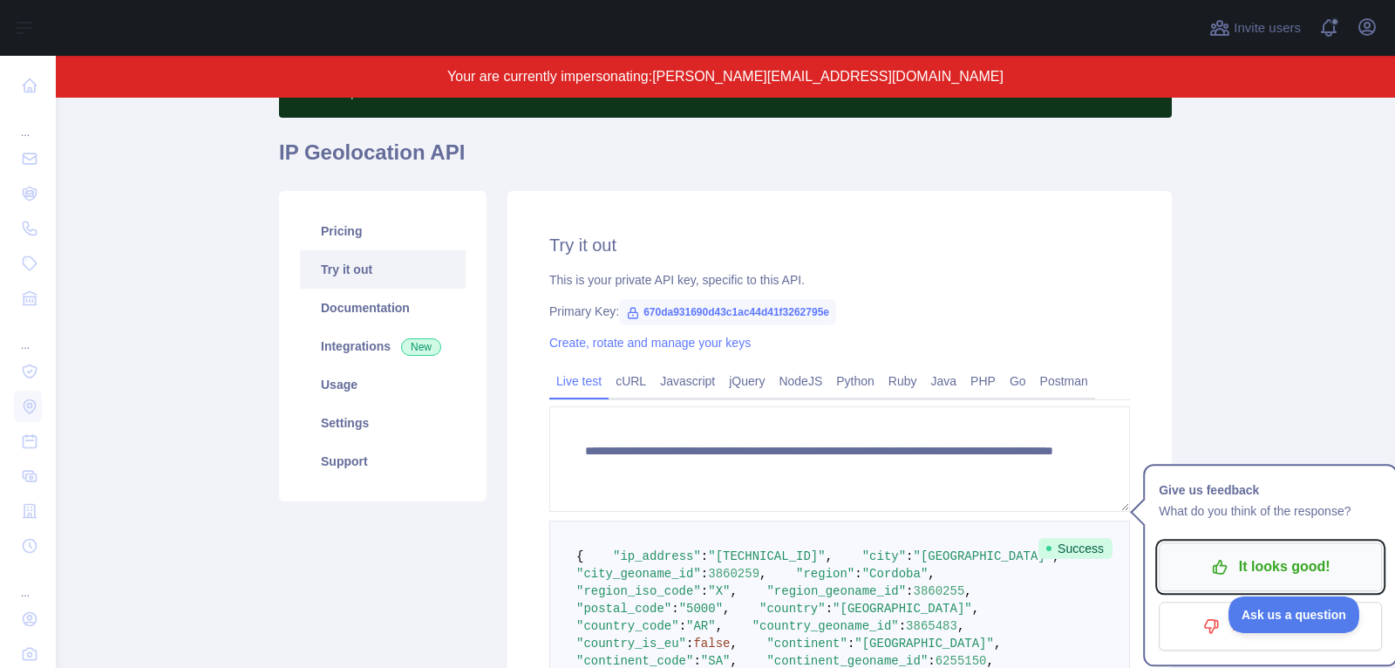
click at [1295, 568] on p "It looks good!" at bounding box center [1270, 567] width 197 height 30
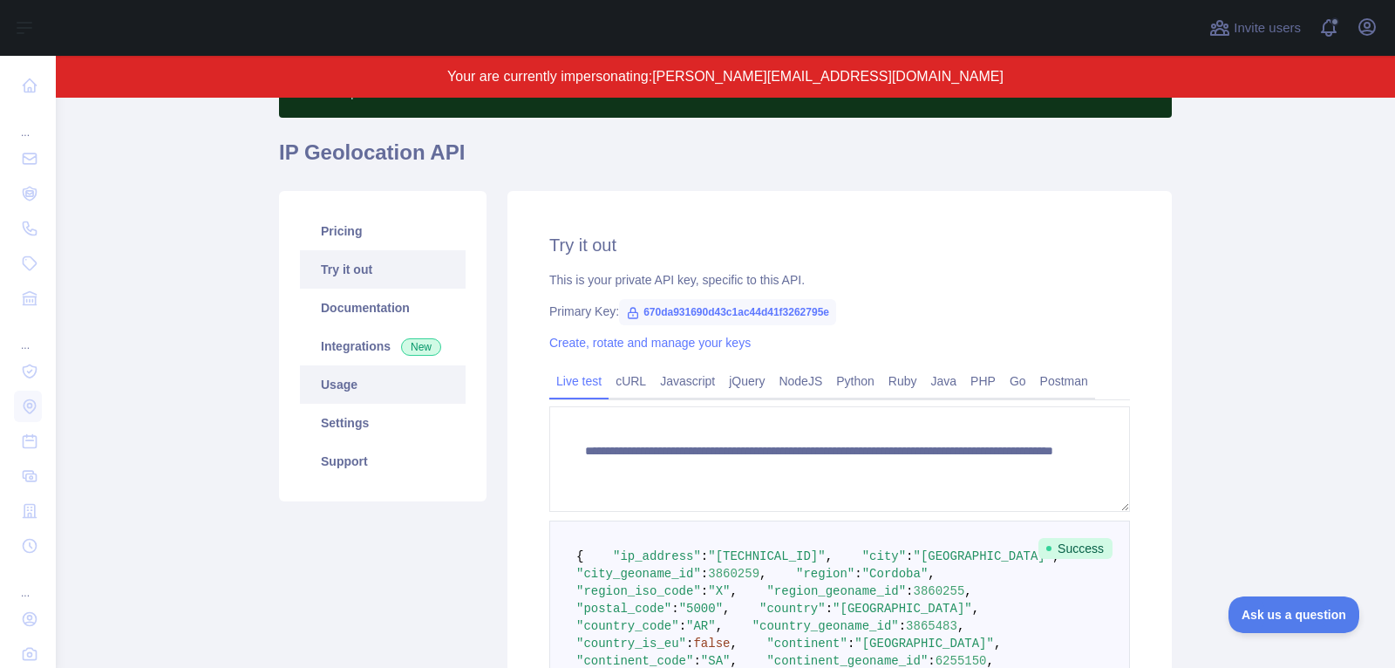
click at [360, 388] on link "Usage" at bounding box center [383, 384] width 166 height 38
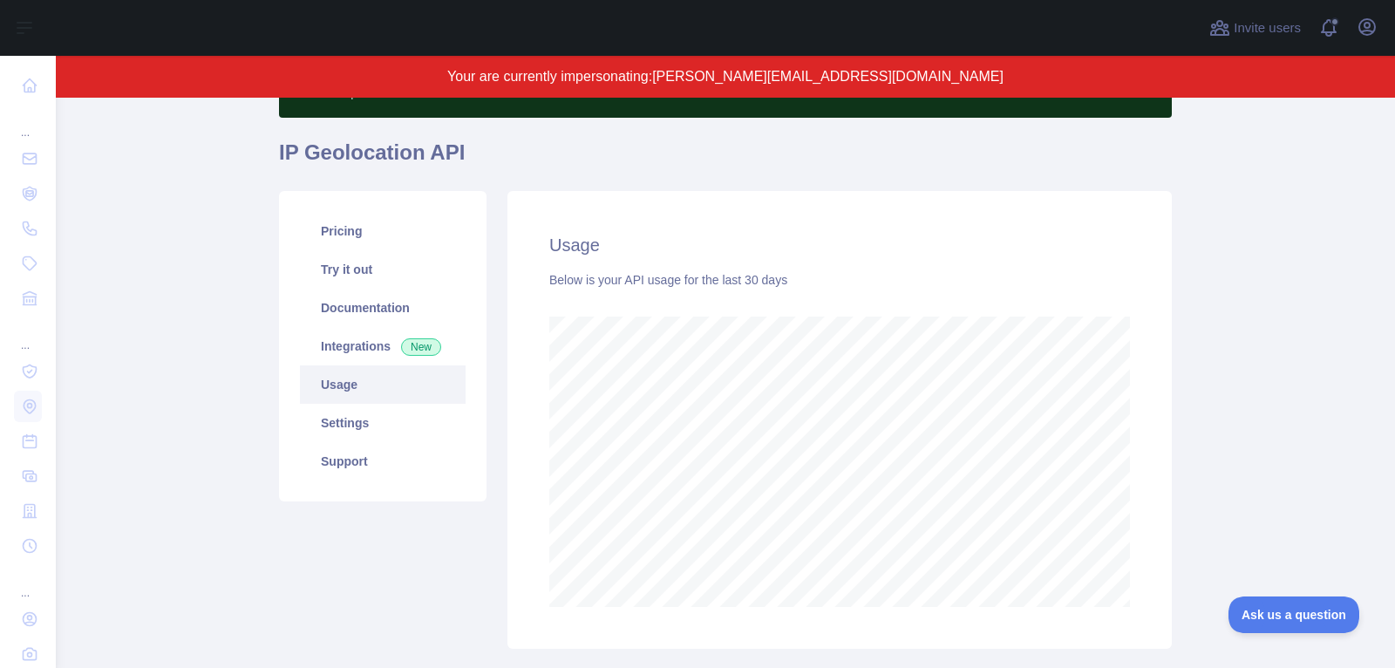
scroll to position [571, 1339]
click at [348, 236] on link "Pricing" at bounding box center [383, 231] width 166 height 38
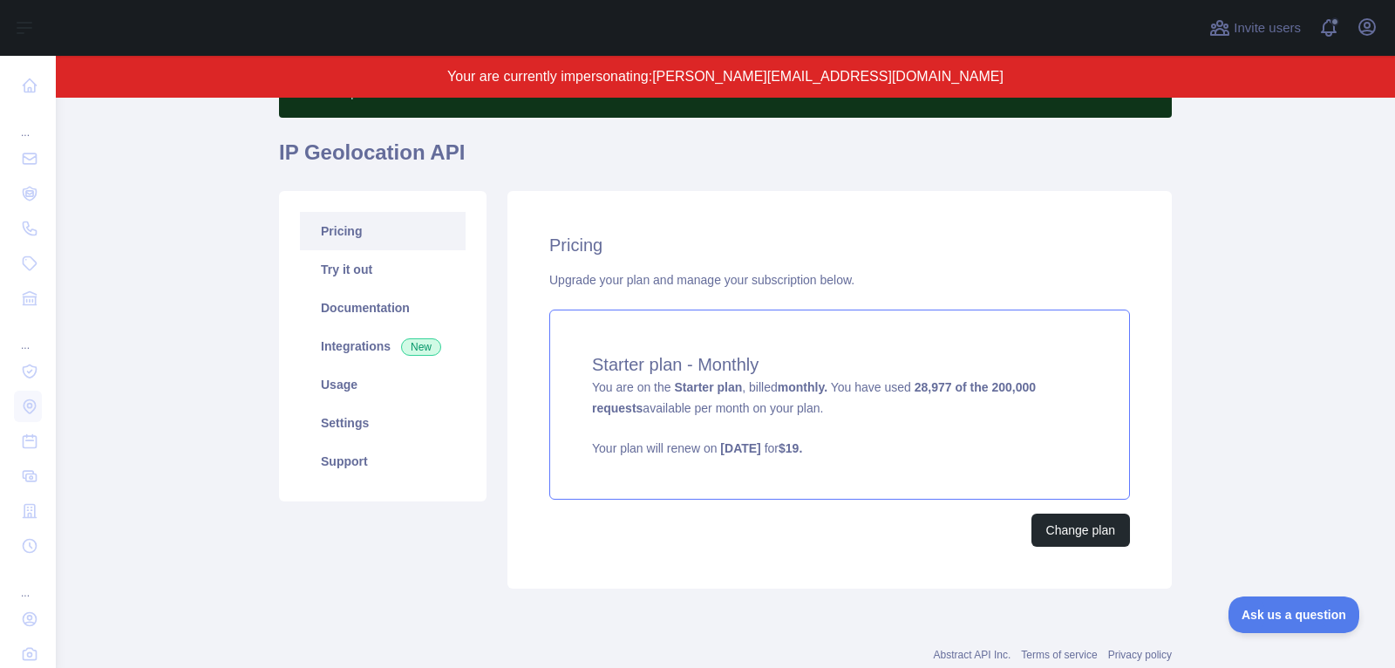
click at [738, 384] on strong "Starter plan" at bounding box center [708, 387] width 68 height 14
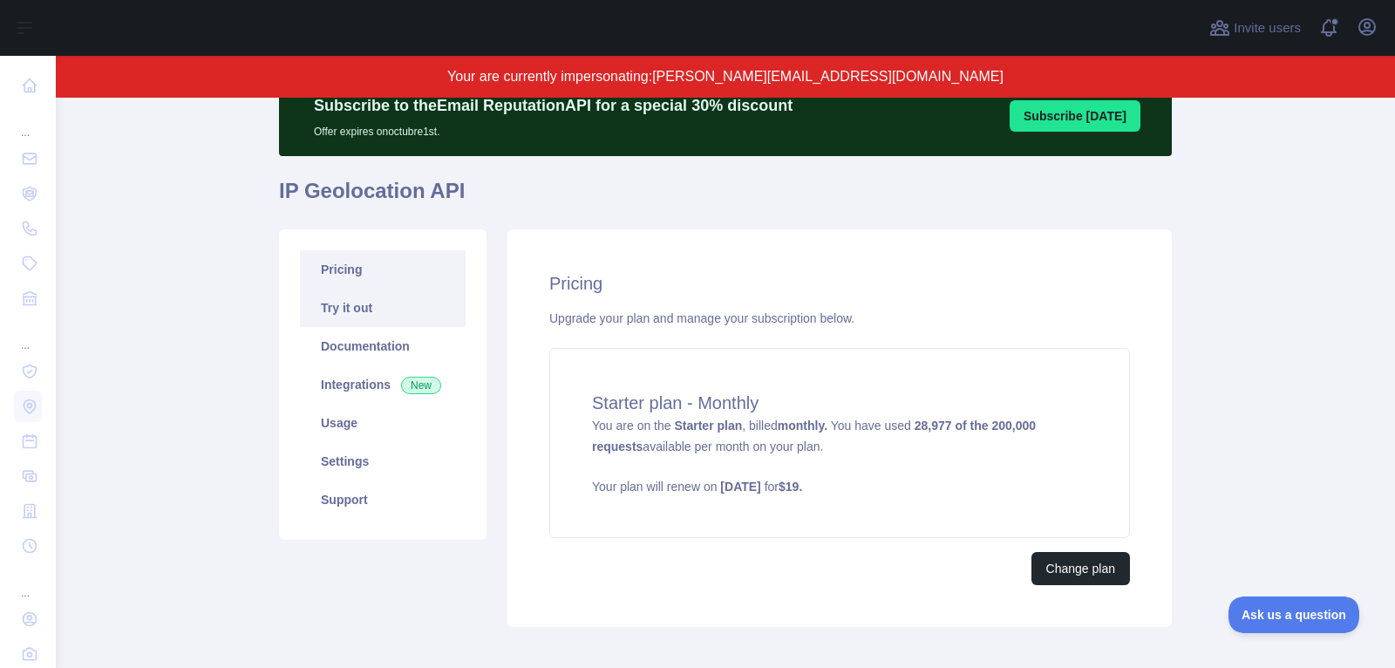
click at [369, 303] on link "Try it out" at bounding box center [383, 308] width 166 height 38
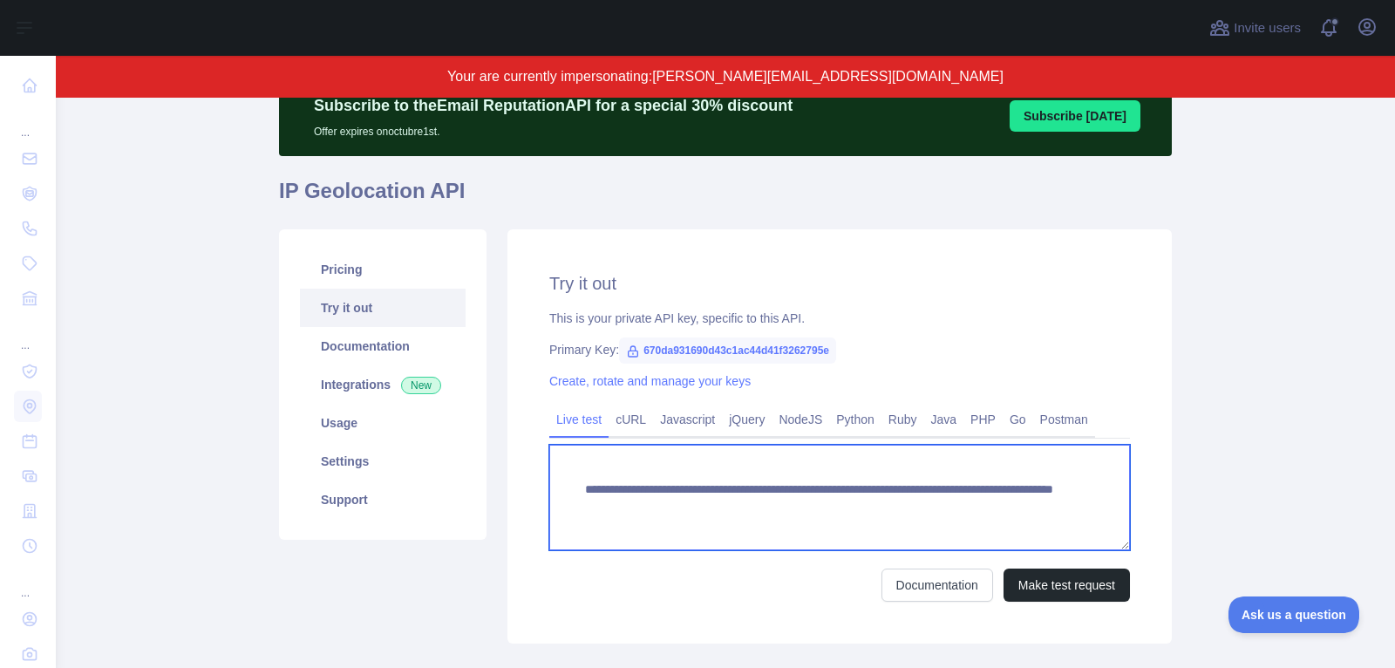
drag, startPoint x: 938, startPoint y: 510, endPoint x: 939, endPoint y: 540, distance: 29.7
click at [939, 540] on textarea "**********" at bounding box center [839, 497] width 581 height 105
paste textarea "To enrich screen reader interactions, please activate Accessibility in Grammarl…"
type textarea "**********"
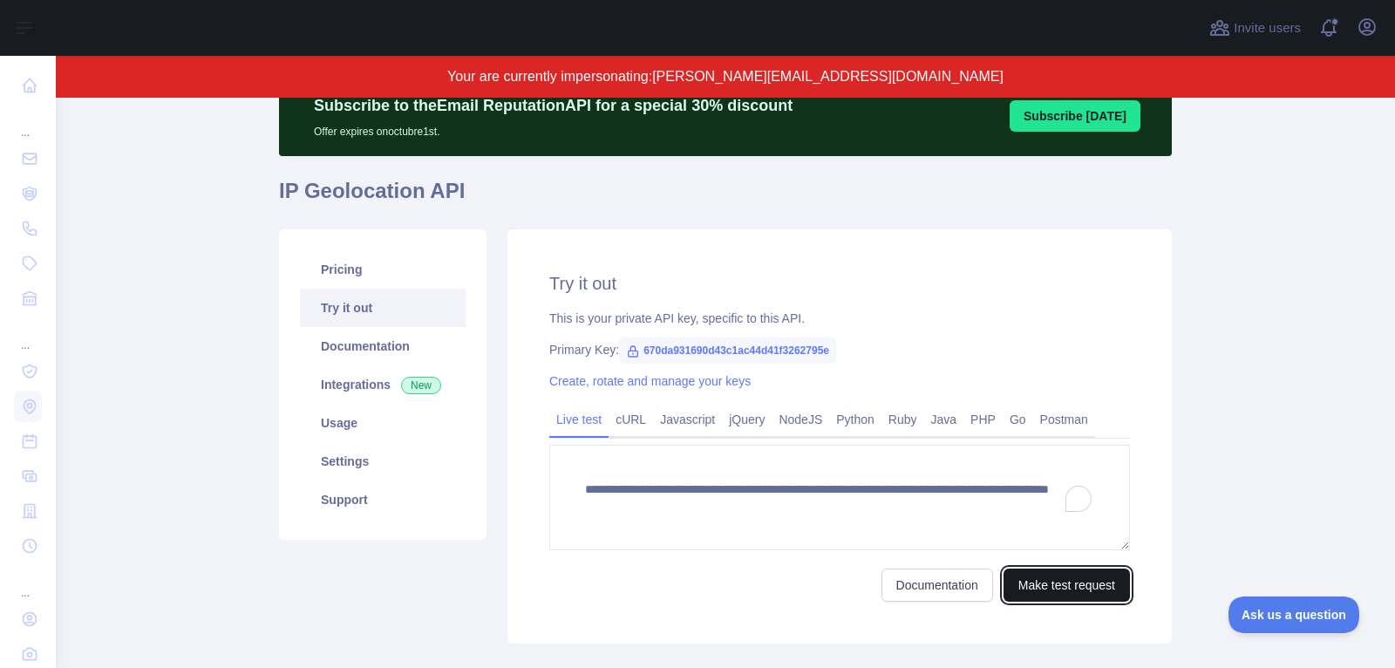
click at [1044, 576] on button "Make test request" at bounding box center [1066, 584] width 126 height 33
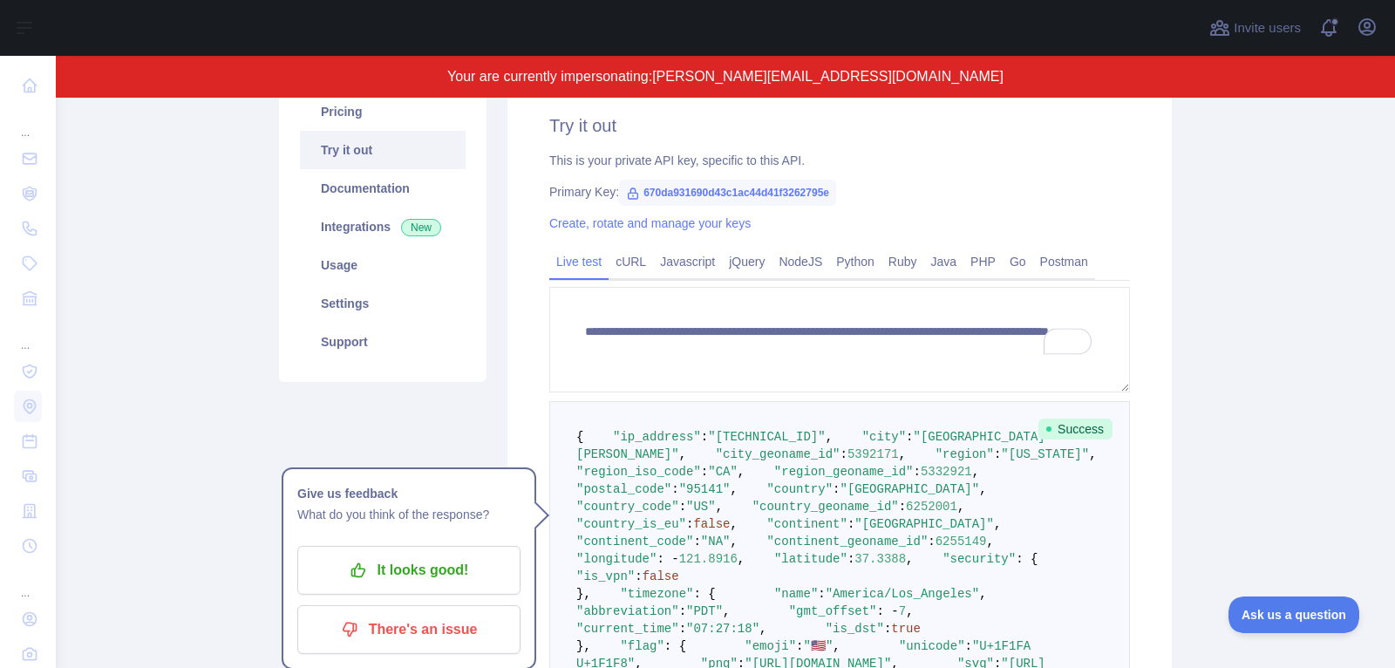
scroll to position [231, 0]
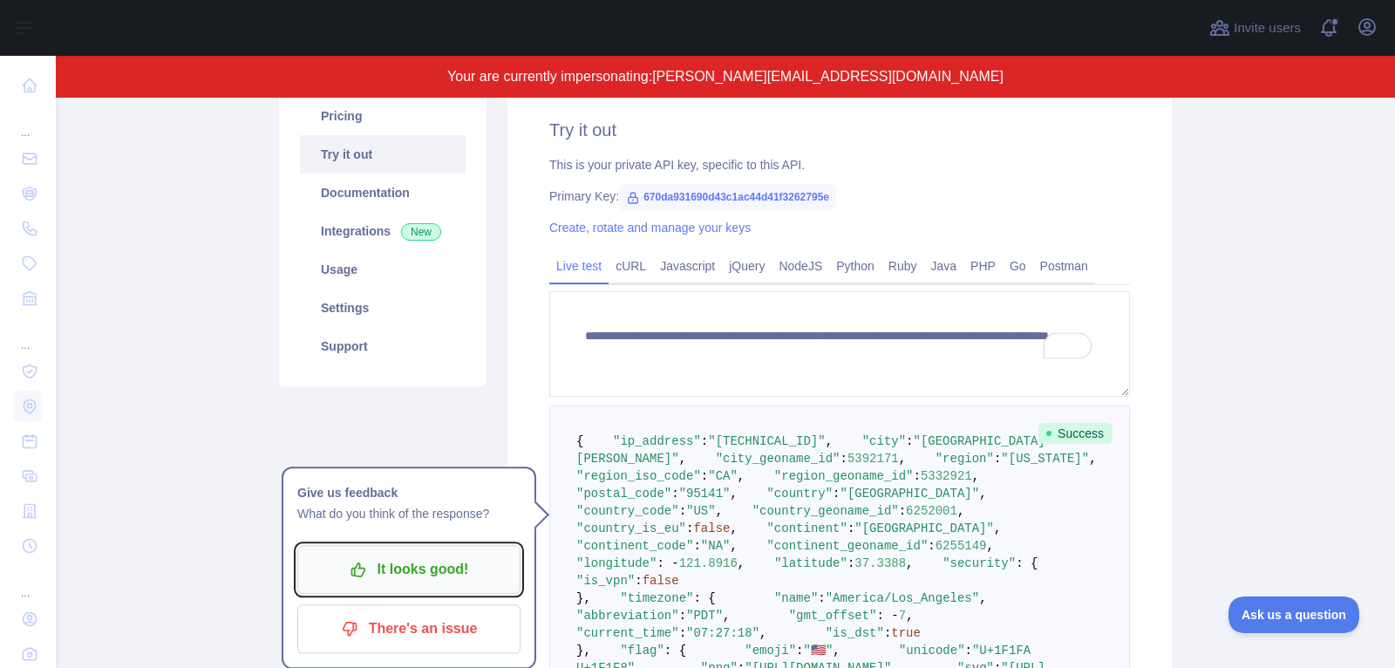
click at [474, 580] on p "It looks good!" at bounding box center [408, 569] width 197 height 30
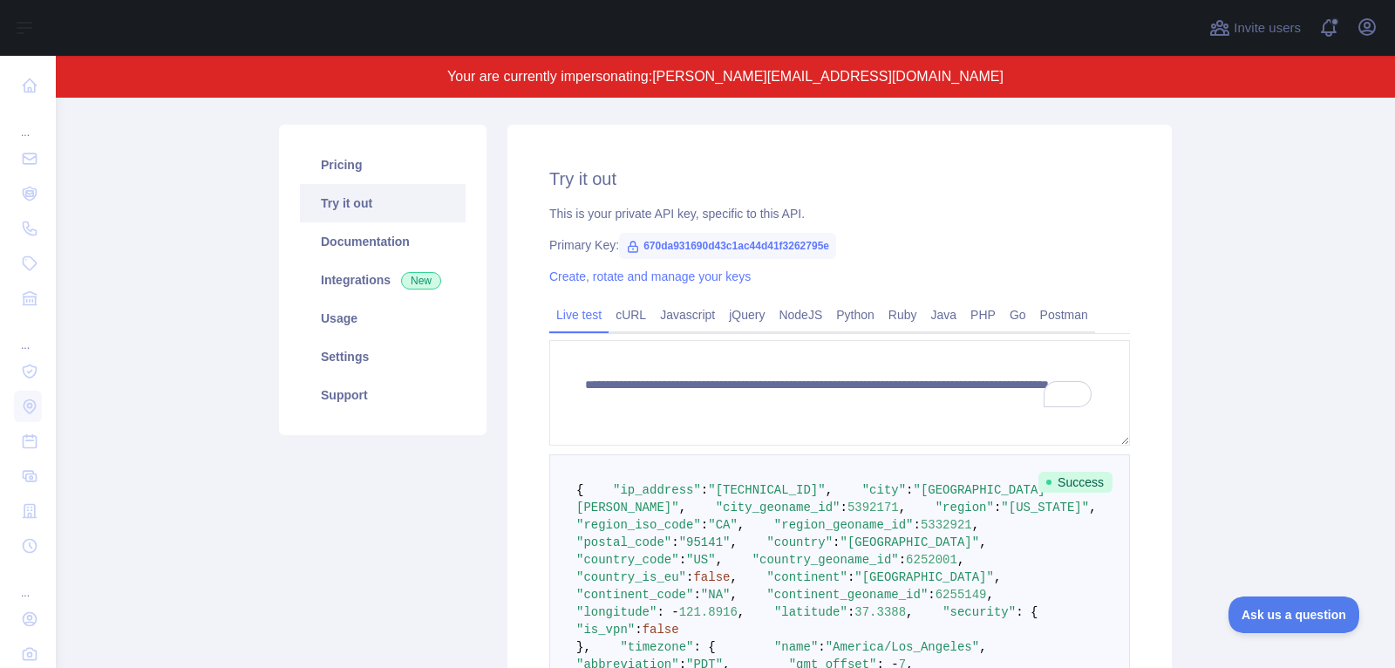
scroll to position [0, 0]
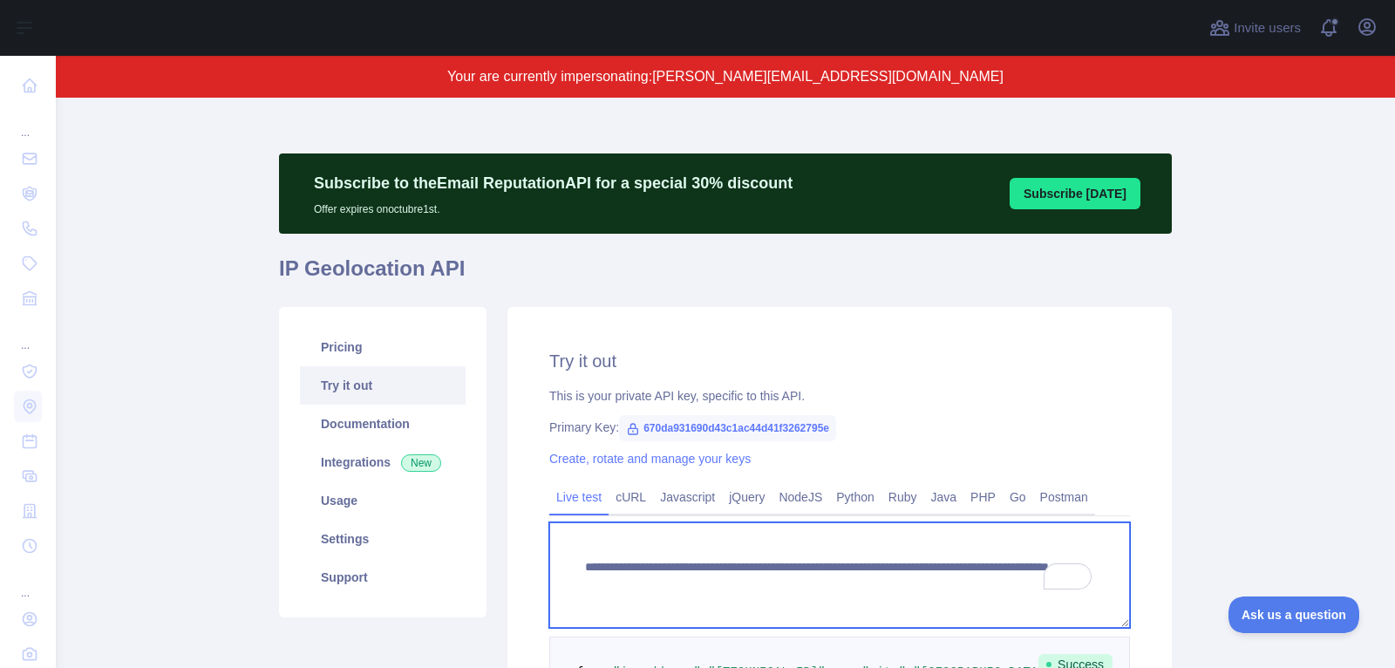
click at [766, 572] on textarea "**********" at bounding box center [839, 574] width 581 height 105
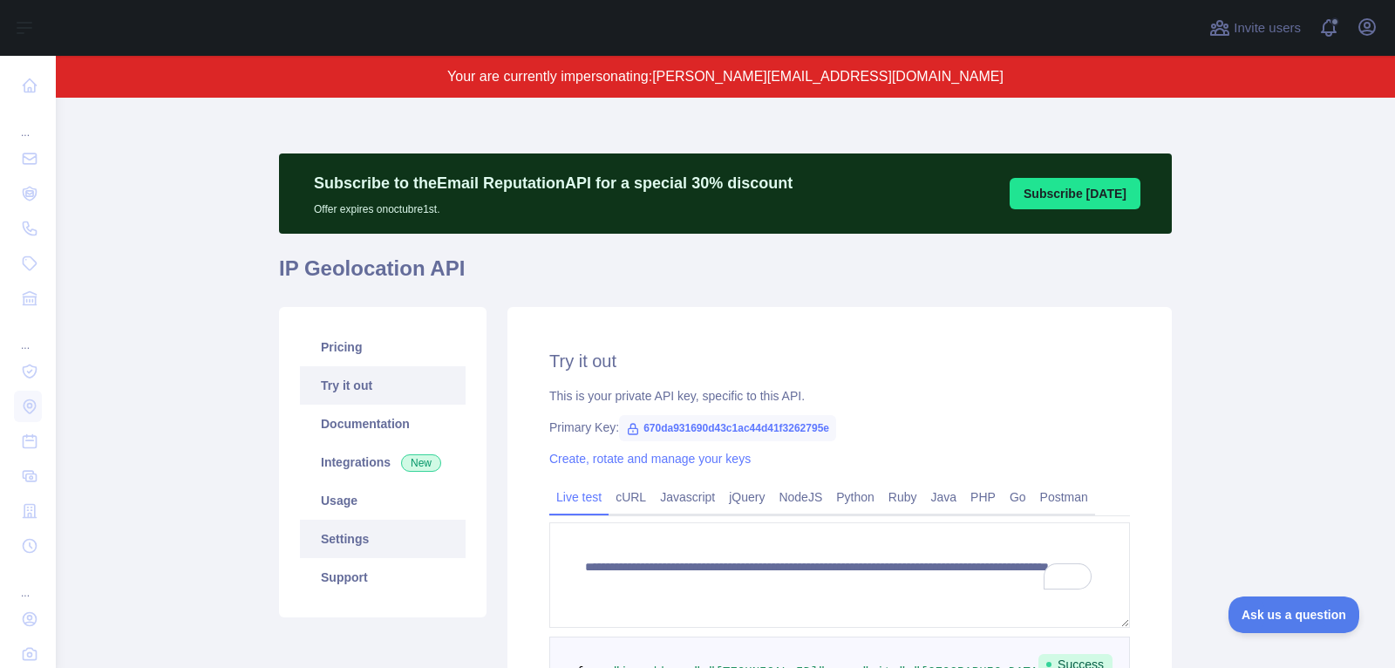
click at [393, 540] on link "Settings" at bounding box center [383, 539] width 166 height 38
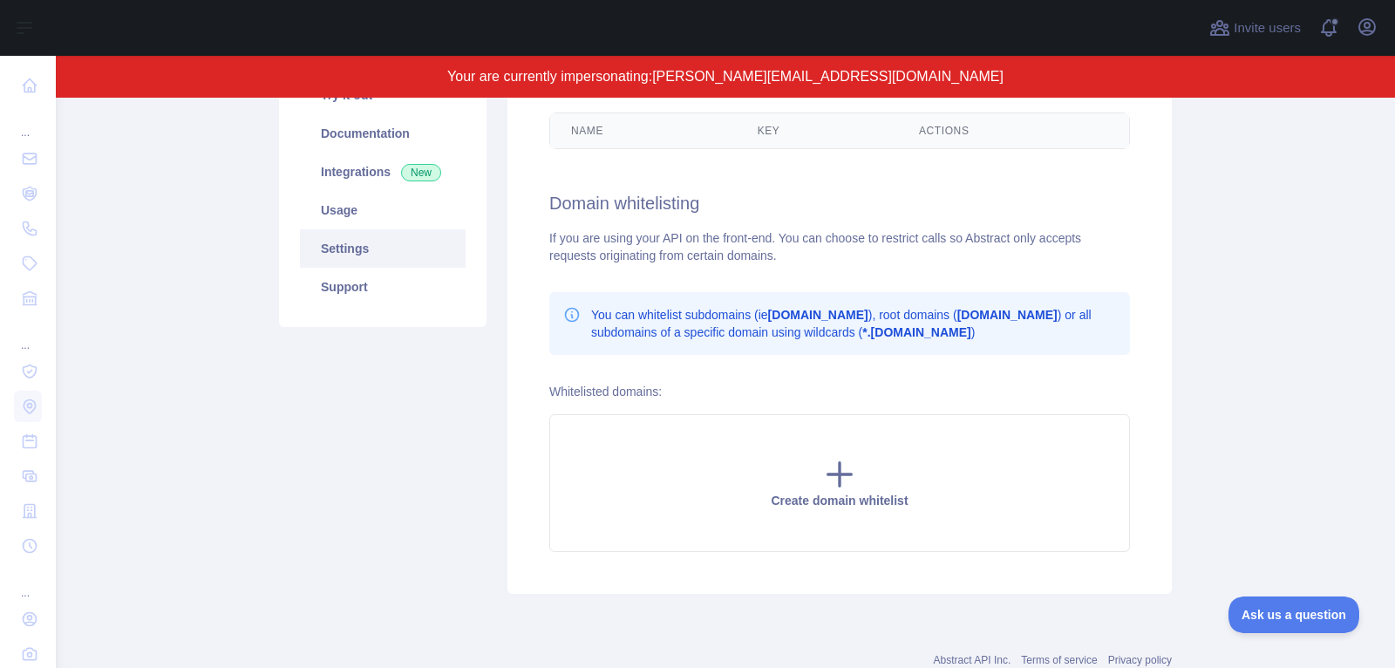
scroll to position [307, 0]
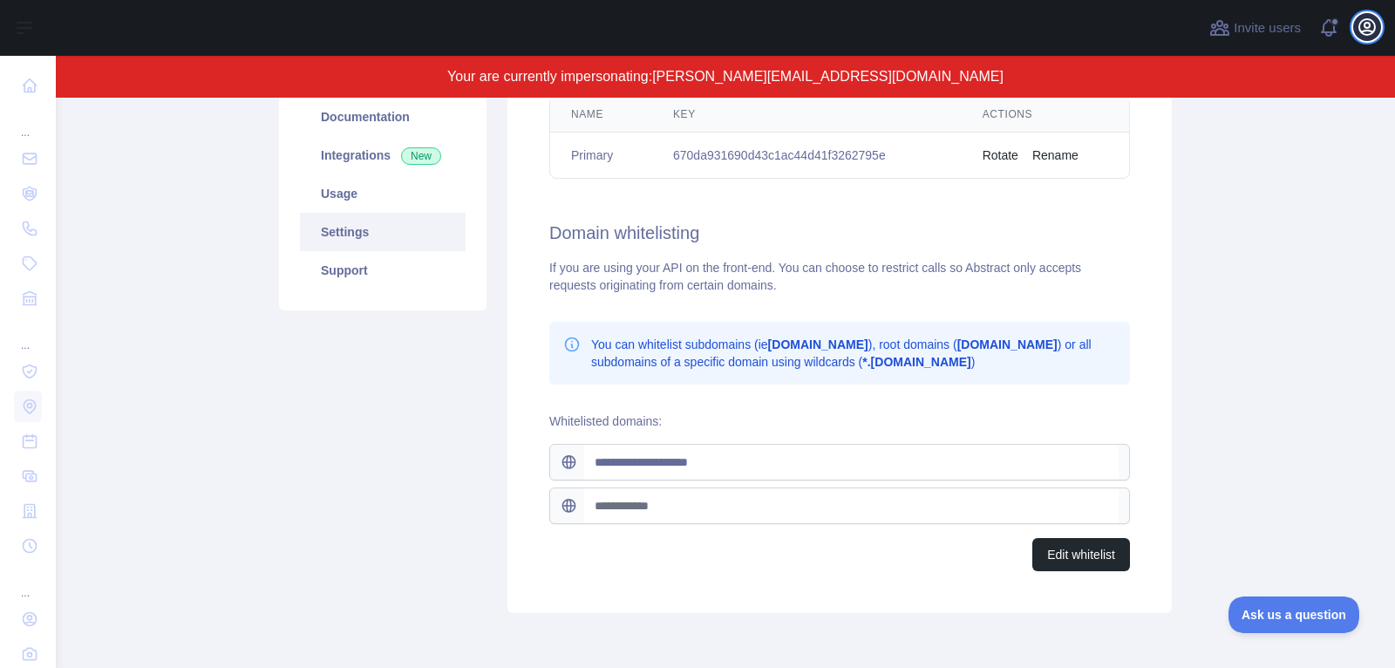
click at [1364, 29] on icon "button" at bounding box center [1366, 27] width 21 height 21
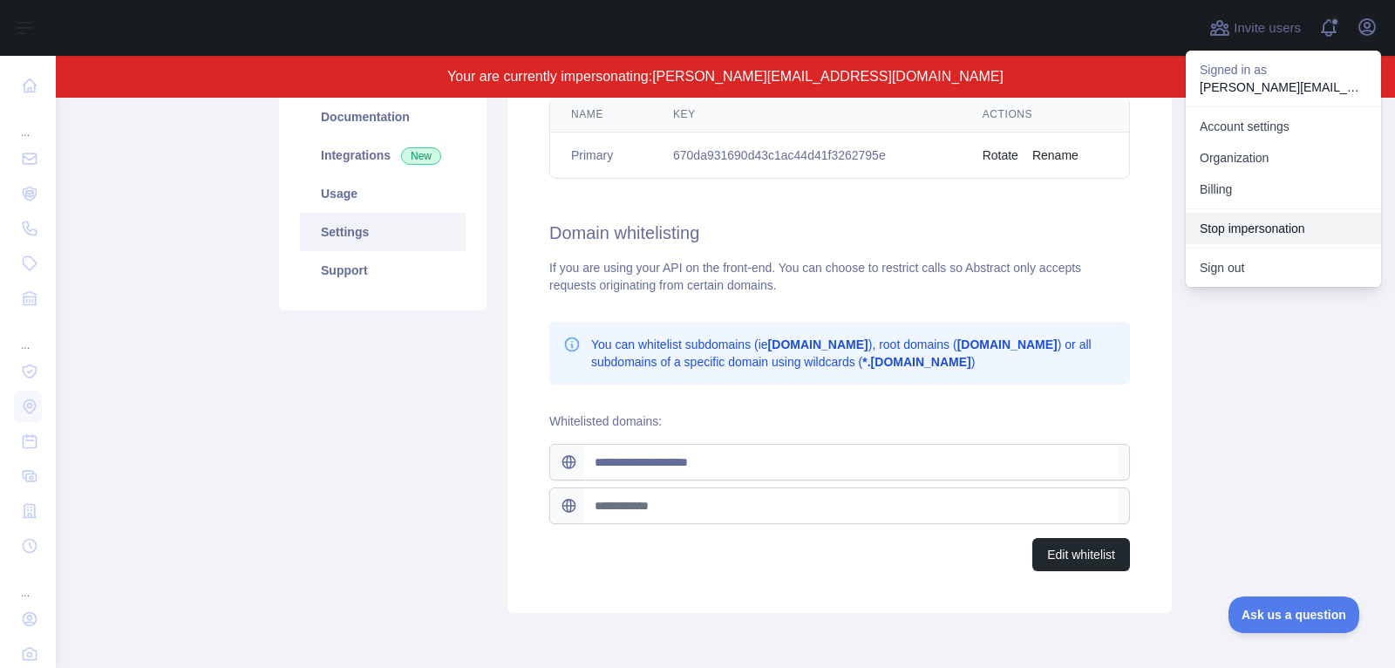
click at [1216, 230] on button "Stop impersonation" at bounding box center [1283, 228] width 195 height 31
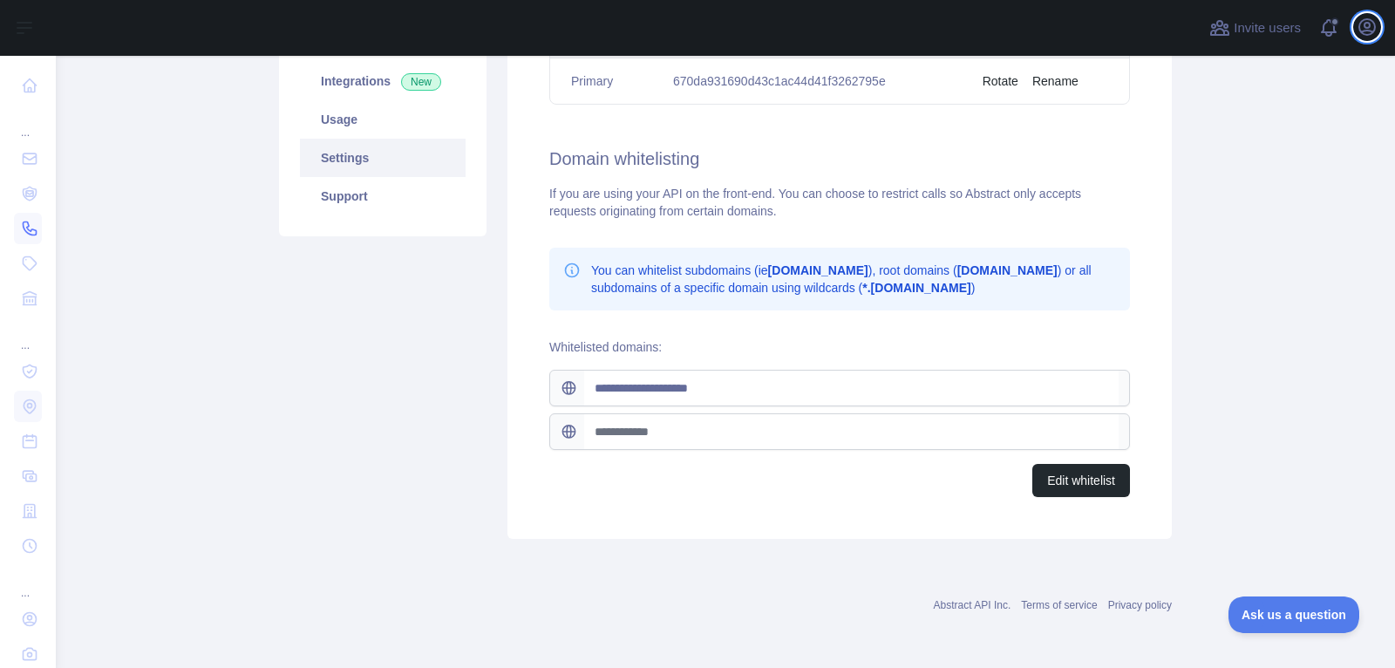
scroll to position [227, 0]
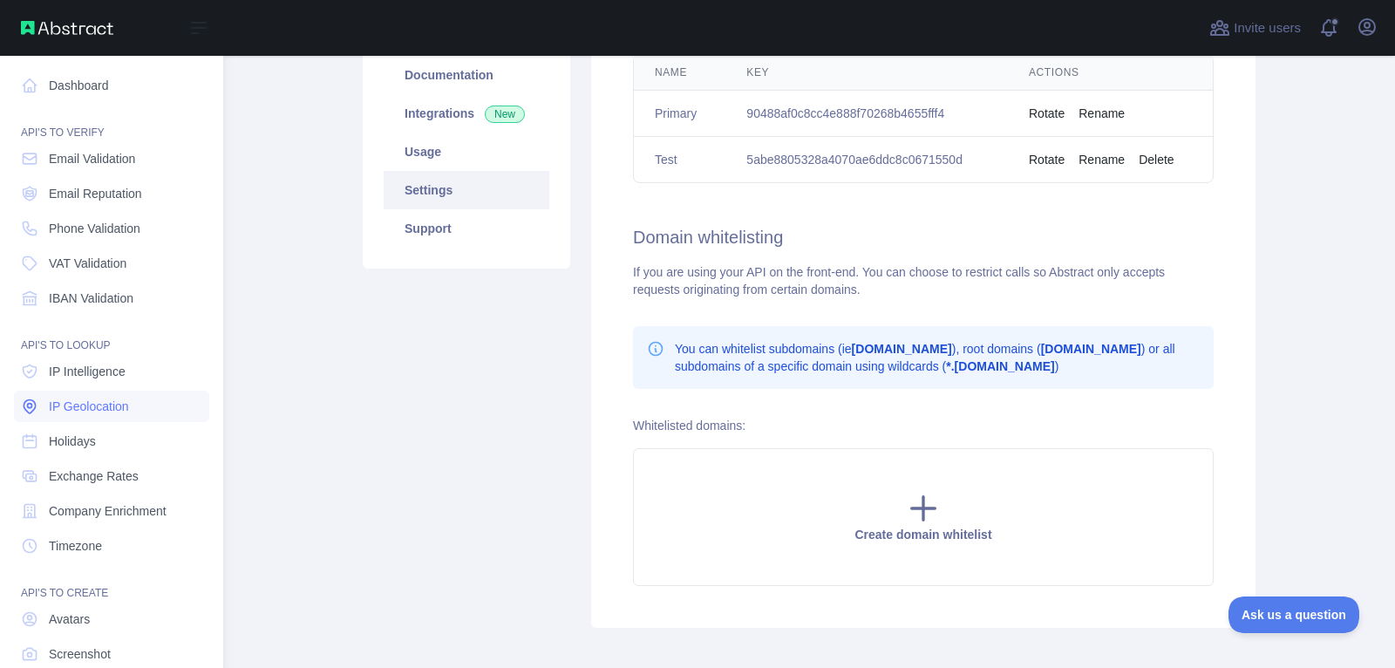
click at [98, 399] on span "IP Geolocation" at bounding box center [89, 406] width 80 height 17
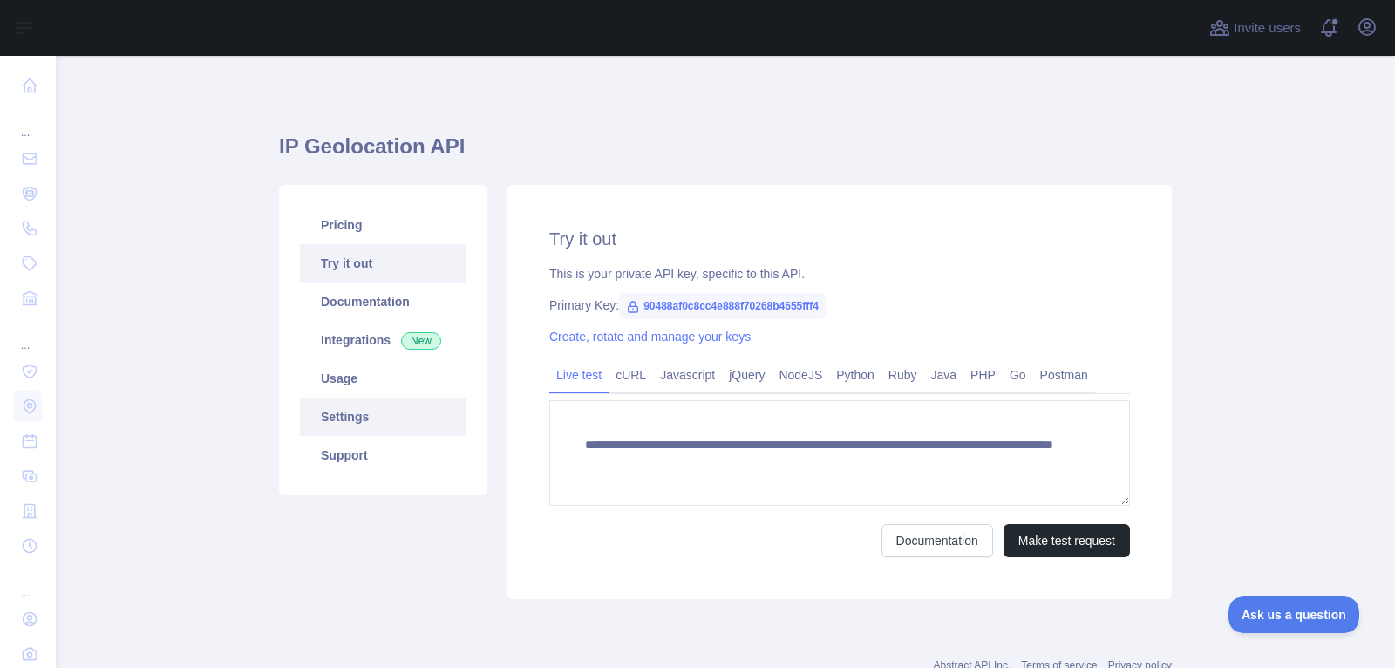
click at [371, 425] on link "Settings" at bounding box center [383, 417] width 166 height 38
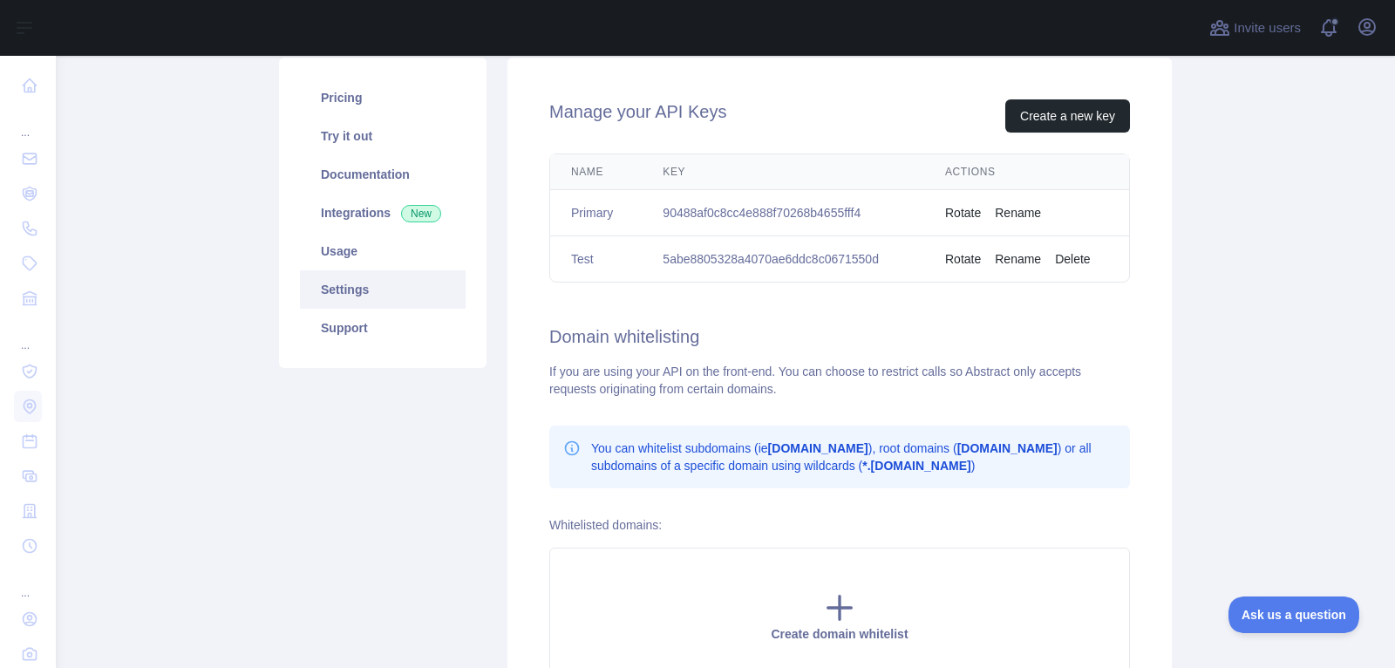
scroll to position [138, 0]
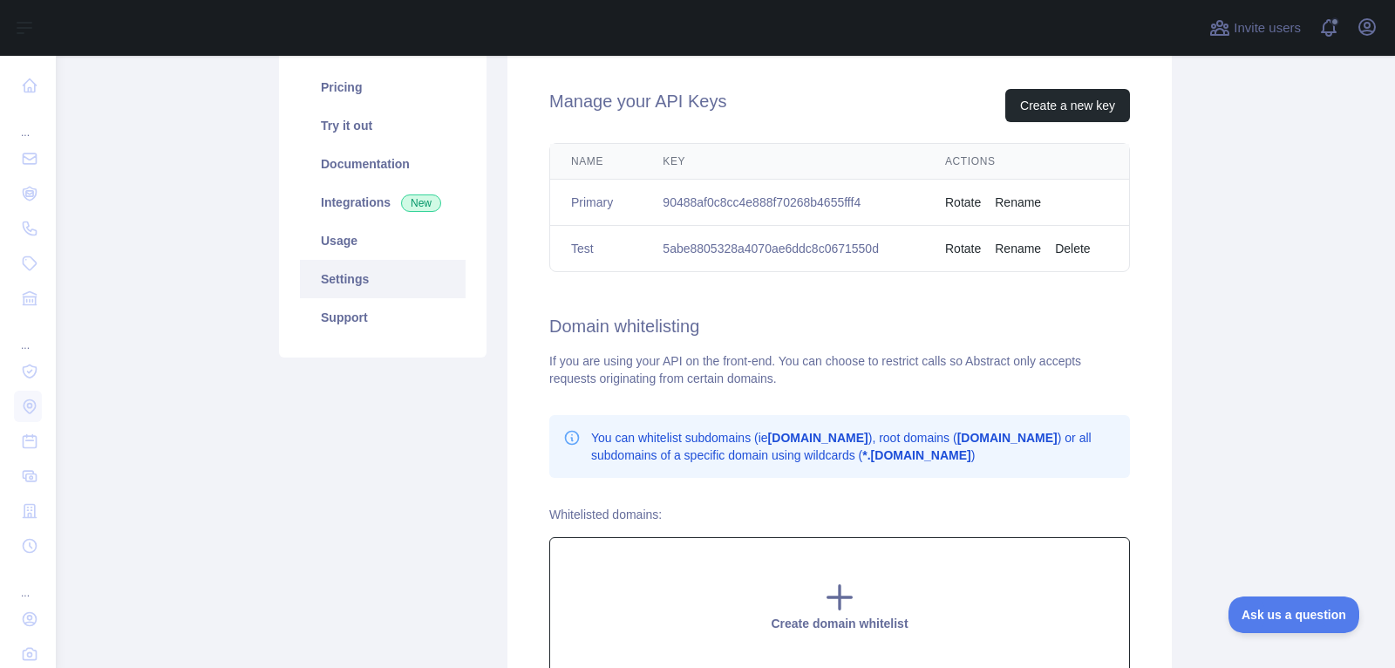
click at [840, 600] on icon at bounding box center [840, 598] width 24 height 24
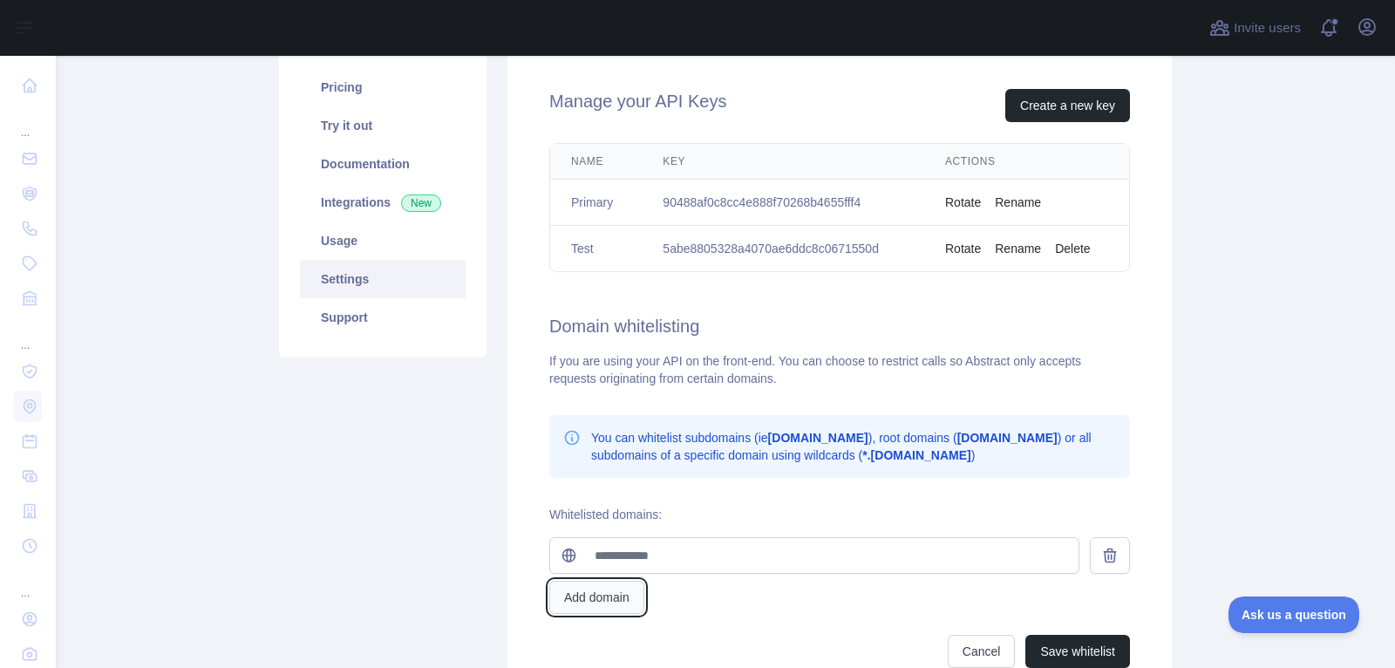
click at [626, 589] on button "Add domain" at bounding box center [596, 597] width 95 height 33
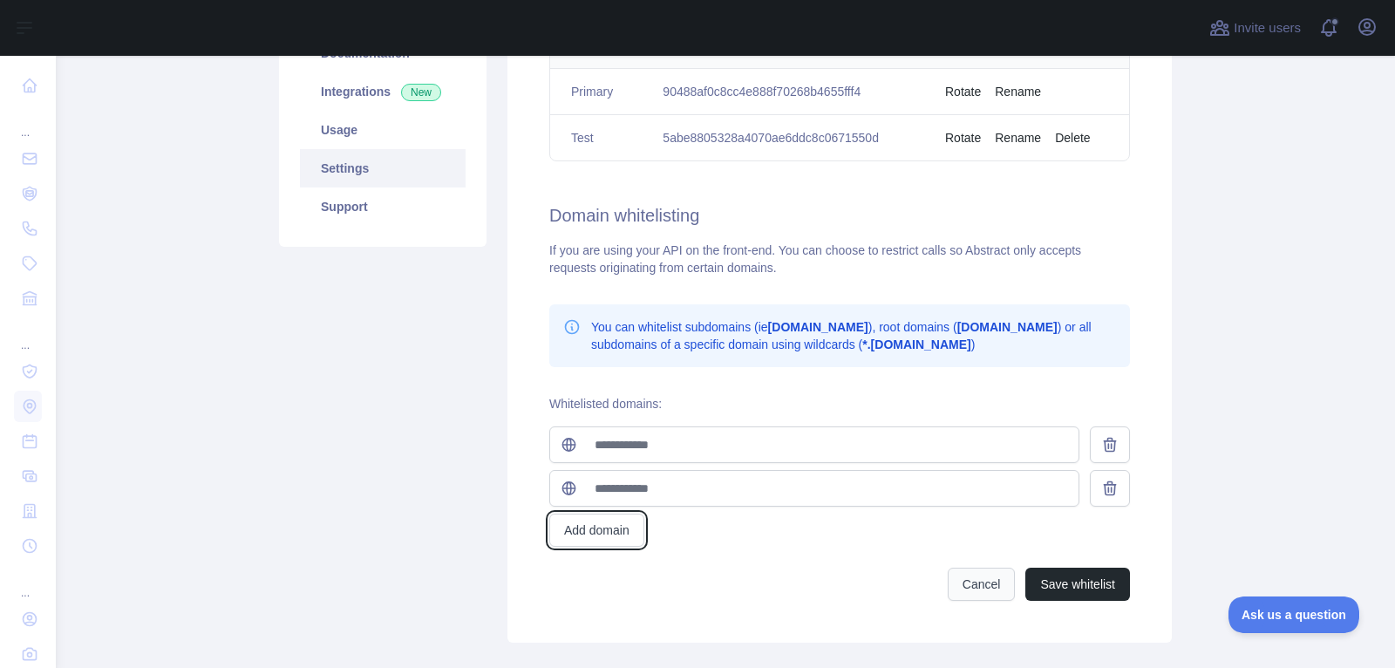
scroll to position [251, 0]
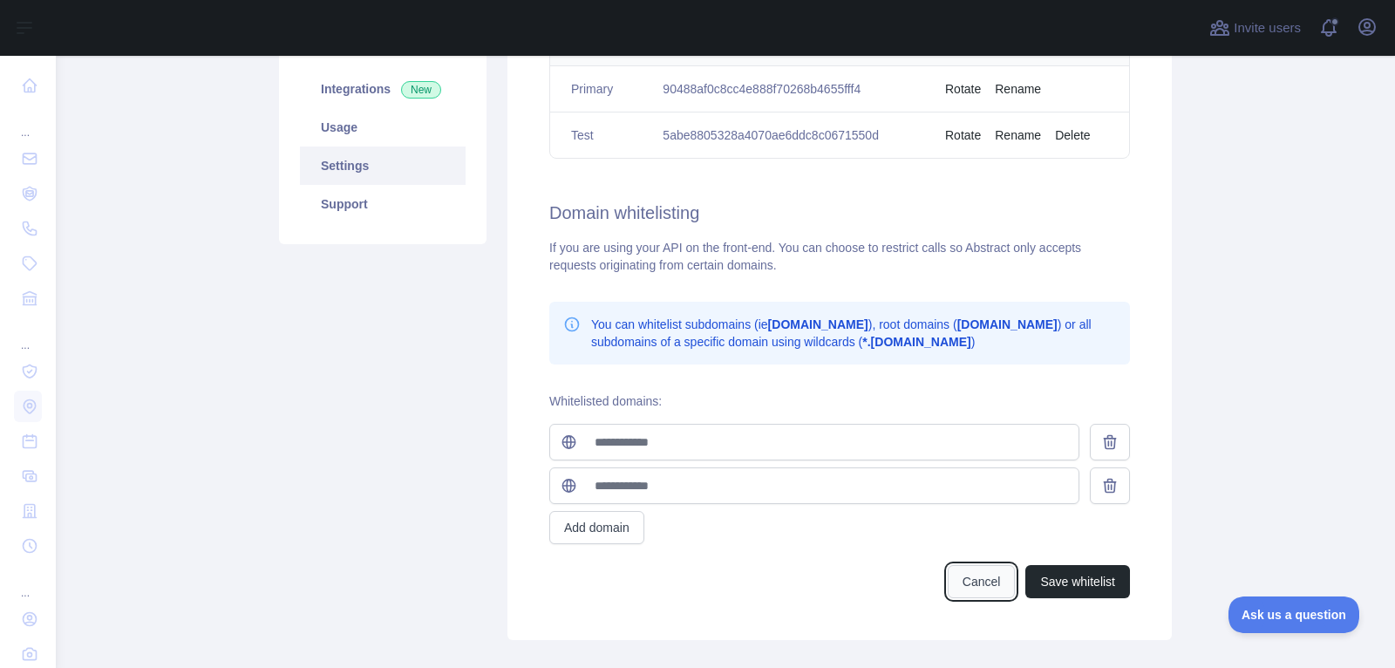
click at [964, 575] on button "Cancel" at bounding box center [982, 581] width 68 height 33
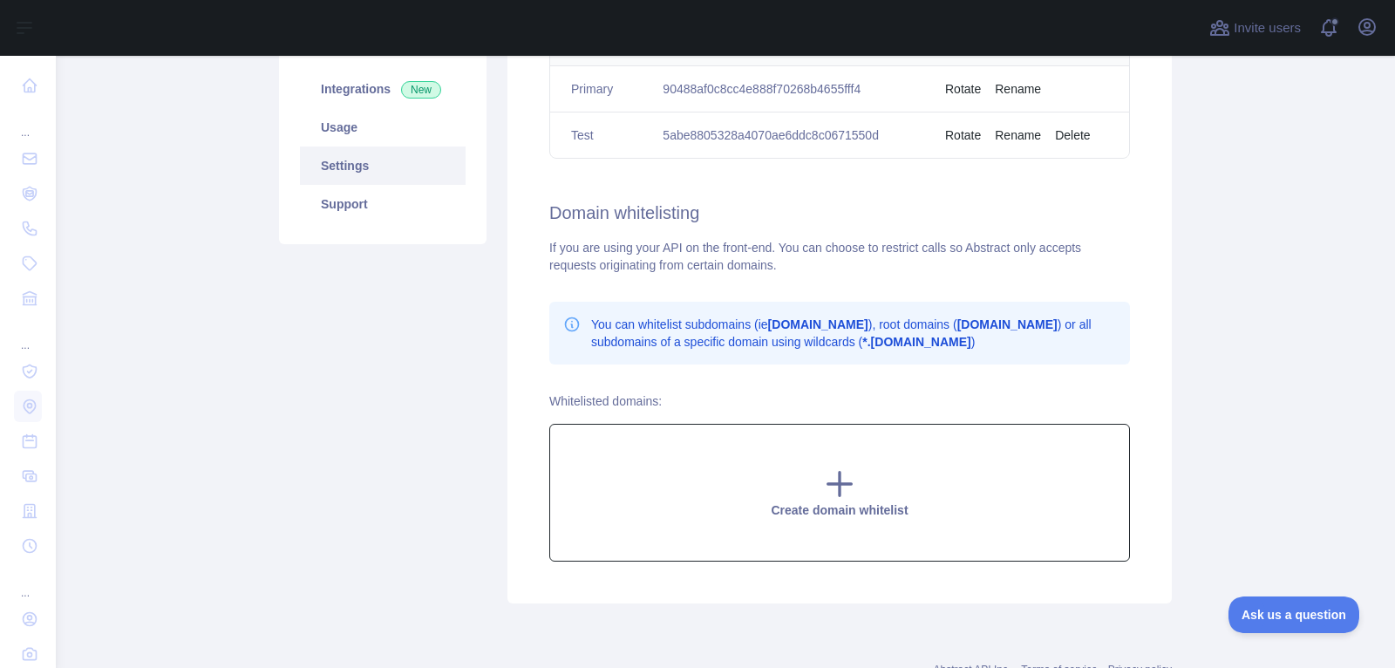
click at [822, 447] on div "Create domain whitelist" at bounding box center [839, 493] width 581 height 138
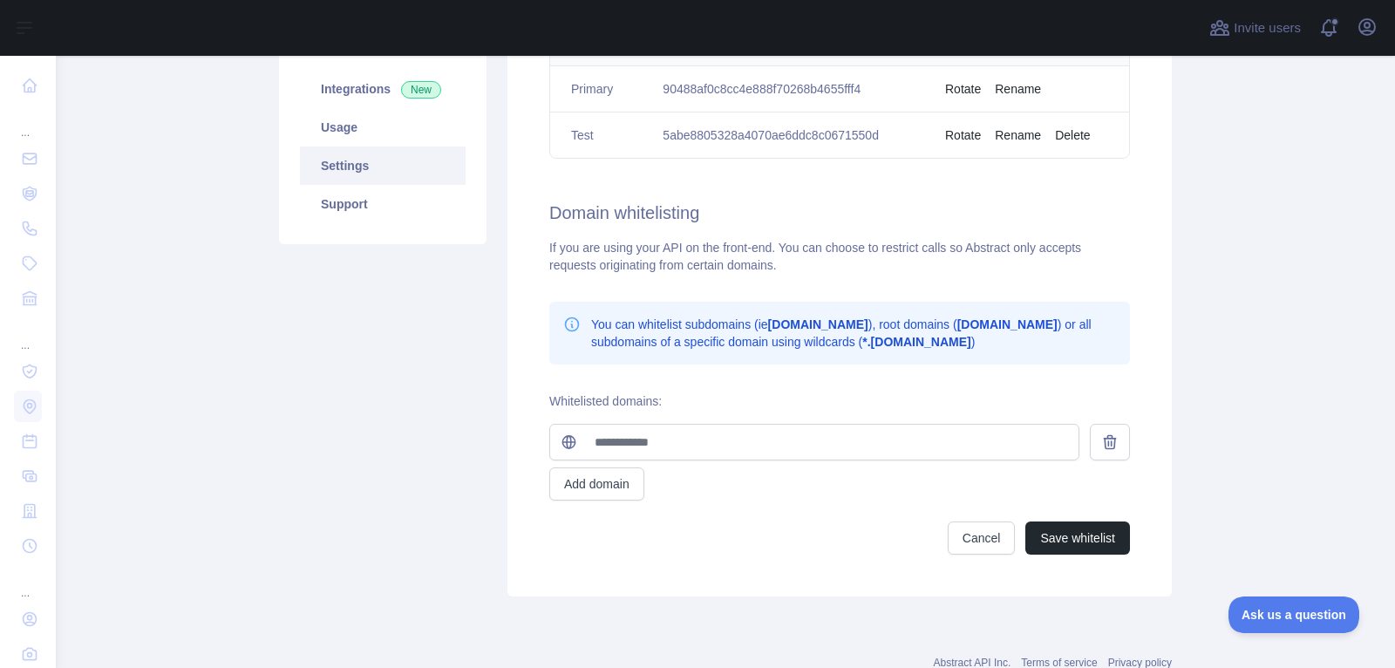
click at [618, 521] on div "Save whitelist Cancel" at bounding box center [839, 537] width 581 height 33
click at [969, 540] on button "Cancel" at bounding box center [982, 537] width 68 height 33
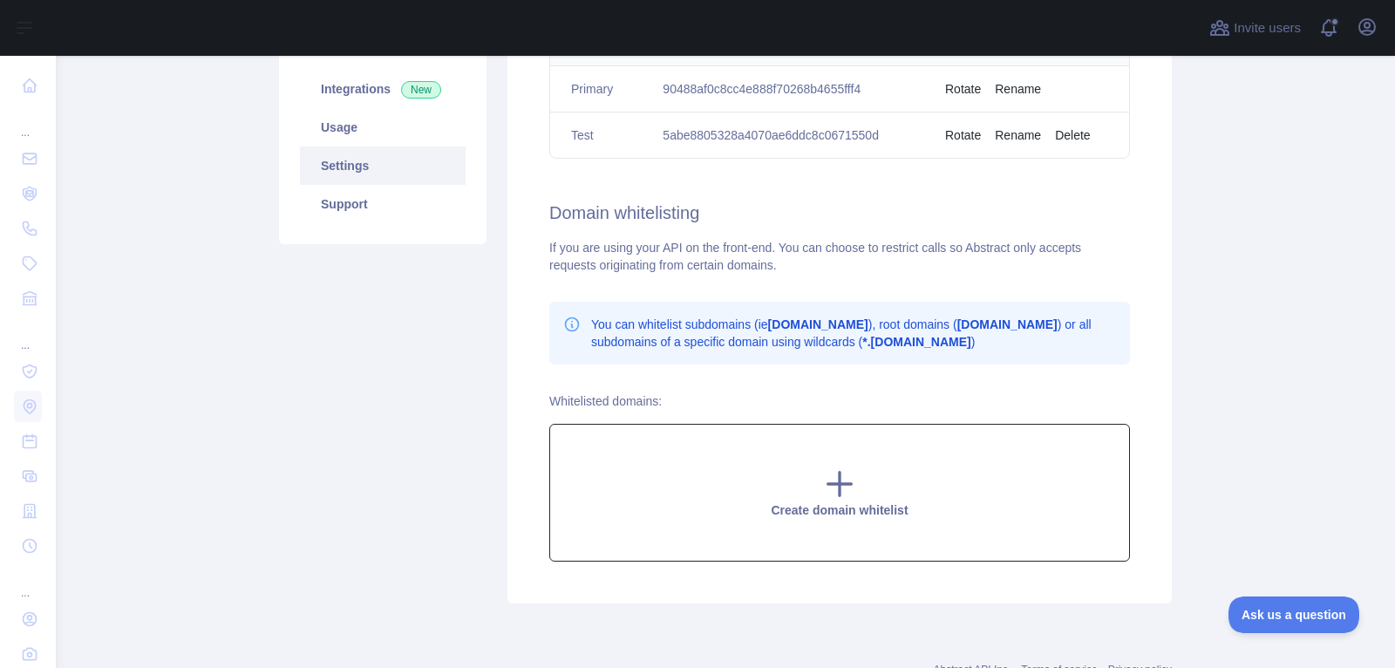
click at [835, 495] on icon at bounding box center [839, 483] width 35 height 35
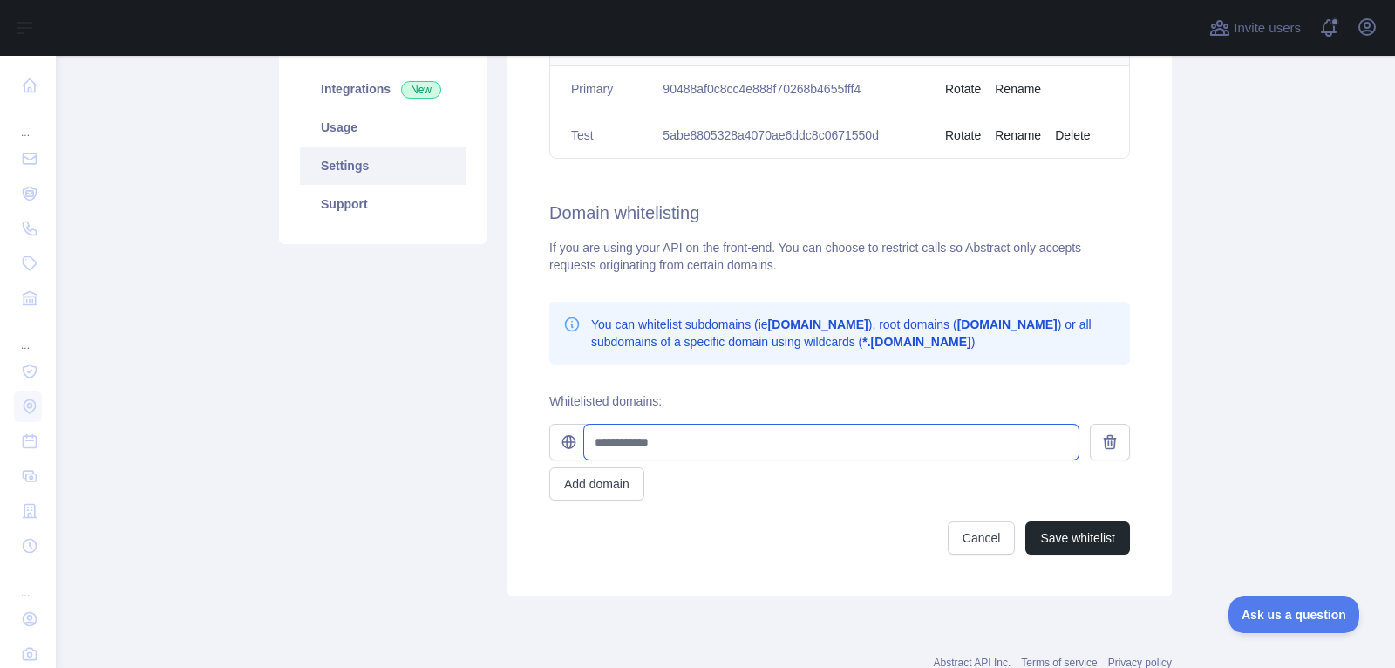
click at [796, 438] on input "text" at bounding box center [831, 442] width 494 height 35
type input "**********"
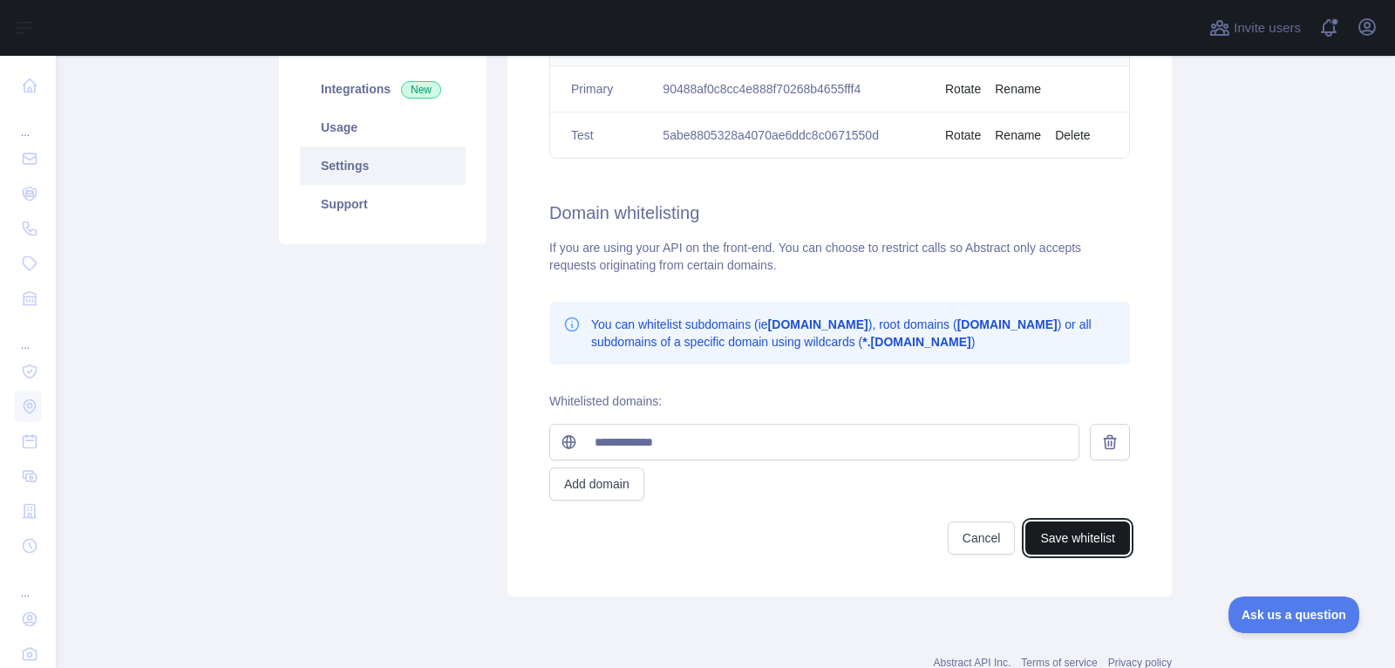
click at [1091, 537] on button "Save whitelist" at bounding box center [1077, 537] width 105 height 33
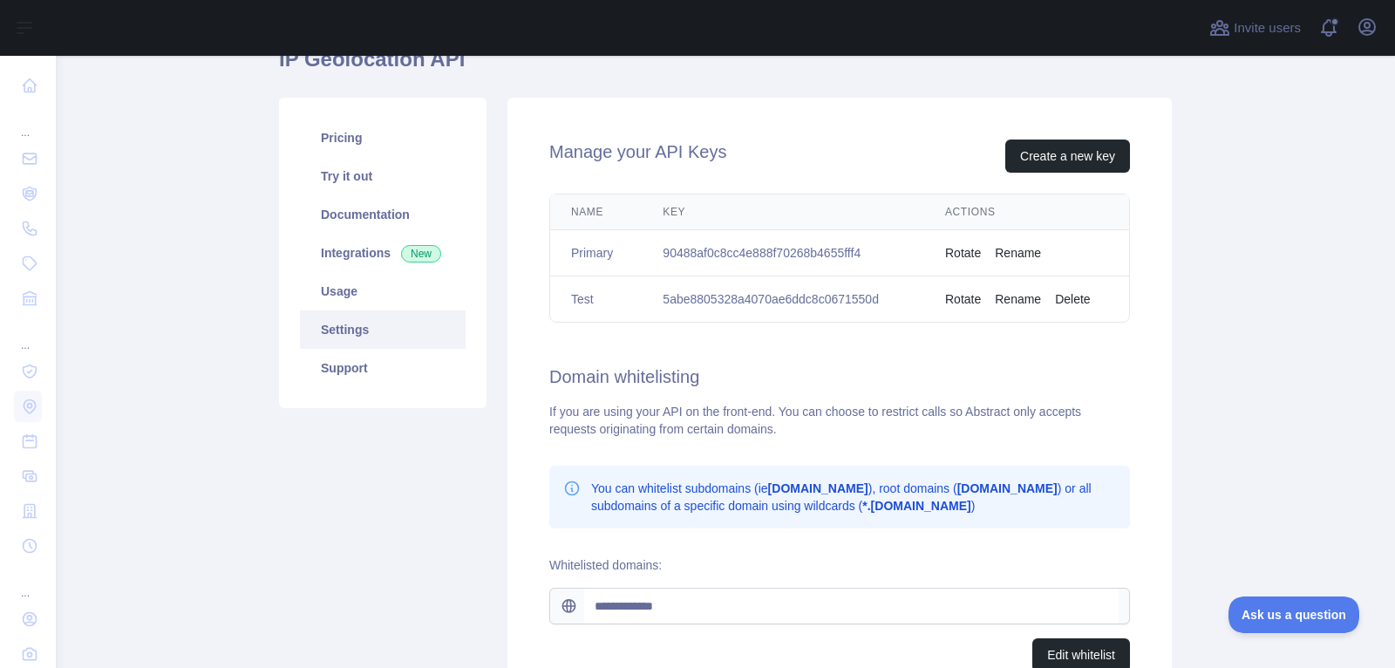
scroll to position [0, 0]
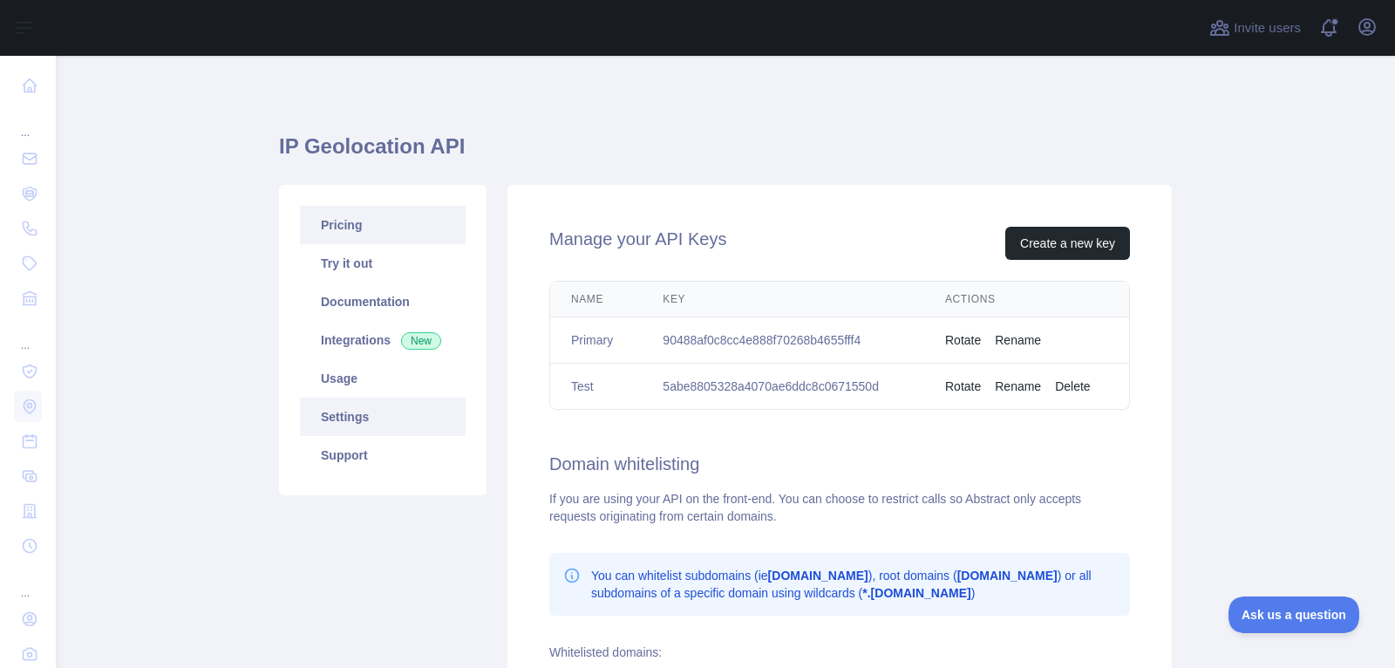
click at [337, 224] on link "Pricing" at bounding box center [383, 225] width 166 height 38
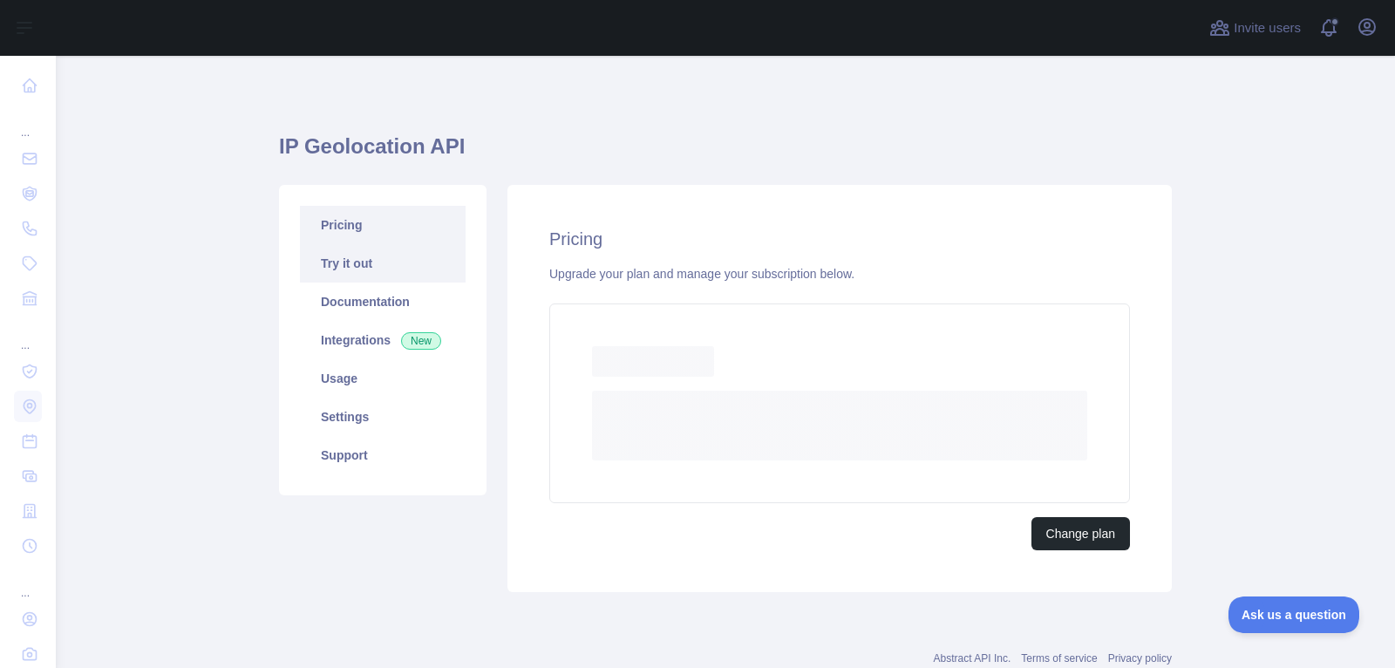
click at [353, 275] on link "Try it out" at bounding box center [383, 263] width 166 height 38
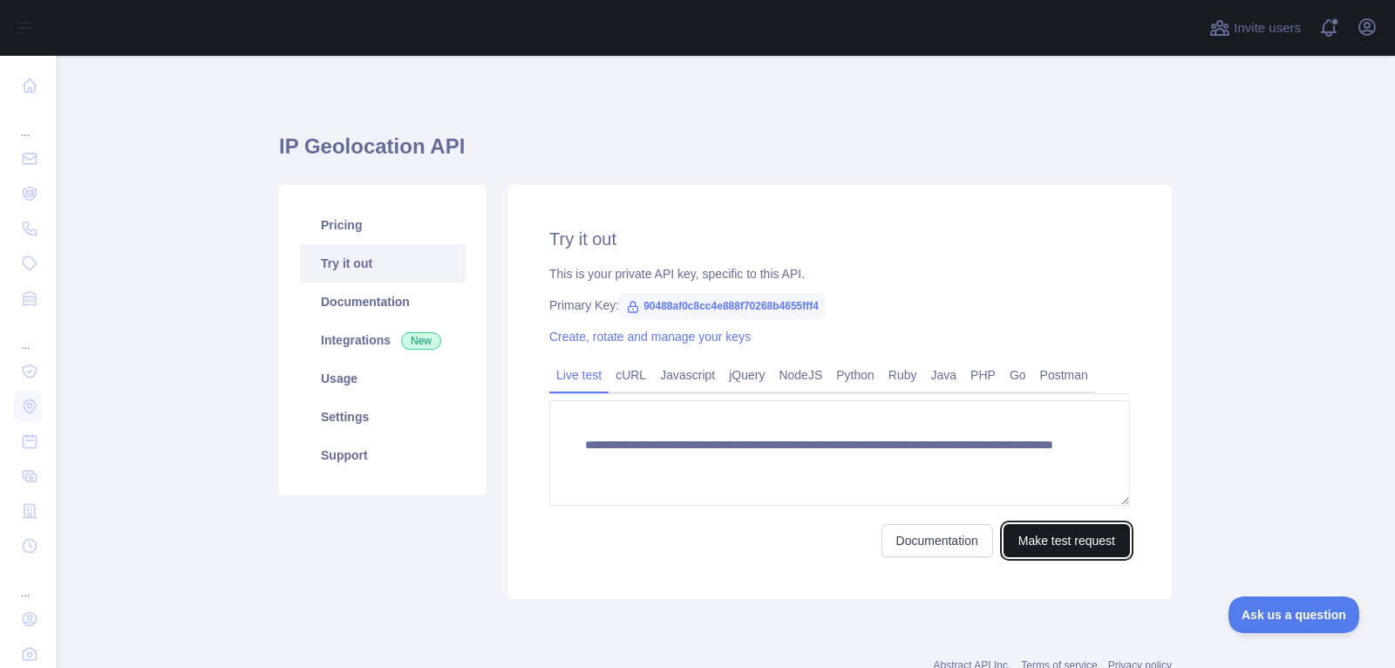
click at [1083, 537] on button "Make test request" at bounding box center [1066, 540] width 126 height 33
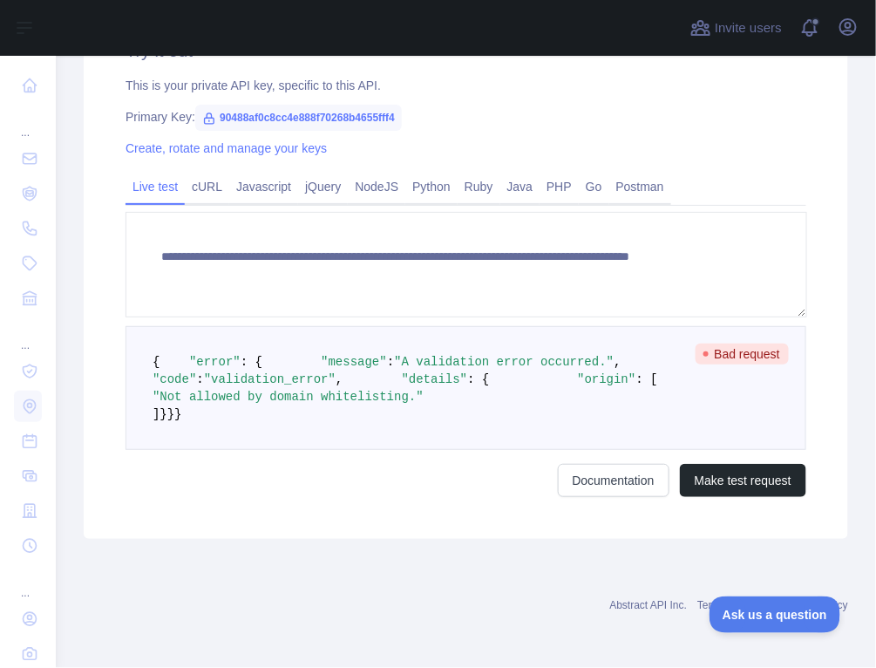
scroll to position [639, 0]
click at [737, 474] on button "Make test request" at bounding box center [743, 480] width 126 height 33
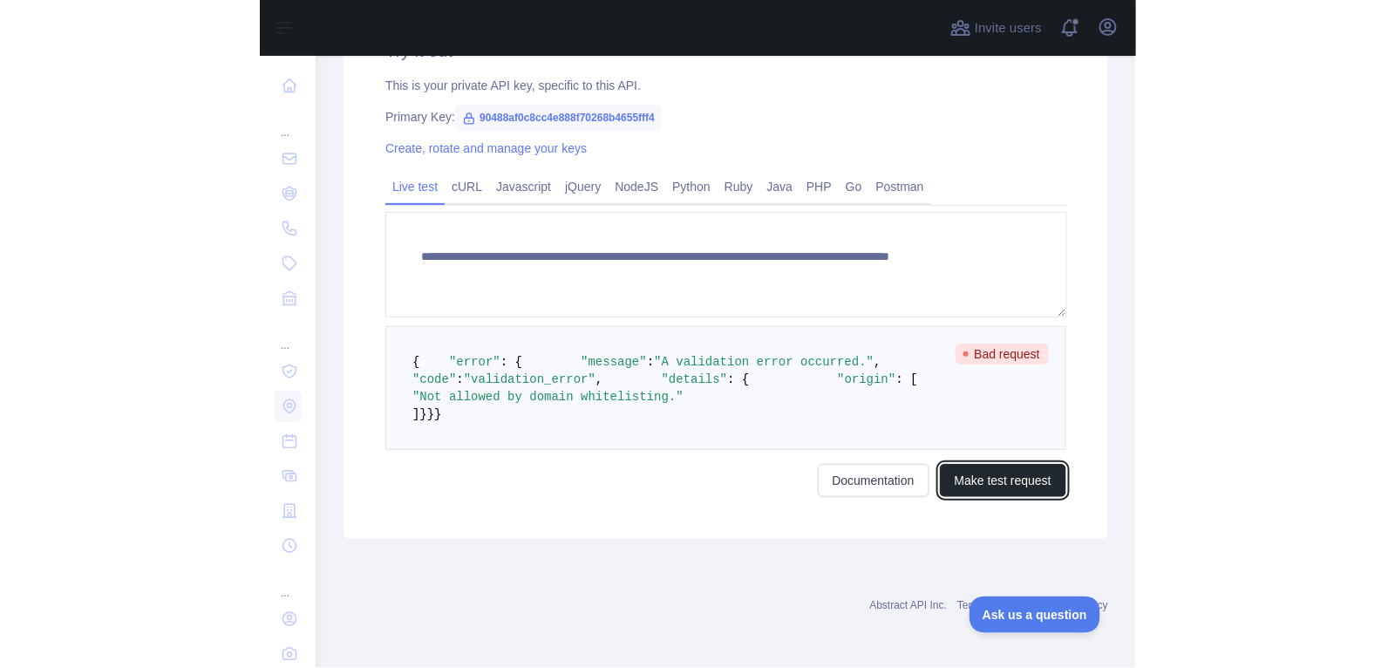
scroll to position [308, 0]
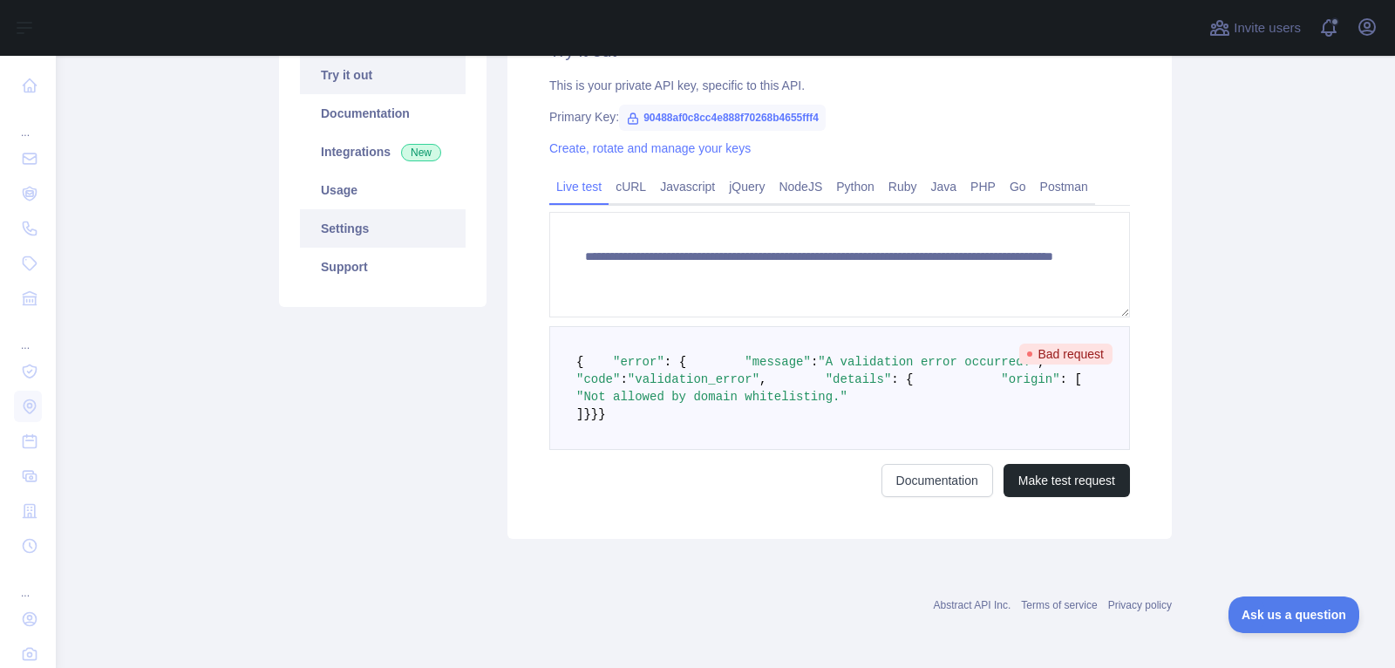
click at [377, 209] on link "Settings" at bounding box center [383, 228] width 166 height 38
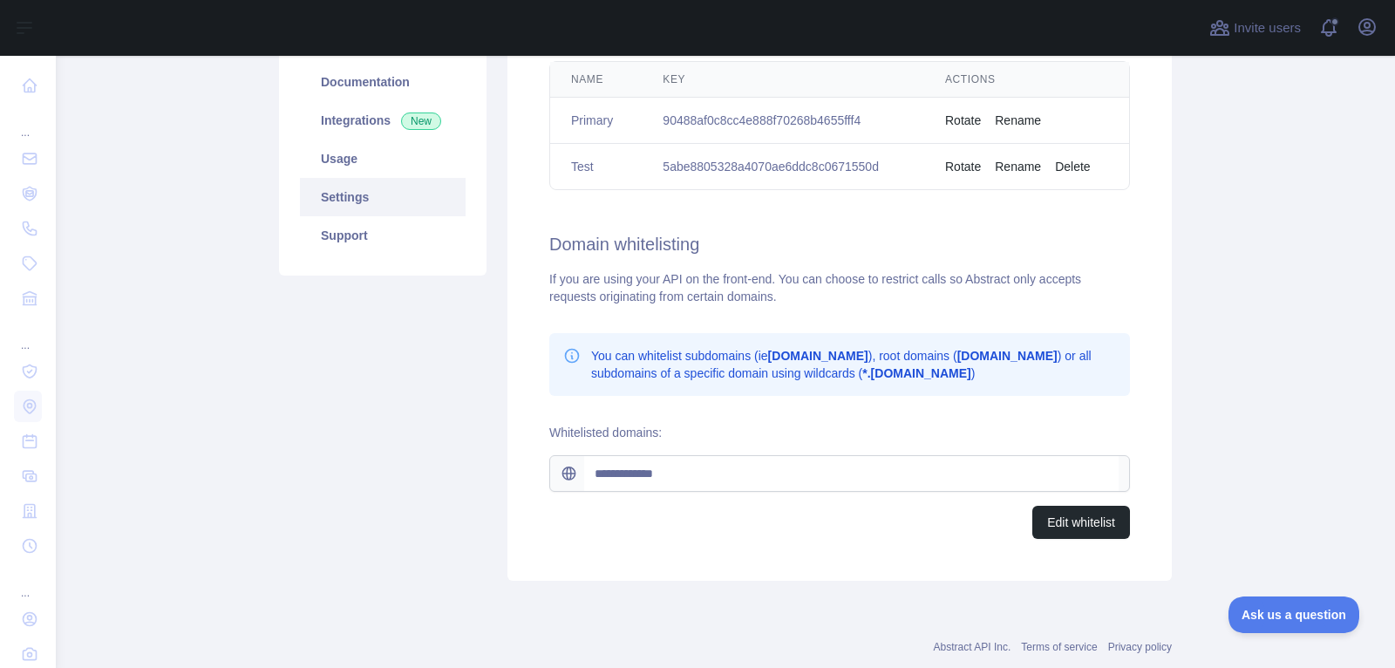
scroll to position [256, 0]
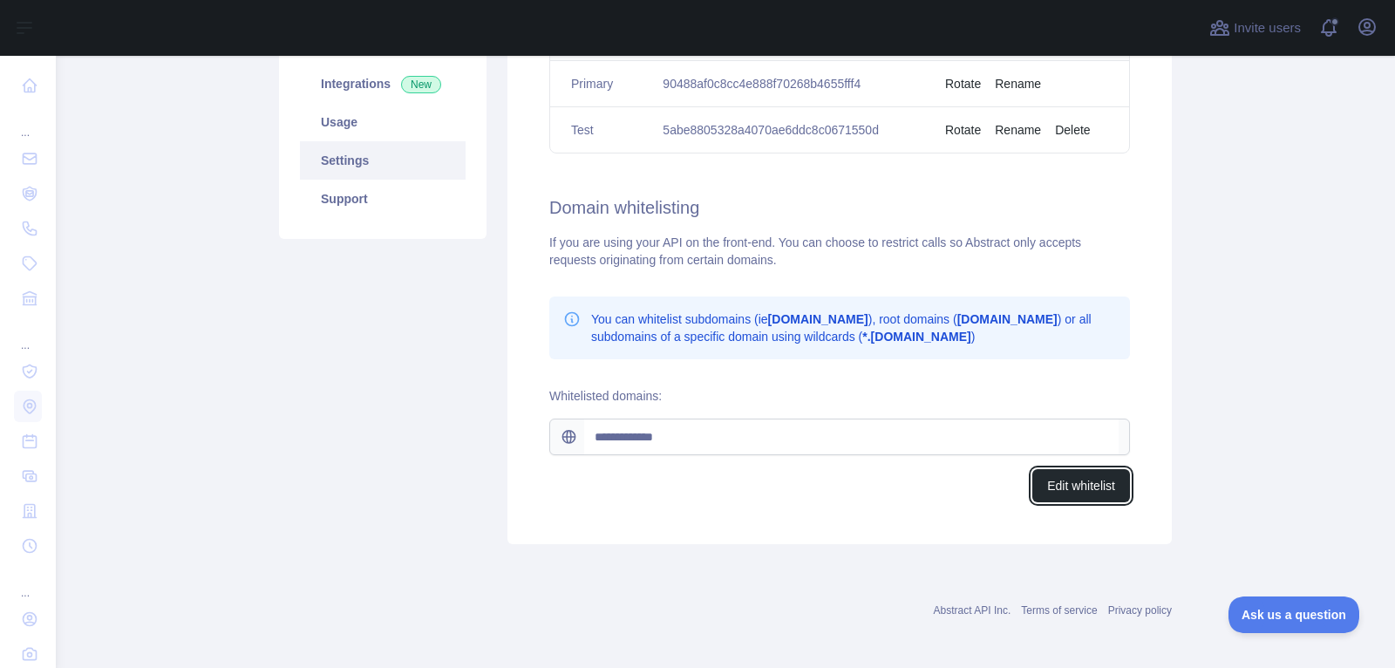
click at [1050, 483] on button "Edit whitelist" at bounding box center [1081, 485] width 98 height 33
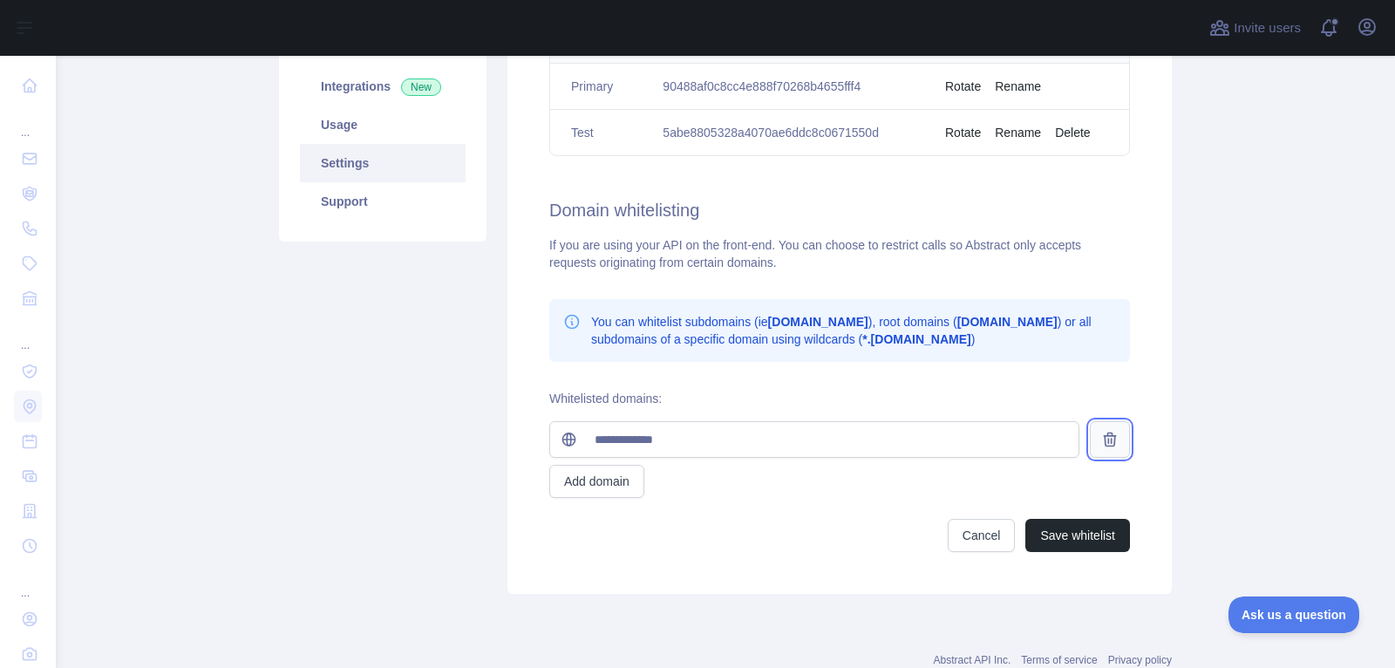
click at [1109, 443] on icon at bounding box center [1109, 439] width 11 height 13
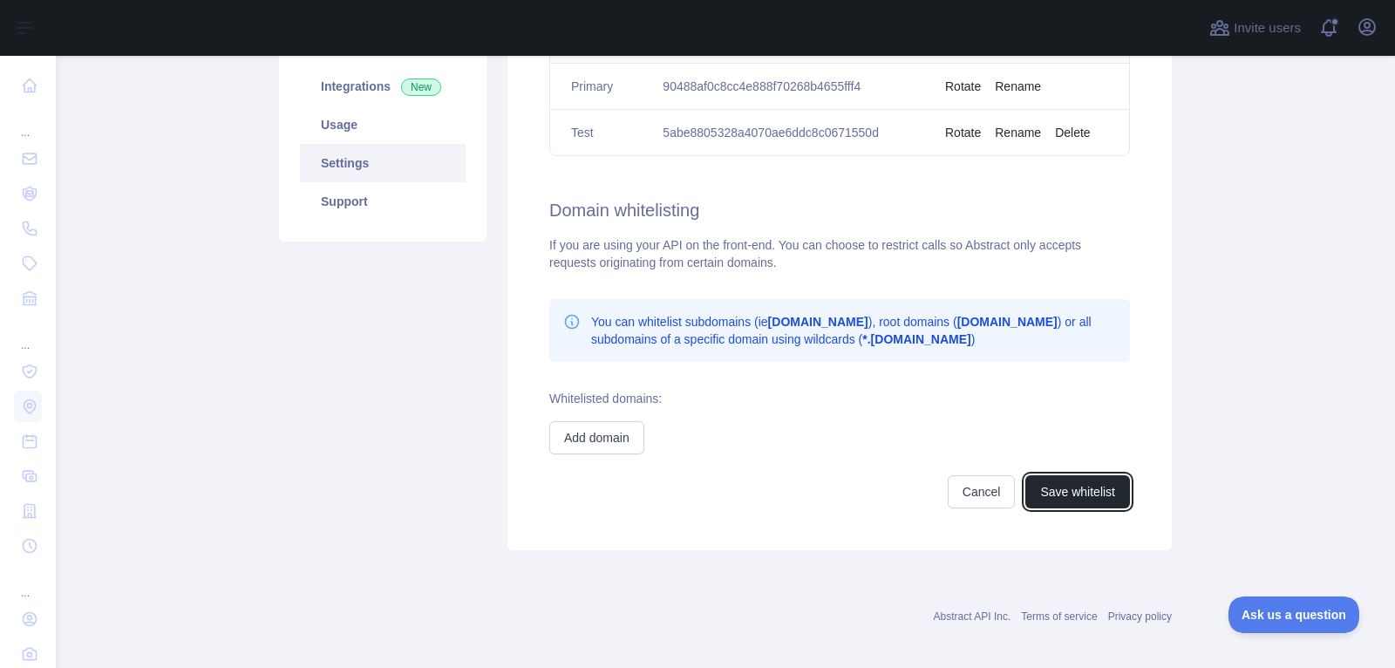
drag, startPoint x: 1073, startPoint y: 492, endPoint x: 879, endPoint y: 340, distance: 246.6
click at [1073, 492] on button "Save whitelist" at bounding box center [1077, 491] width 105 height 33
